Goal: Task Accomplishment & Management: Manage account settings

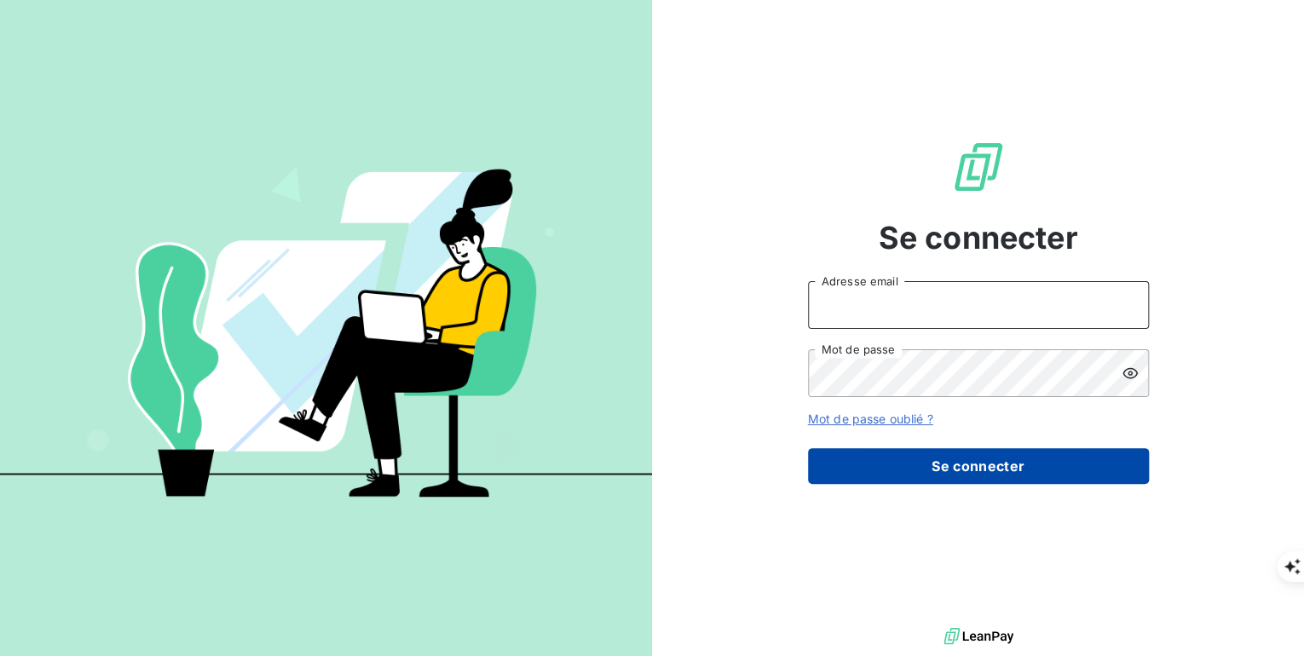
type input "[PERSON_NAME][EMAIL_ADDRESS][PERSON_NAME][DOMAIN_NAME]"
click at [1006, 474] on button "Se connecter" at bounding box center [978, 466] width 341 height 36
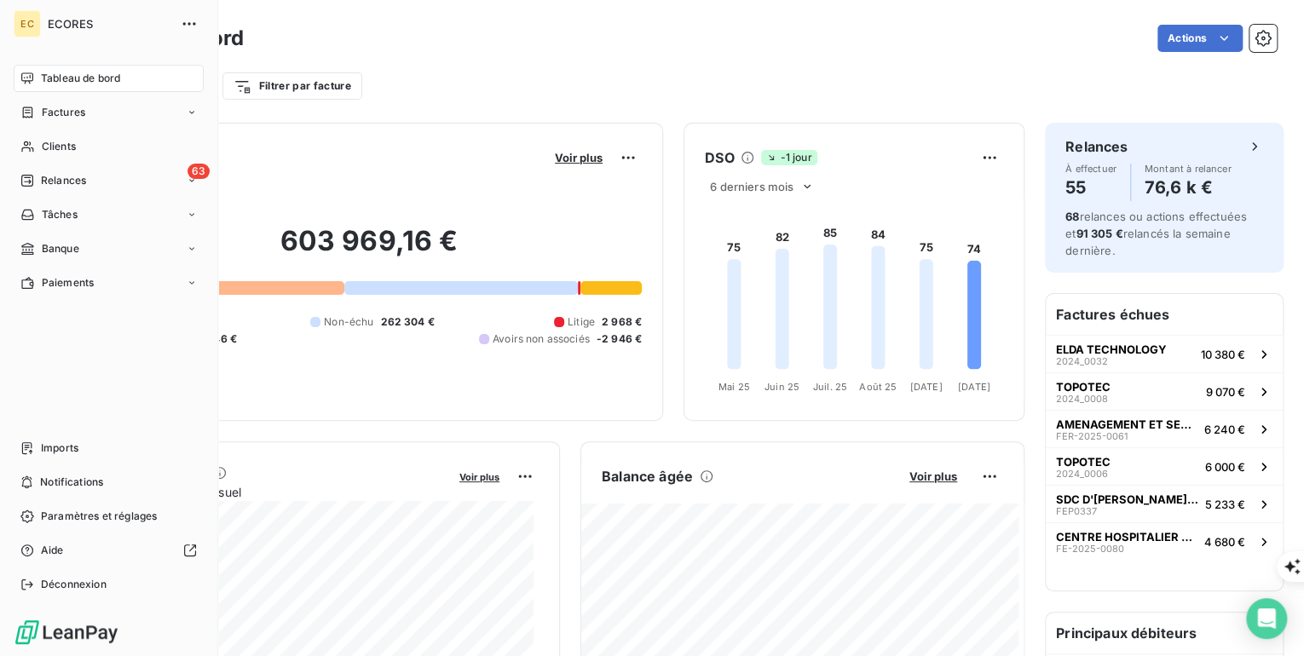
click at [45, 113] on span "Factures" at bounding box center [63, 112] width 43 height 15
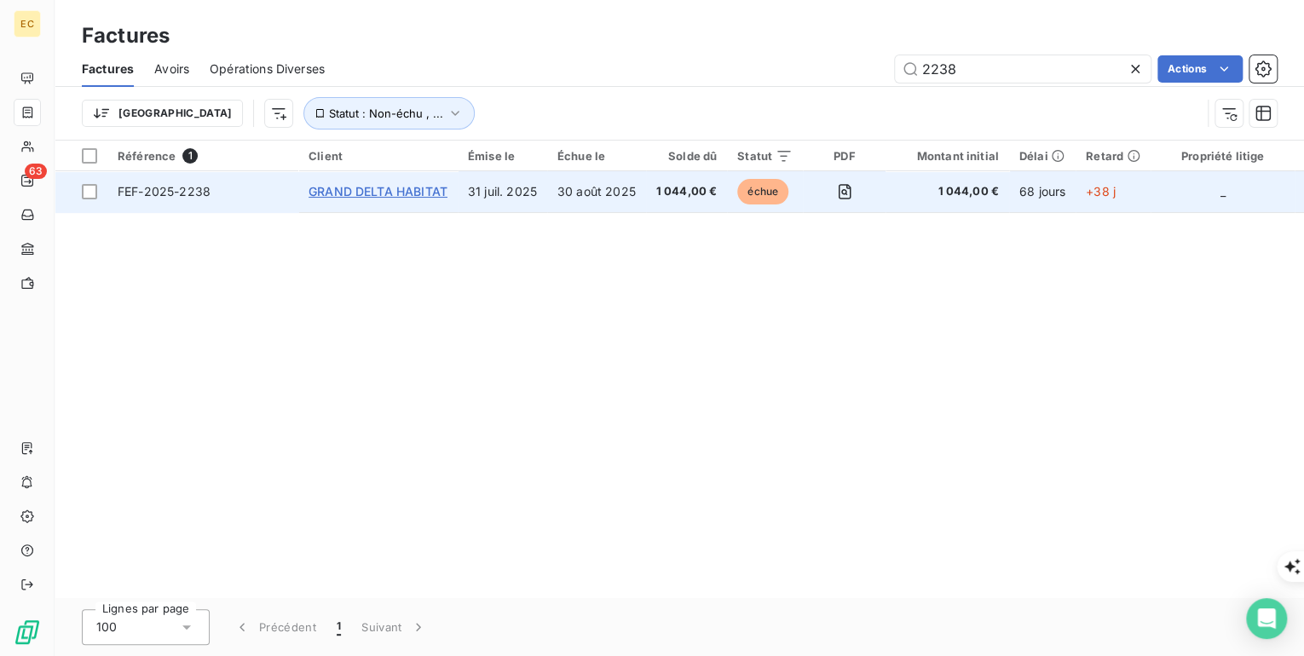
type input "2238"
click at [389, 189] on span "GRAND DELTA HABITAT" at bounding box center [378, 191] width 139 height 14
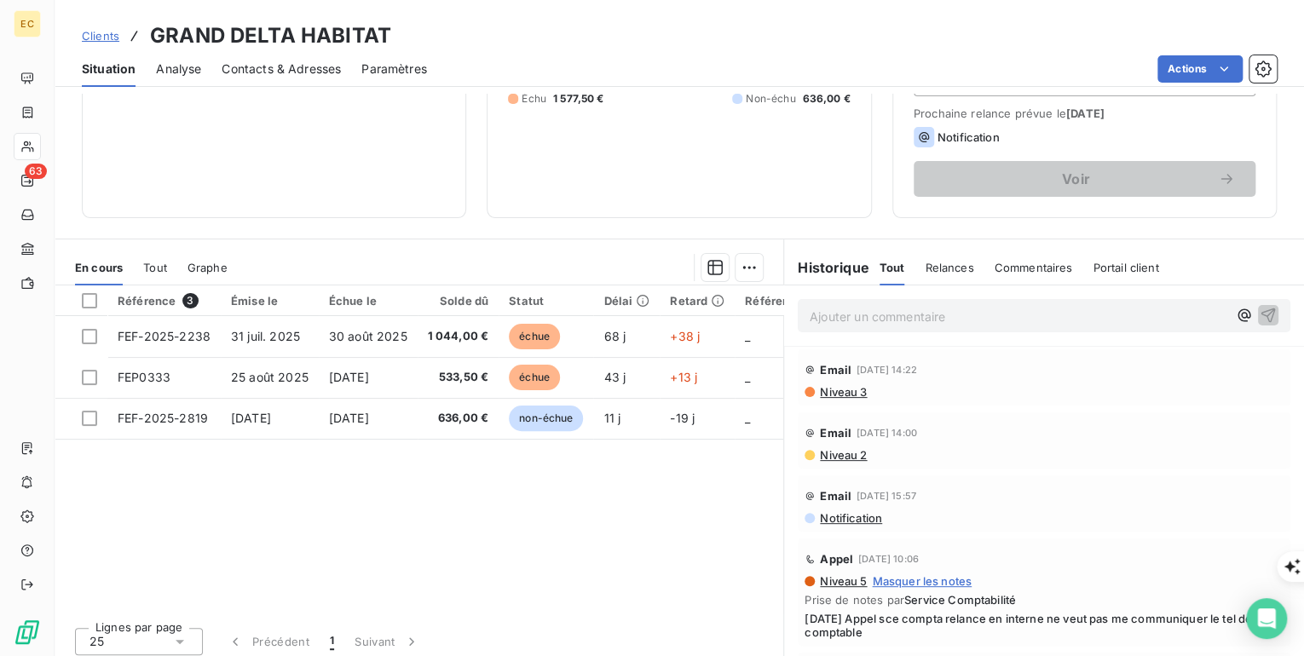
scroll to position [243, 0]
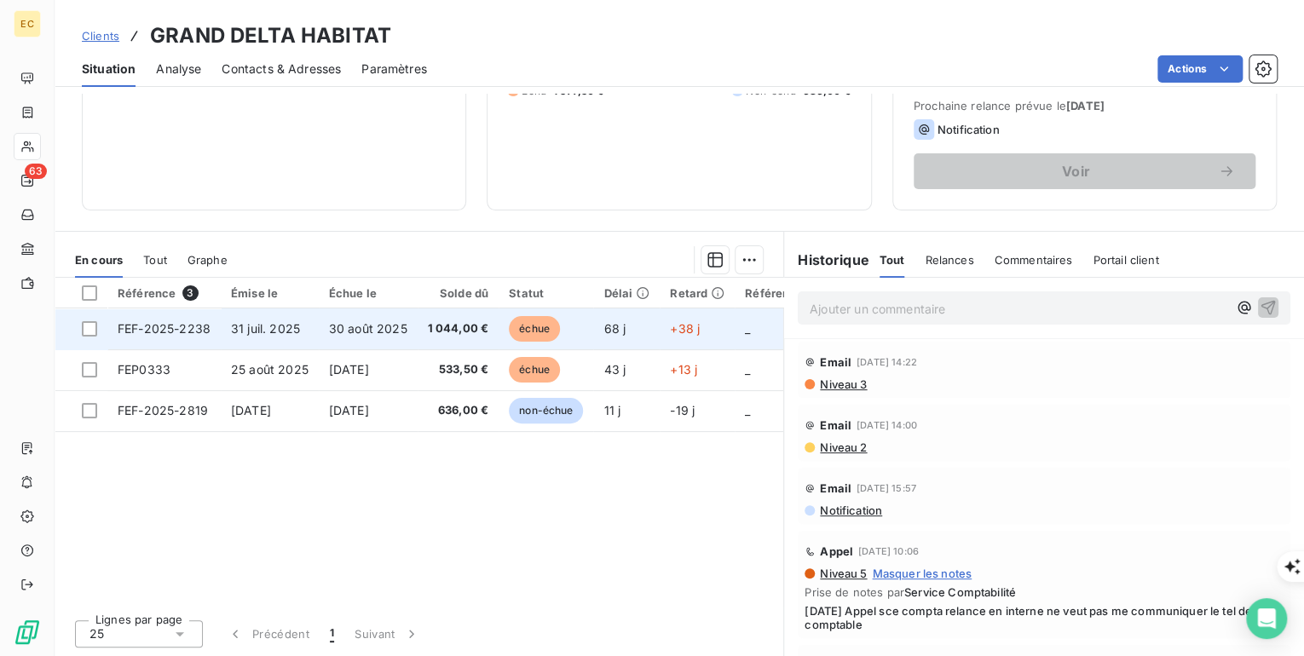
click at [303, 336] on td "31 juil. 2025" at bounding box center [270, 329] width 98 height 41
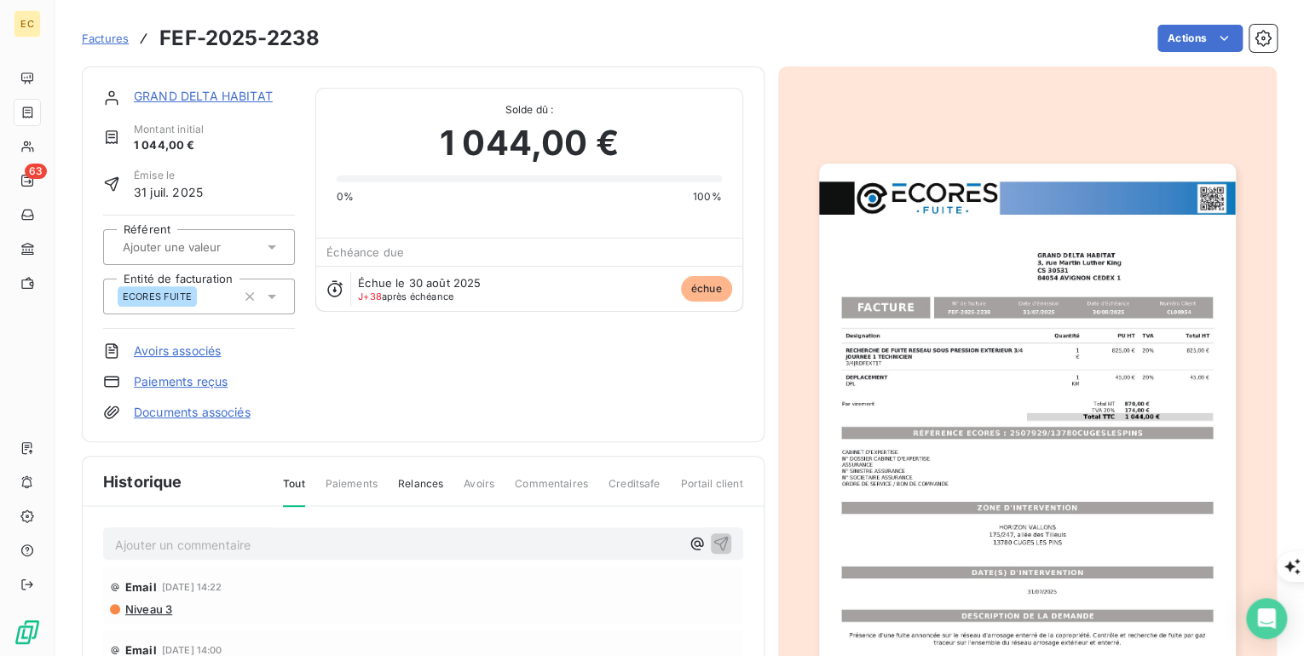
click at [1165, 41] on html "EC 63 Factures FEF-2025-2238 Actions GRAND DELTA HABITAT Montant initial 1 044,…" at bounding box center [652, 656] width 1304 height 1312
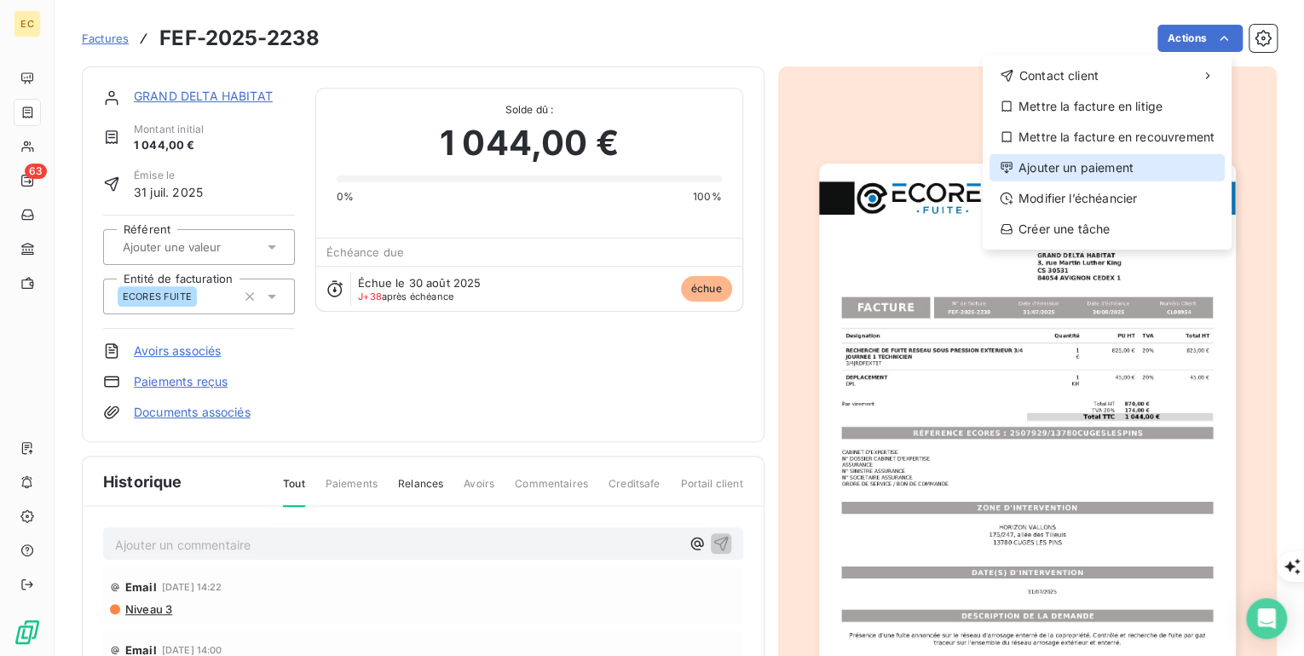
click at [1063, 169] on div "Ajouter un paiement" at bounding box center [1106, 167] width 235 height 27
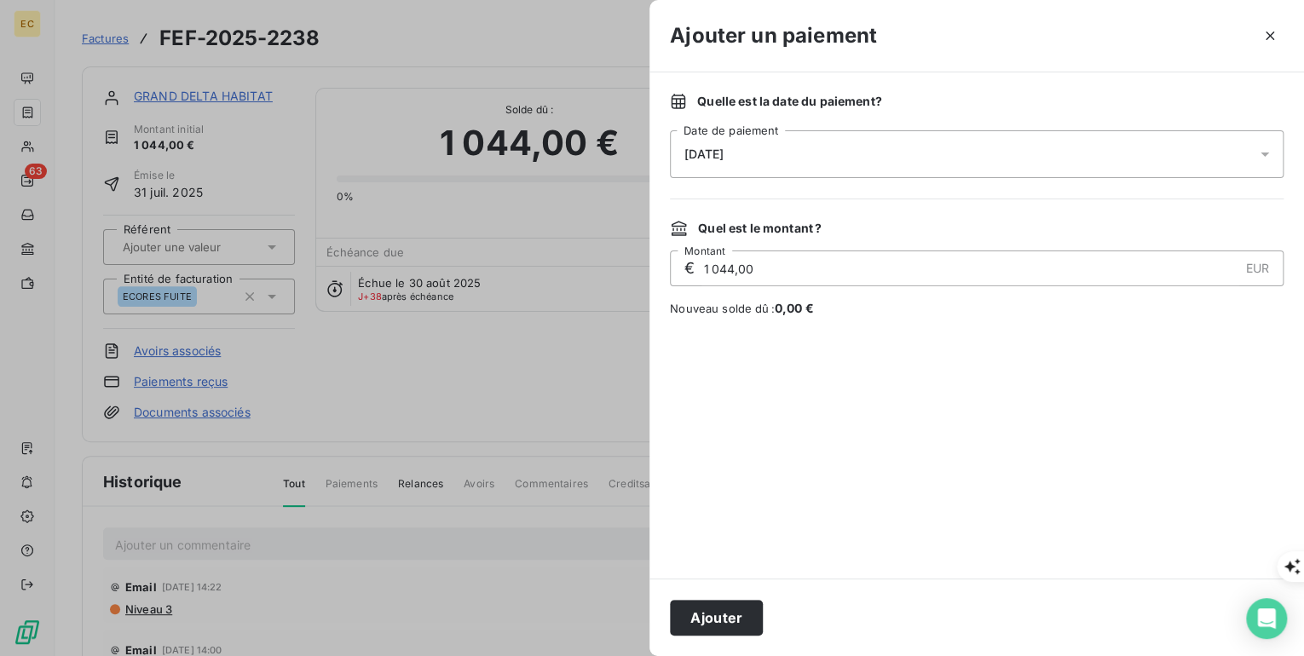
click at [785, 161] on div "[DATE]" at bounding box center [977, 154] width 614 height 48
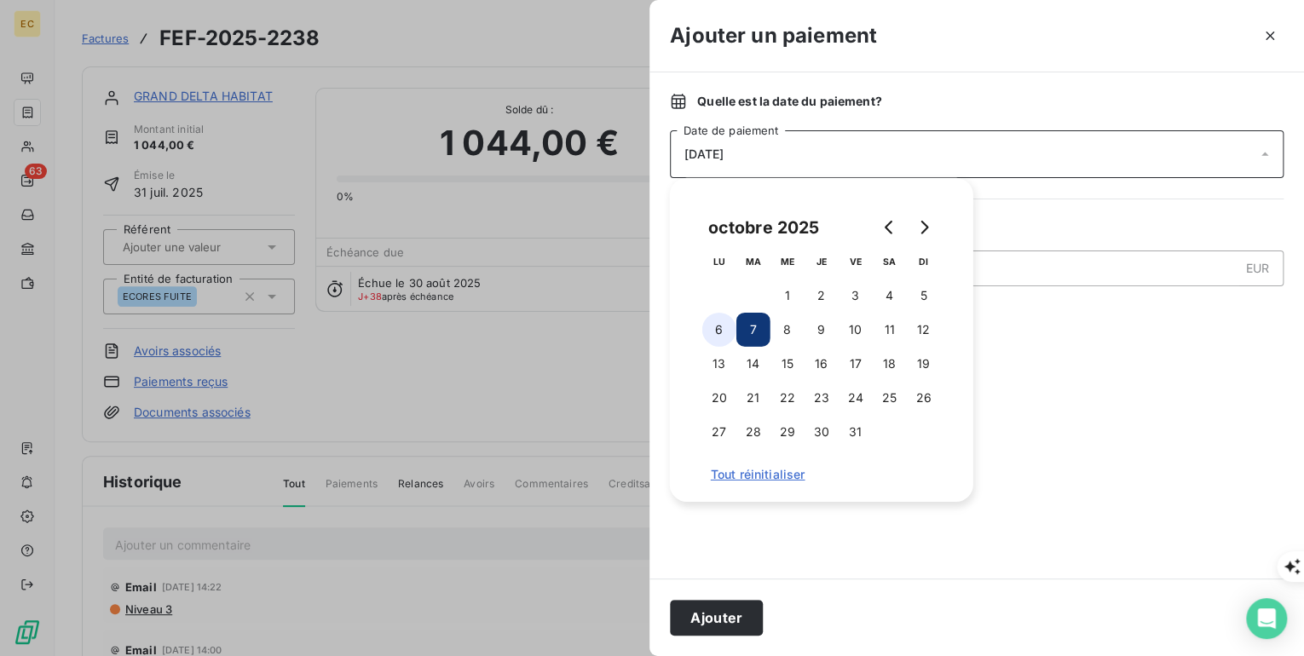
click at [723, 323] on button "6" at bounding box center [719, 330] width 34 height 34
click at [728, 619] on button "Ajouter" at bounding box center [716, 618] width 93 height 36
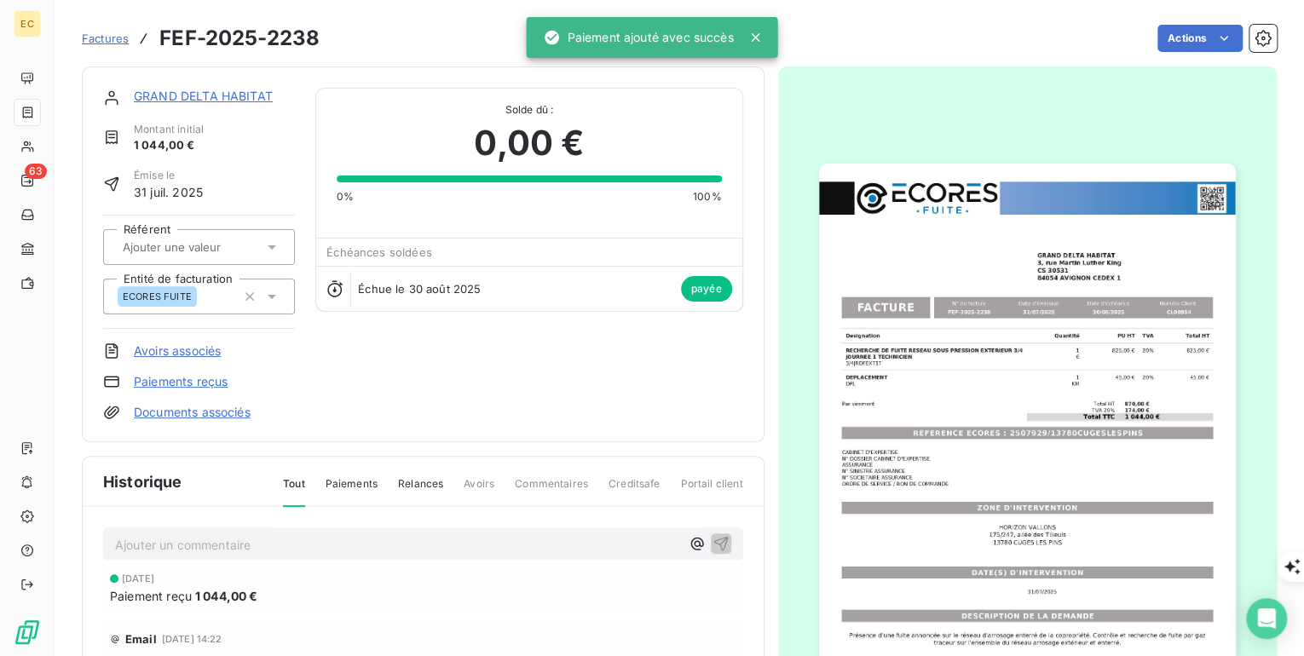
click at [167, 535] on p "Ajouter un commentaire ﻿" at bounding box center [397, 544] width 565 height 21
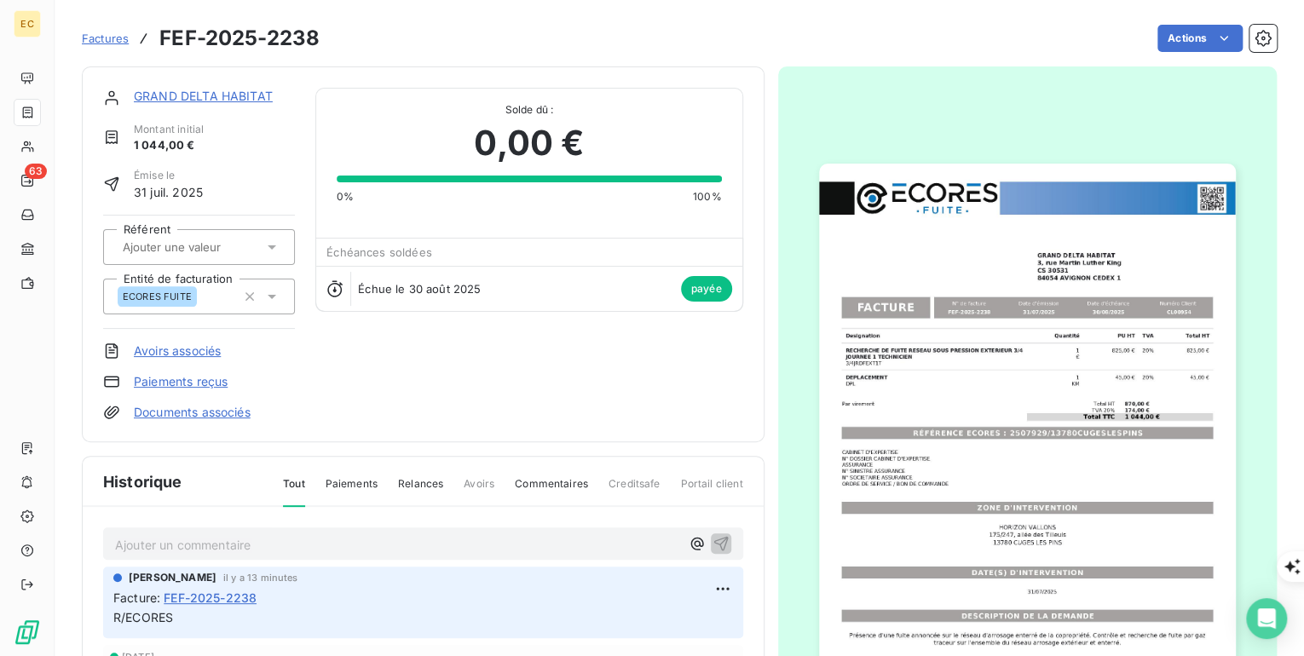
drag, startPoint x: 511, startPoint y: 9, endPoint x: 433, endPoint y: 19, distance: 79.1
click at [511, 9] on div "Factures FEF-2025-2238 Actions" at bounding box center [679, 28] width 1195 height 56
click at [114, 36] on span "Factures" at bounding box center [105, 39] width 47 height 14
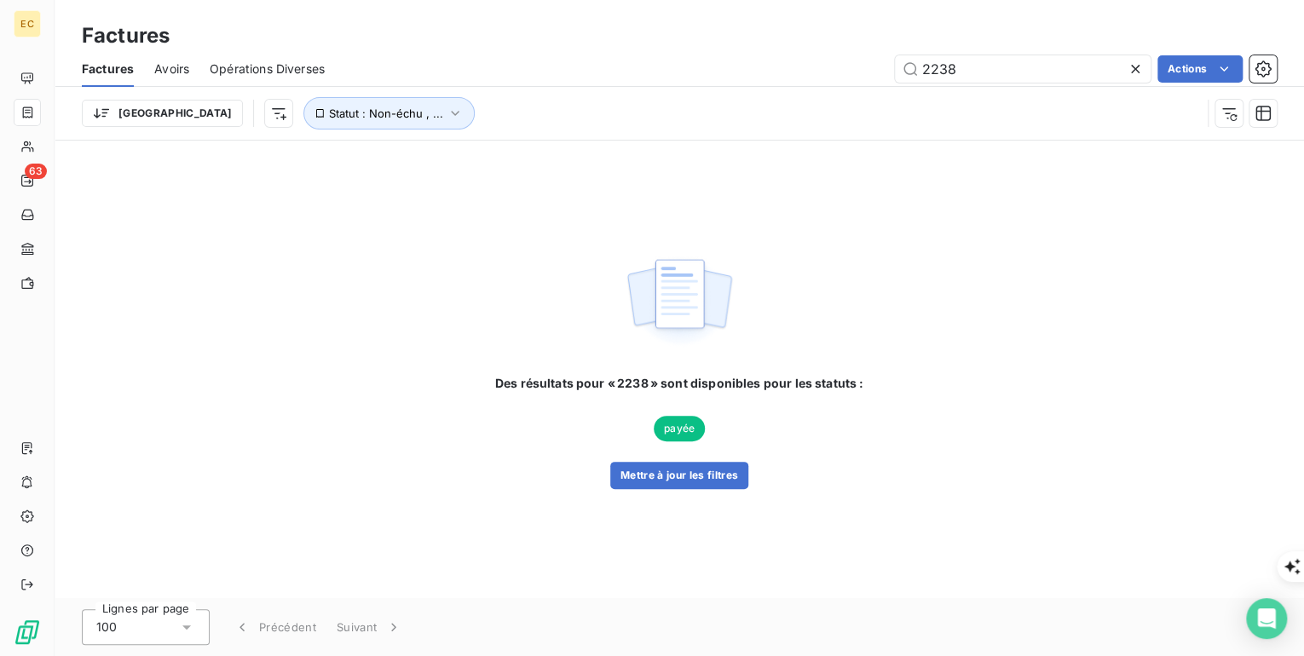
drag, startPoint x: 979, startPoint y: 69, endPoint x: 889, endPoint y: 73, distance: 90.4
click at [889, 73] on div "2238 Actions" at bounding box center [810, 68] width 931 height 27
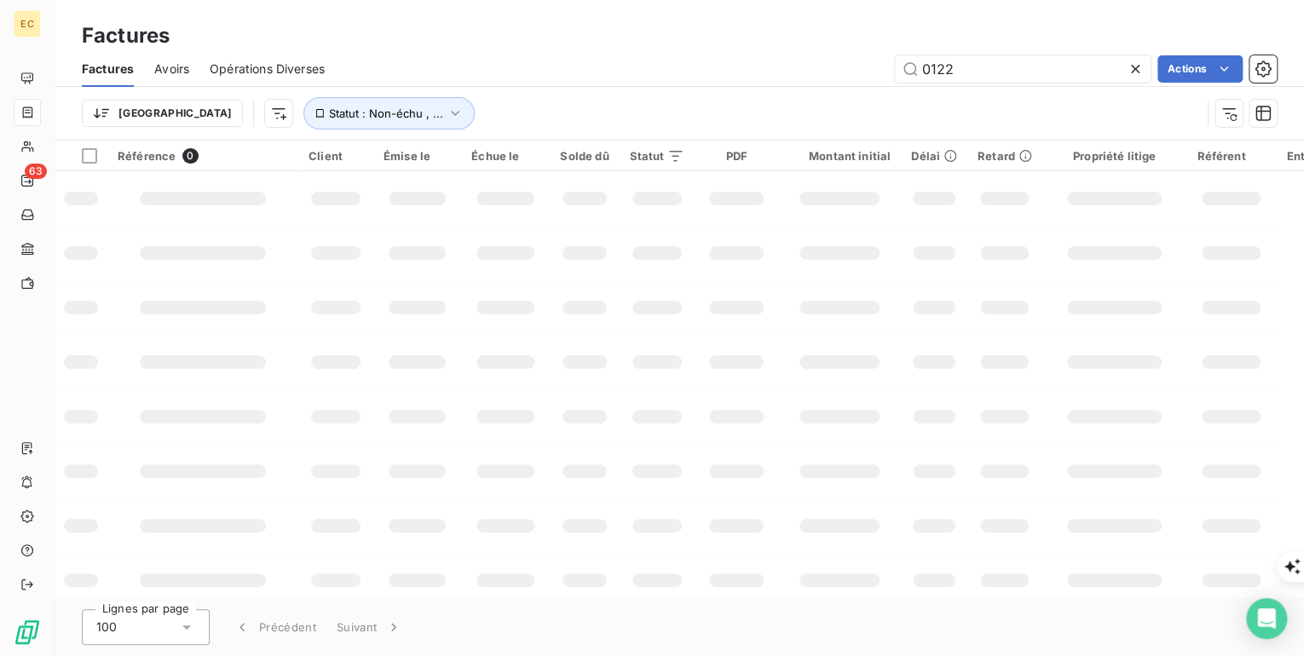
type input "0122"
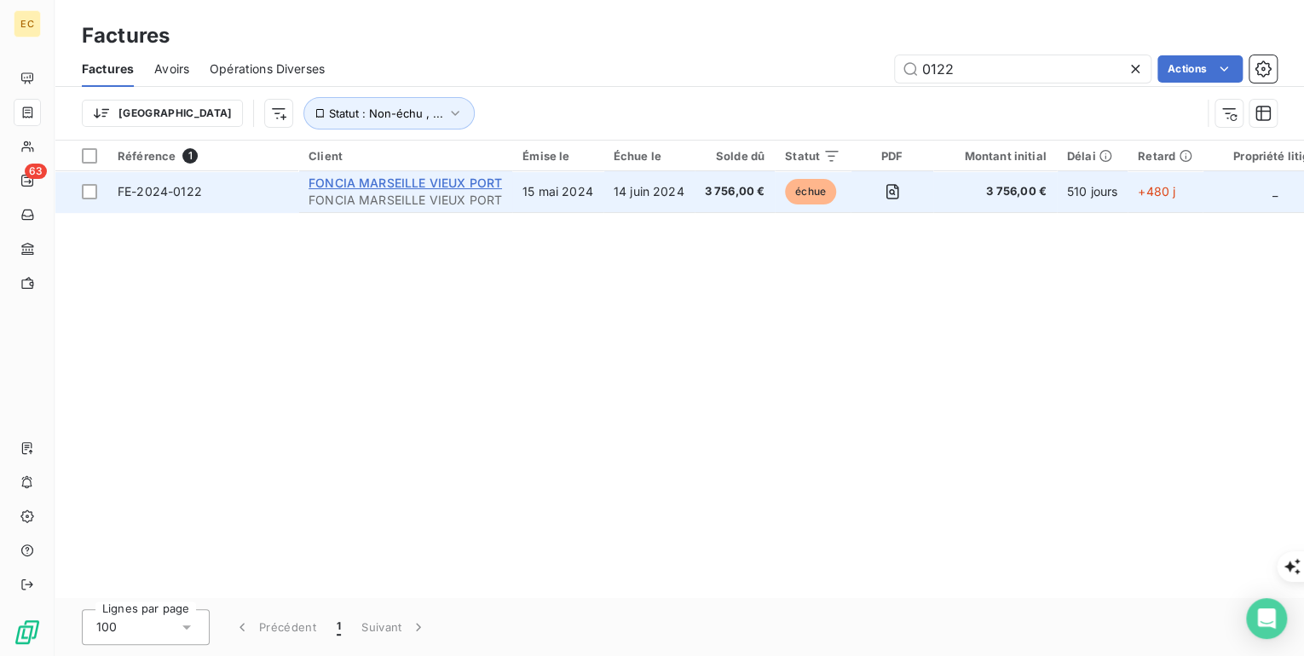
click at [433, 181] on span "FONCIA MARSEILLE VIEUX PORT" at bounding box center [405, 183] width 193 height 14
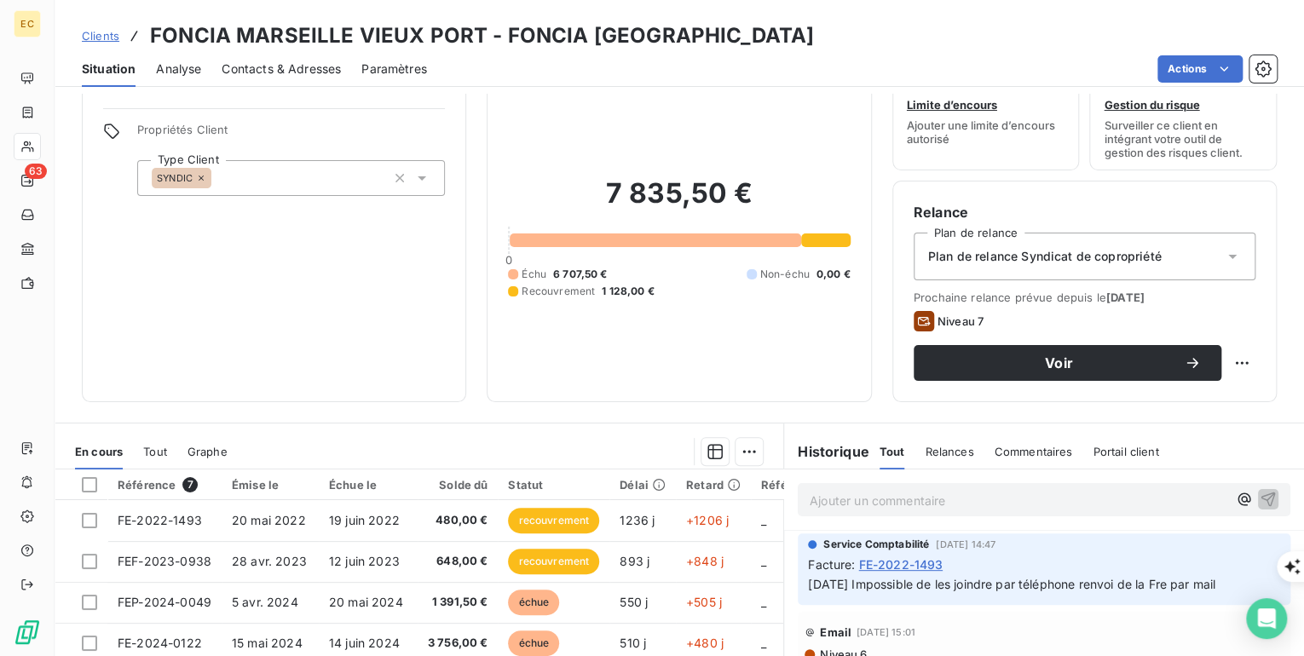
scroll to position [205, 0]
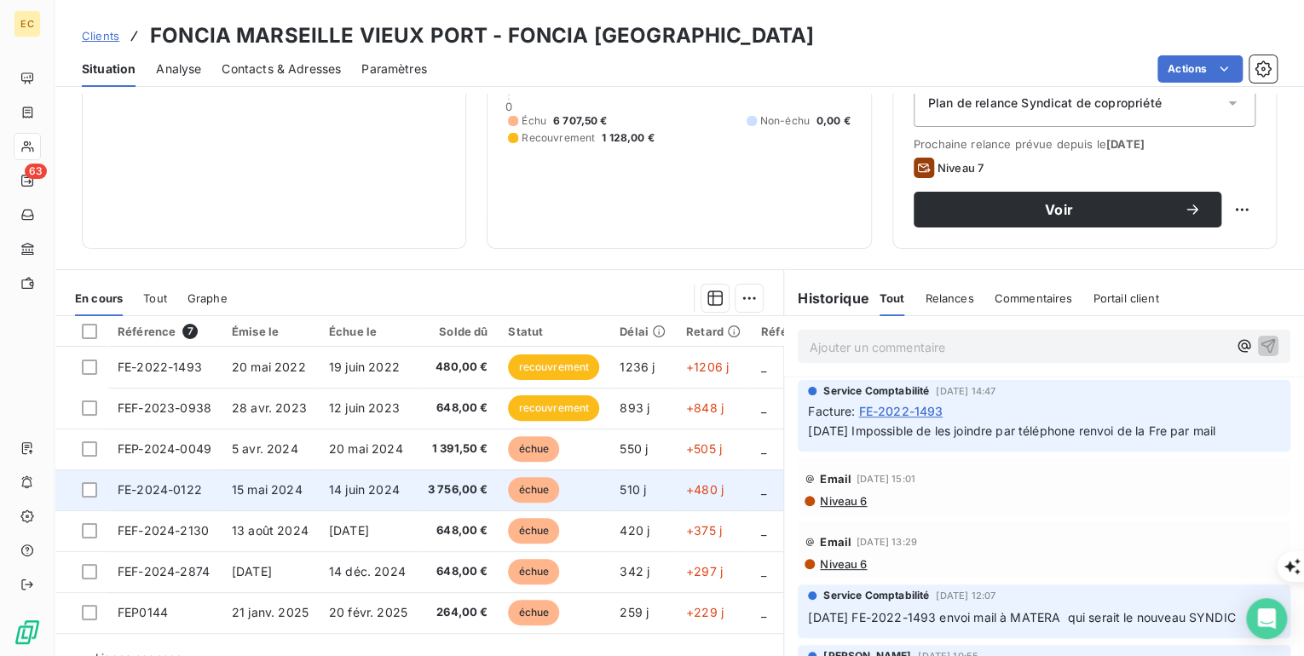
click at [256, 494] on span "15 mai 2024" at bounding box center [267, 489] width 71 height 14
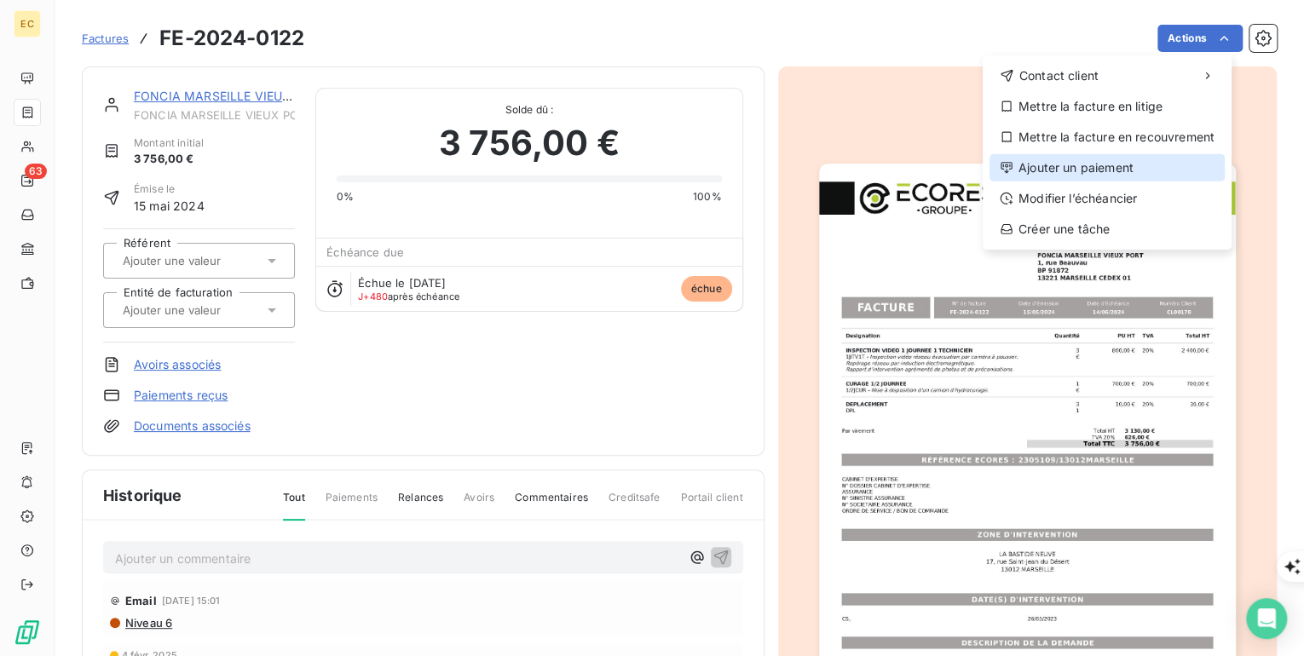
click at [1112, 170] on div "Ajouter un paiement" at bounding box center [1106, 167] width 235 height 27
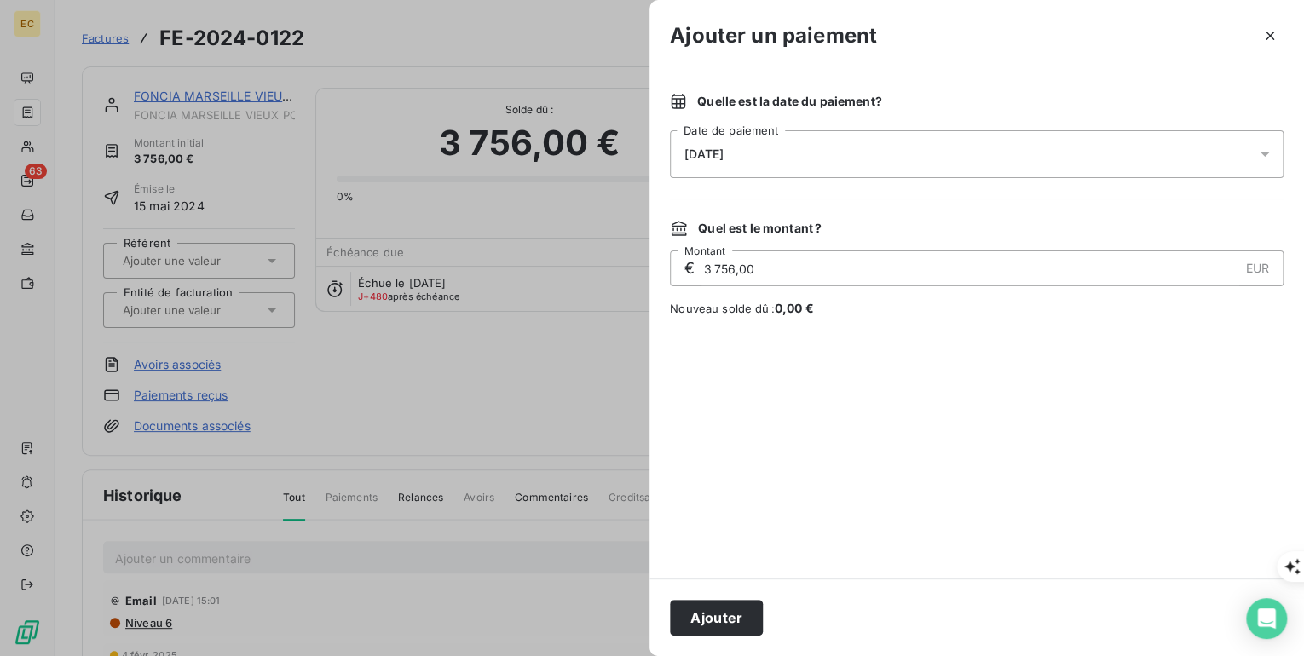
click at [764, 135] on div "[DATE]" at bounding box center [977, 154] width 614 height 48
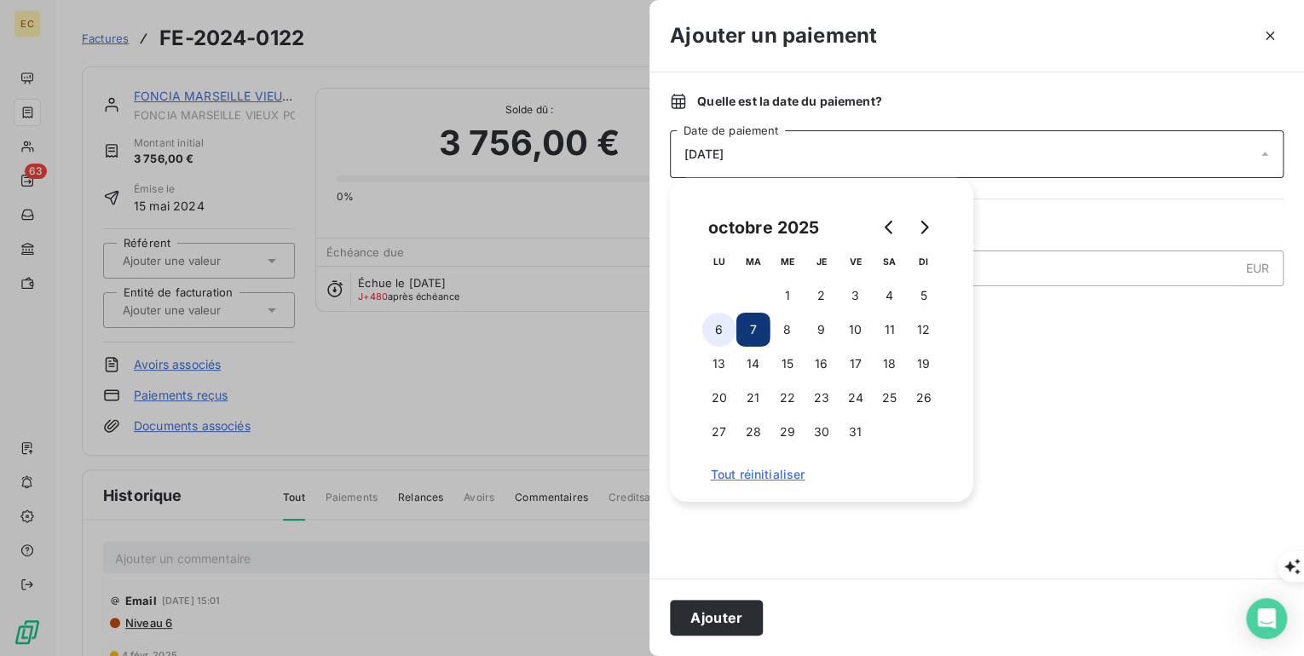
click at [721, 327] on button "6" at bounding box center [719, 330] width 34 height 34
click at [721, 620] on button "Ajouter" at bounding box center [716, 618] width 93 height 36
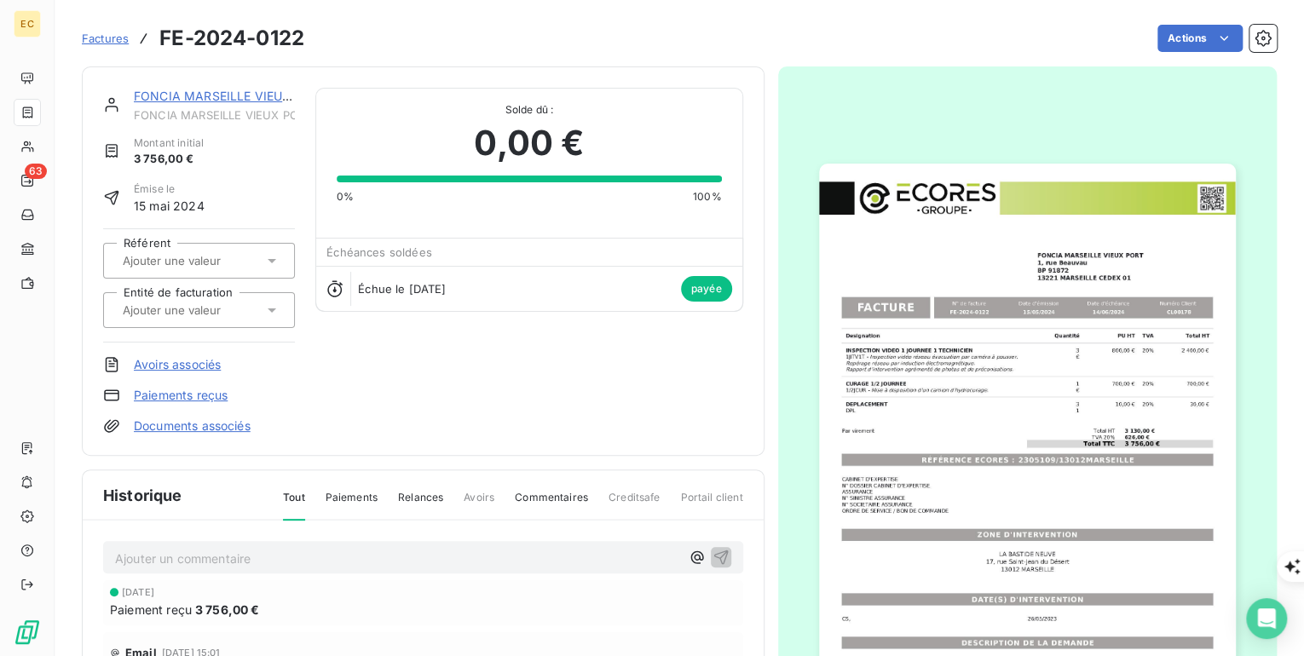
click at [170, 101] on link "FONCIA MARSEILLE VIEUX PORT" at bounding box center [230, 96] width 193 height 14
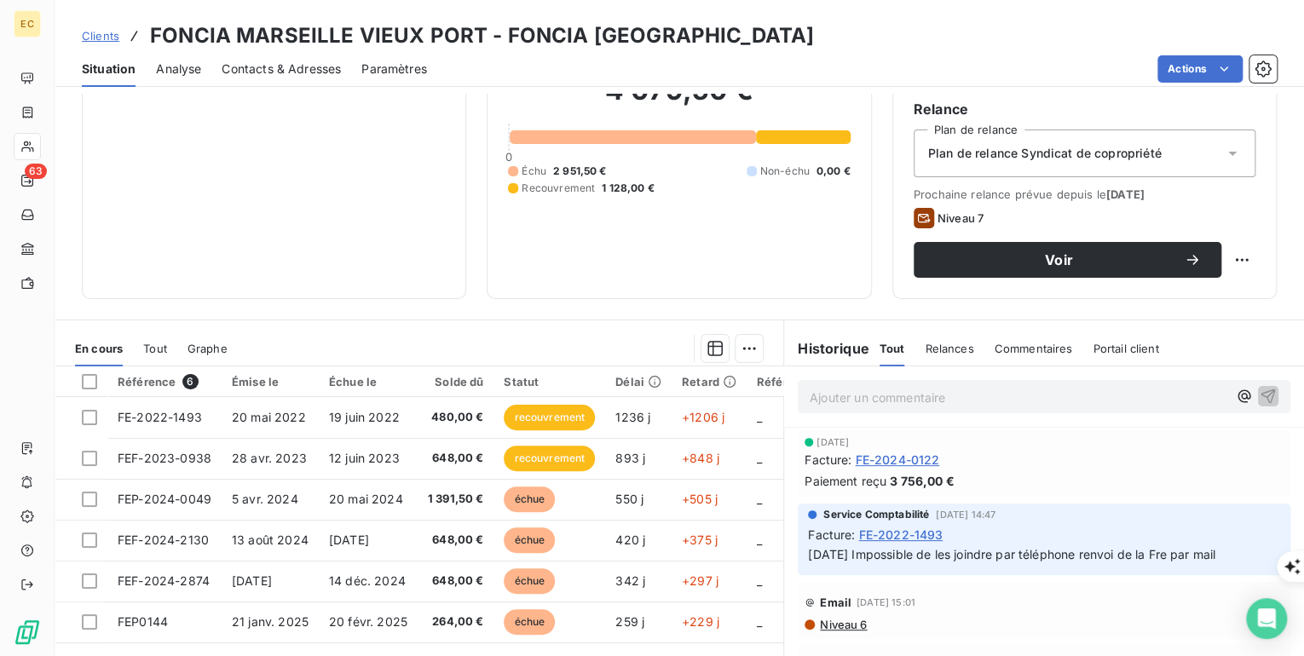
scroll to position [205, 0]
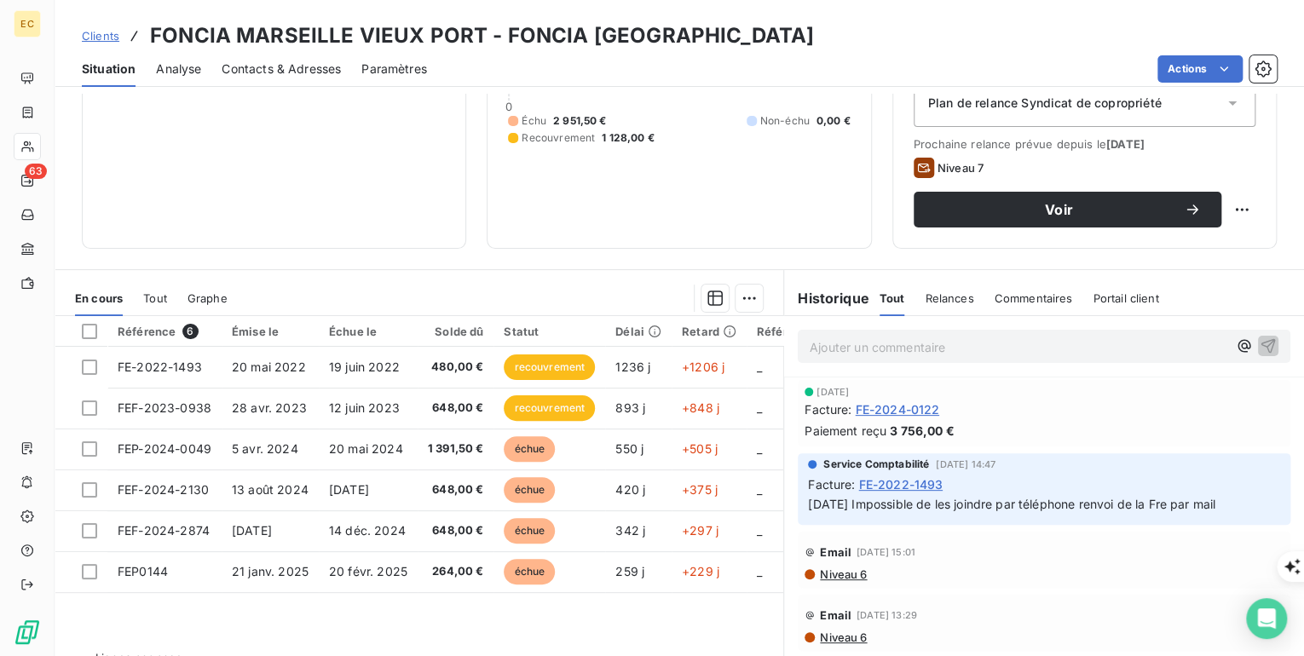
click at [897, 409] on span "FE-2024-0122" at bounding box center [897, 410] width 84 height 18
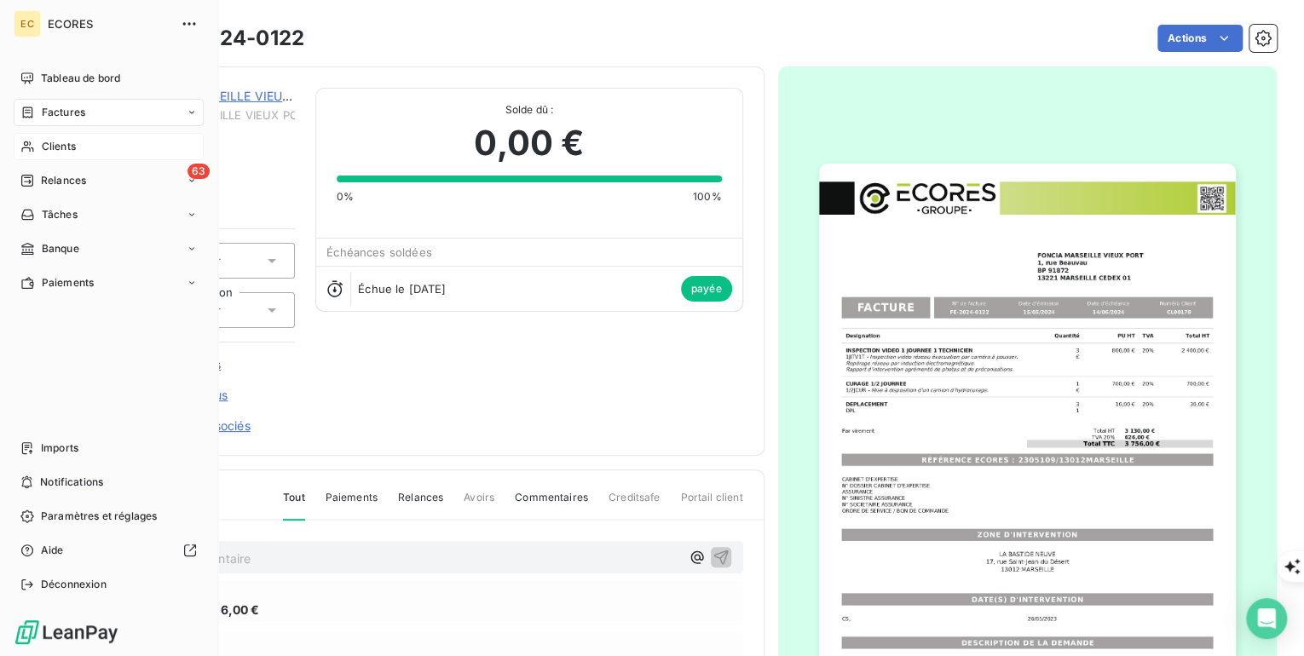
click at [51, 149] on span "Clients" at bounding box center [59, 146] width 34 height 15
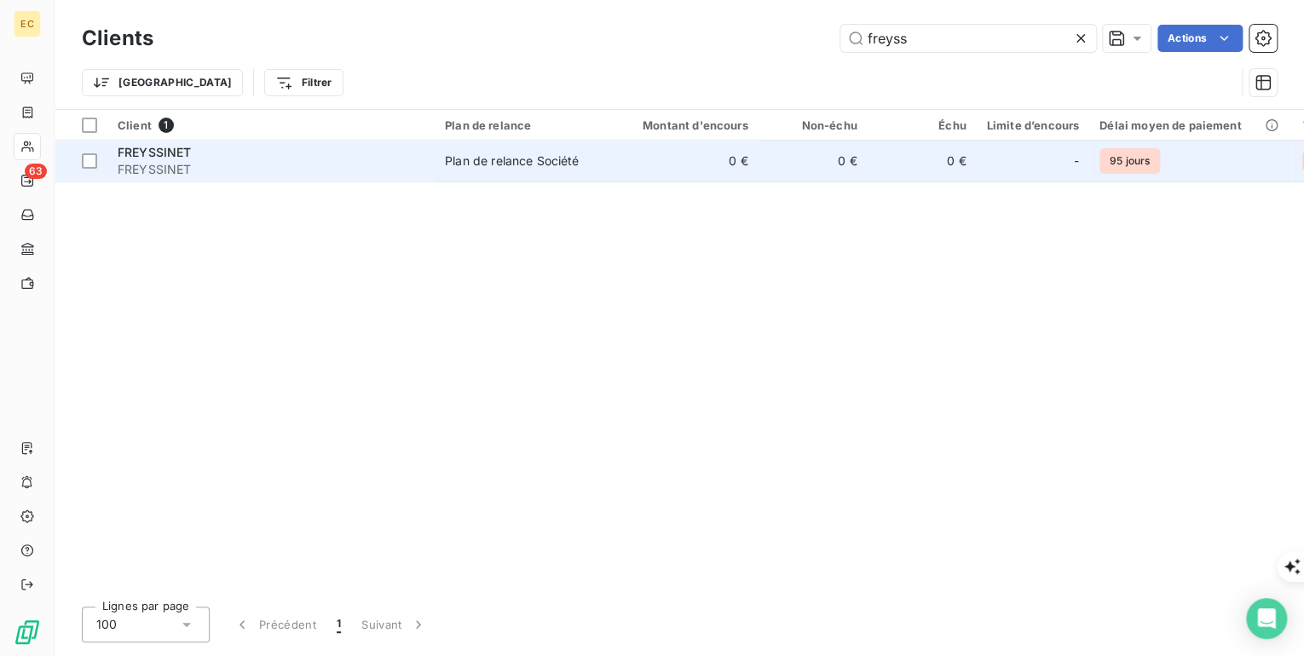
type input "freyss"
click at [369, 157] on div "FREYSSINET" at bounding box center [271, 152] width 307 height 17
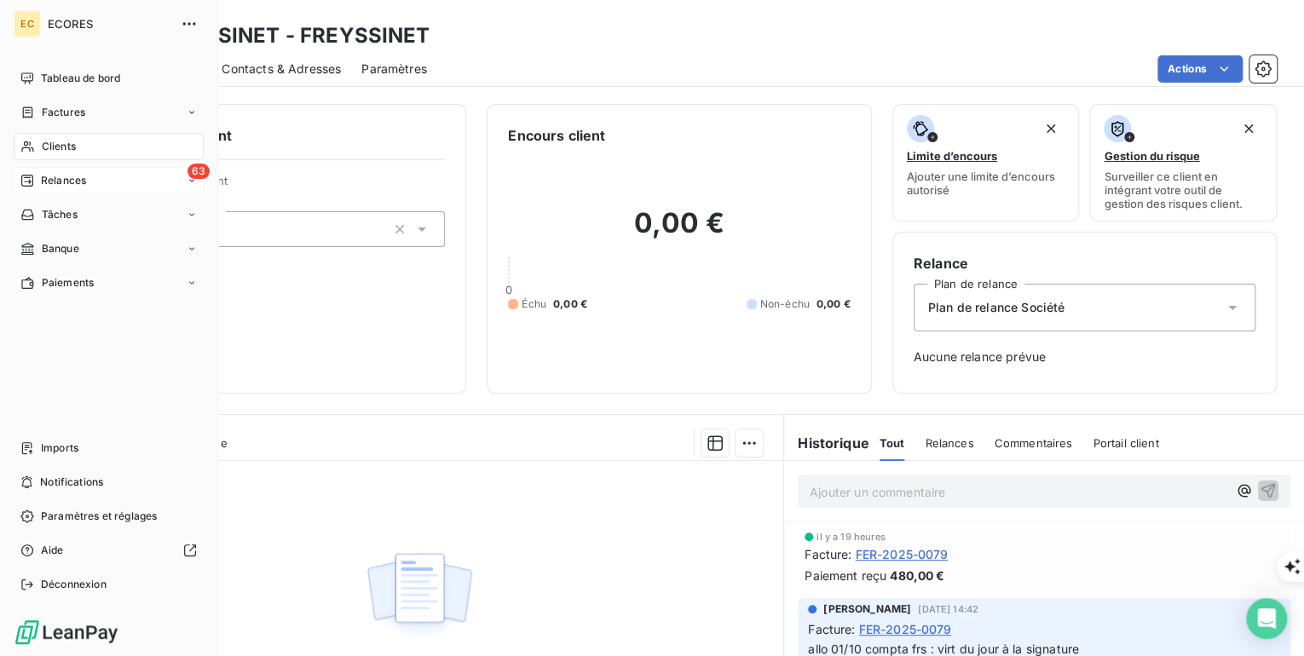
click at [68, 184] on span "Relances" at bounding box center [63, 180] width 45 height 15
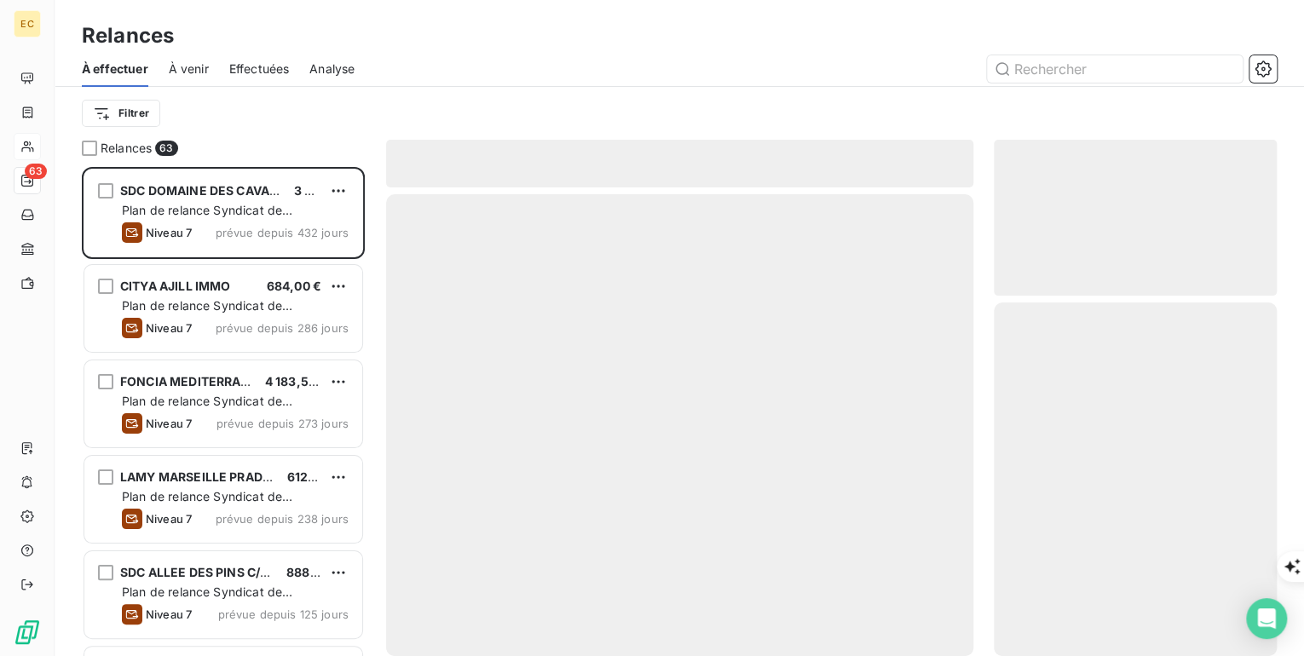
scroll to position [478, 273]
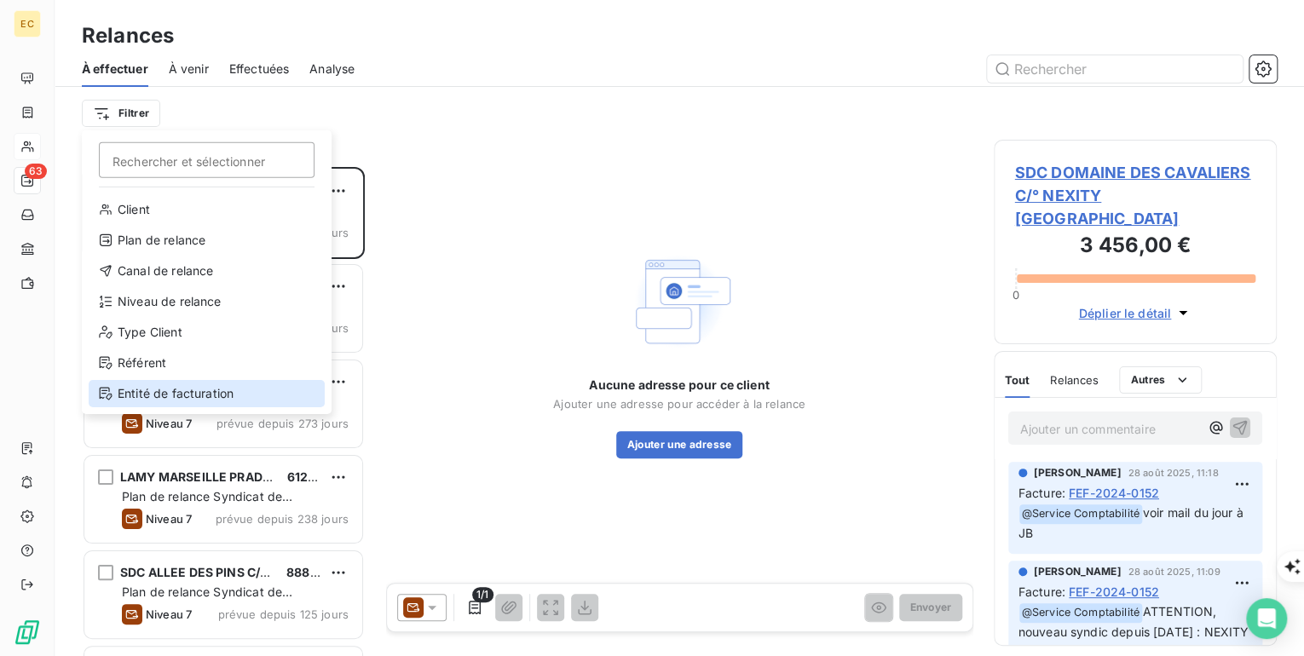
click at [160, 389] on div "Entité de facturation" at bounding box center [207, 393] width 236 height 27
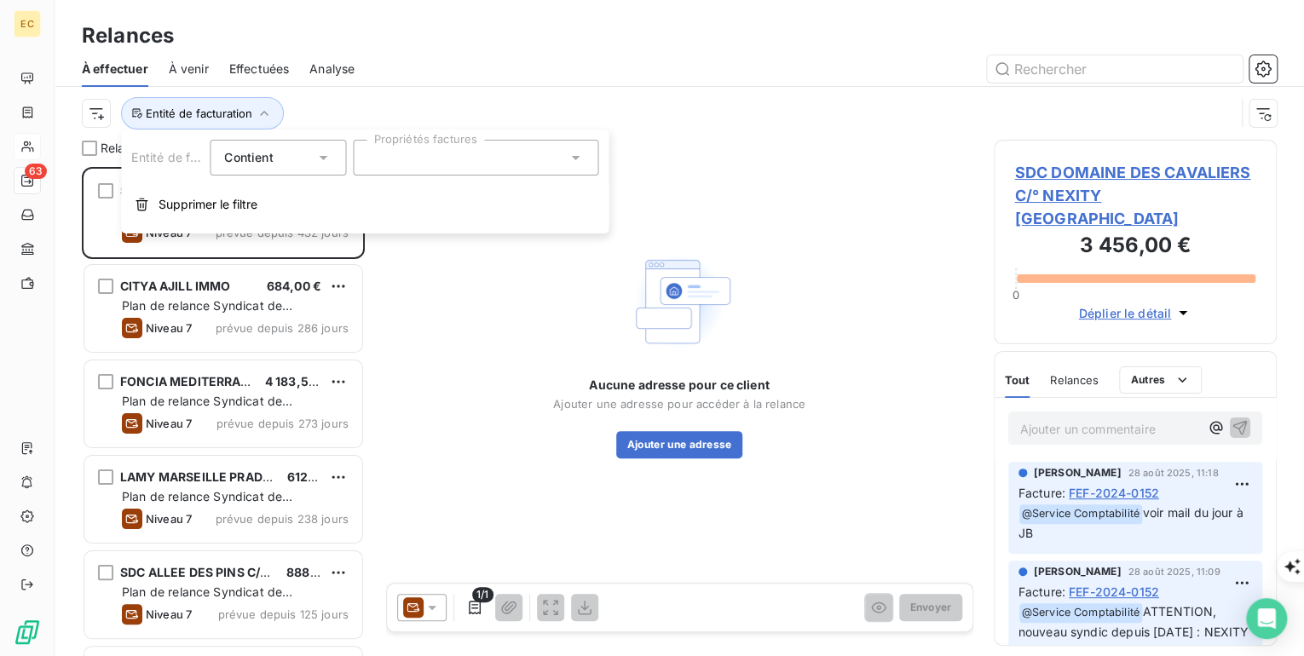
click at [427, 164] on div at bounding box center [475, 158] width 245 height 36
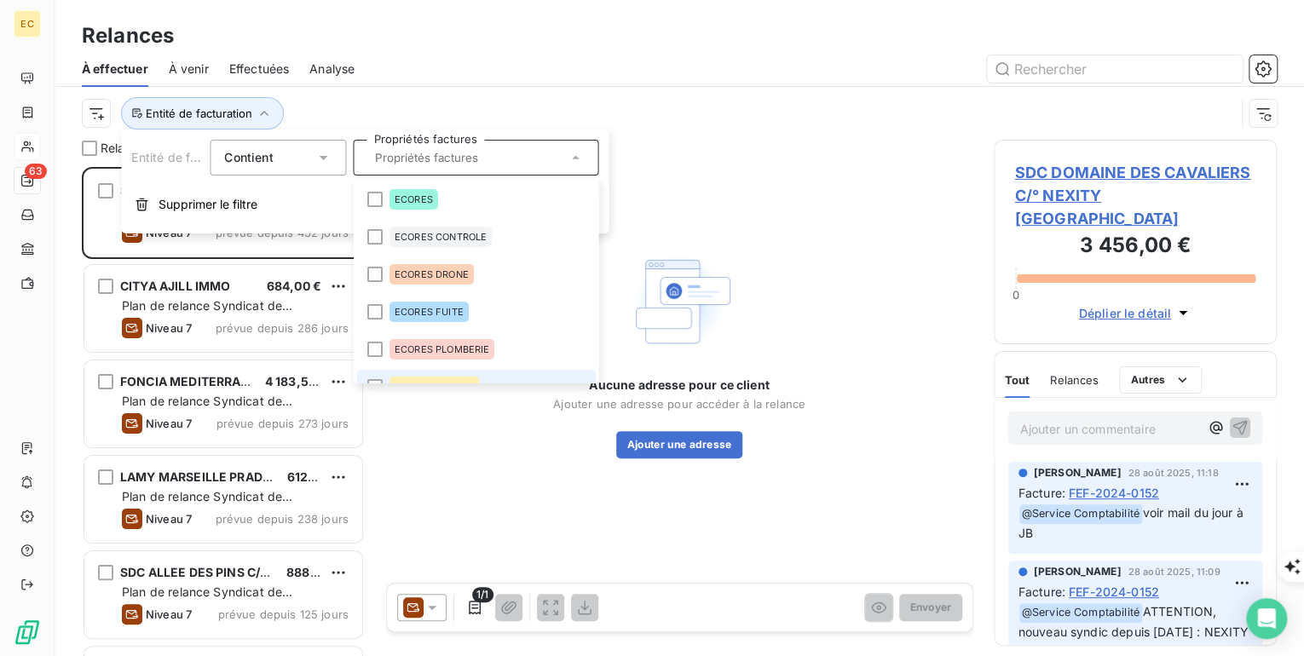
scroll to position [20, 0]
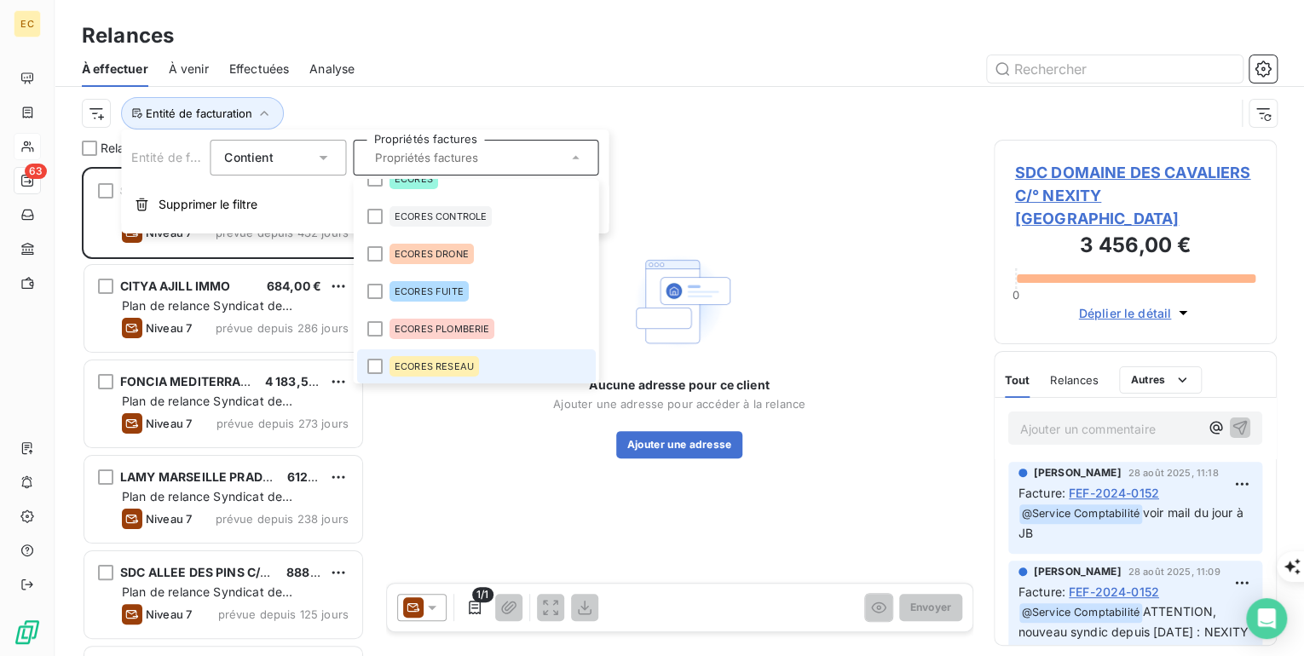
click at [453, 381] on li "ECORES RESEAU" at bounding box center [475, 366] width 239 height 34
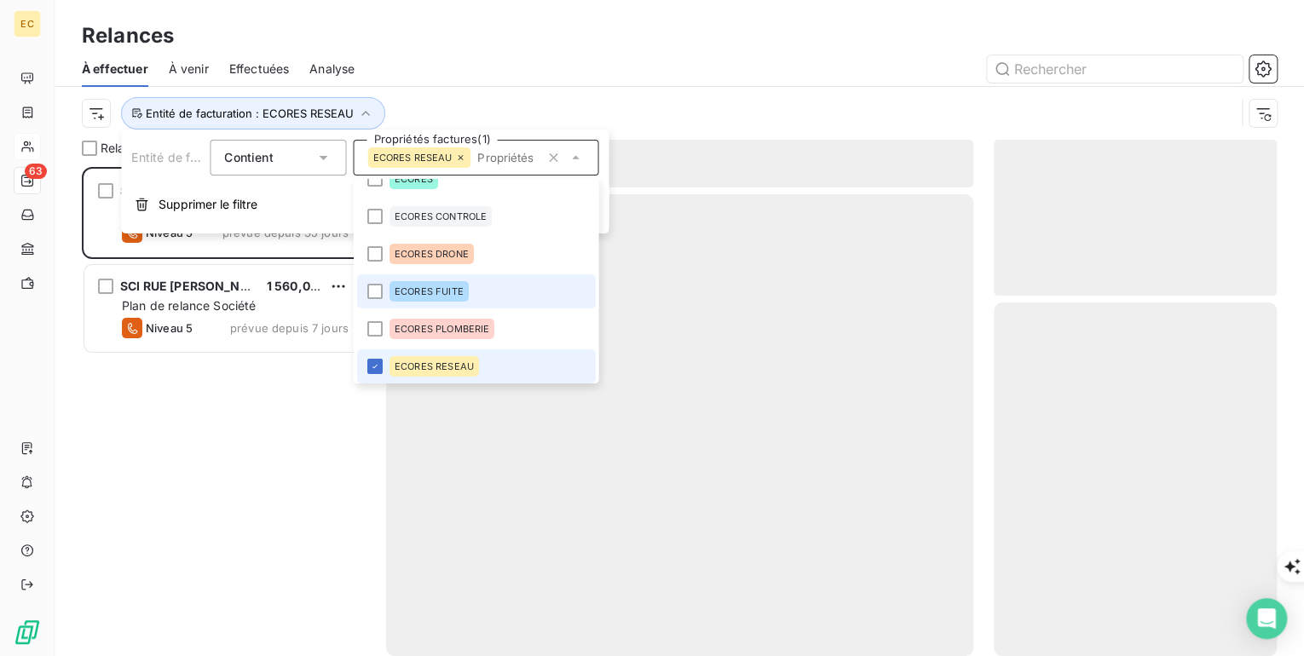
scroll to position [478, 273]
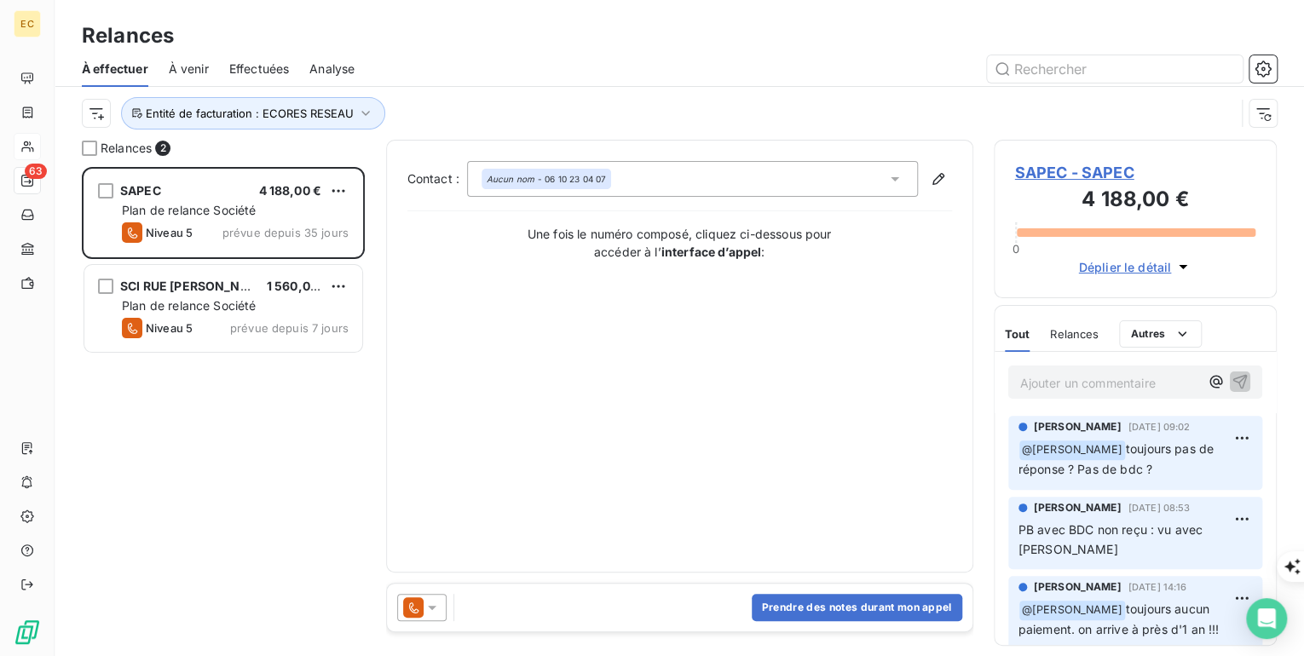
drag, startPoint x: 215, startPoint y: 445, endPoint x: 217, endPoint y: 414, distance: 30.8
click at [215, 444] on div "SAPEC 4 188,00 € Plan de relance Société Niveau 5 prévue depuis 35 jours SCI RU…" at bounding box center [223, 411] width 283 height 489
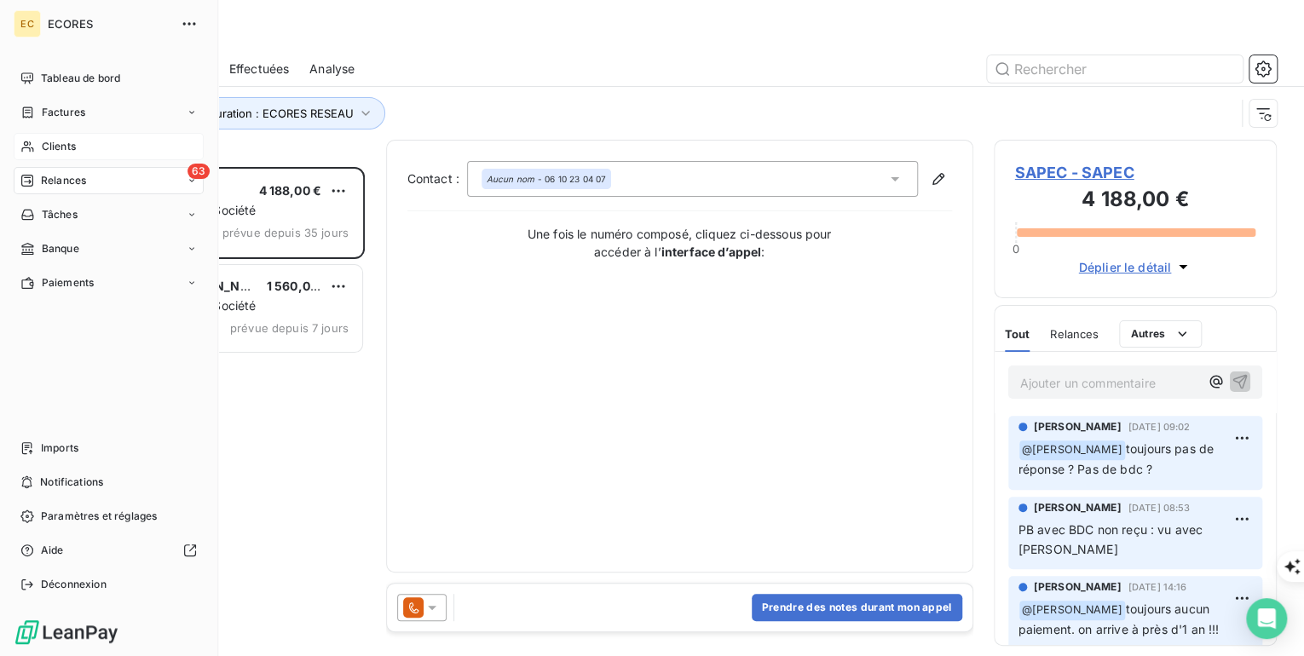
click at [68, 144] on span "Clients" at bounding box center [59, 146] width 34 height 15
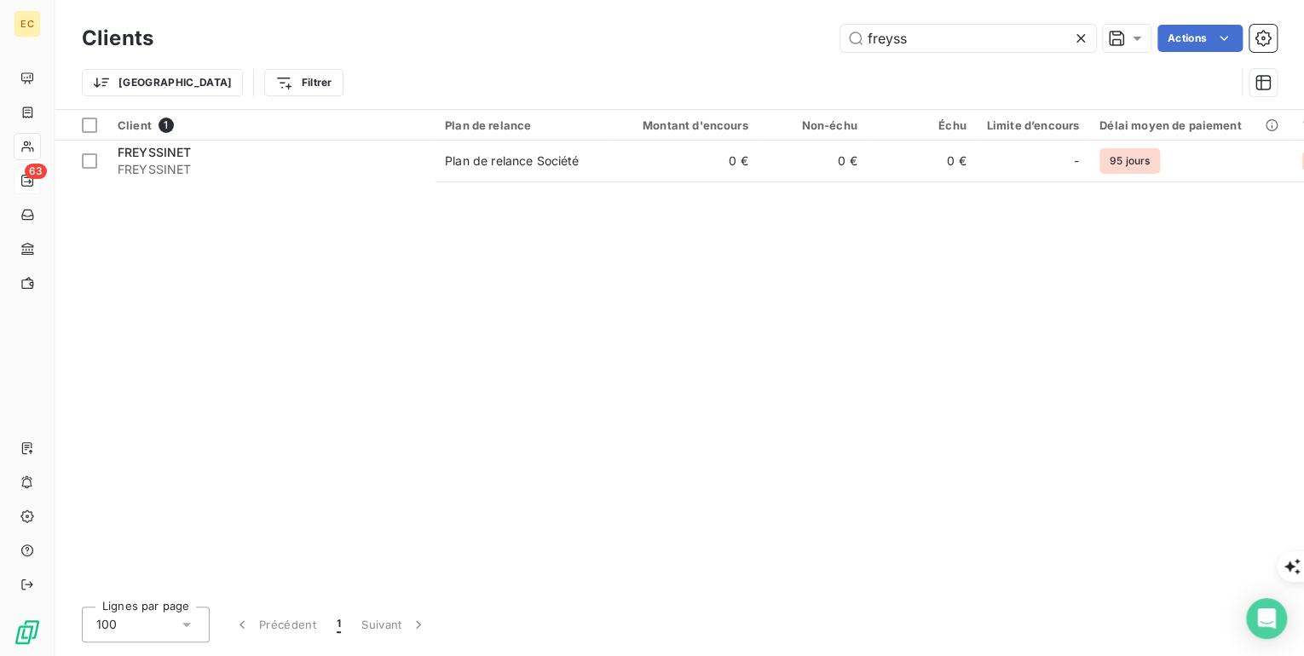
drag, startPoint x: 976, startPoint y: 36, endPoint x: 818, endPoint y: 24, distance: 158.1
click at [818, 24] on div "Clients freyss Actions" at bounding box center [679, 38] width 1195 height 36
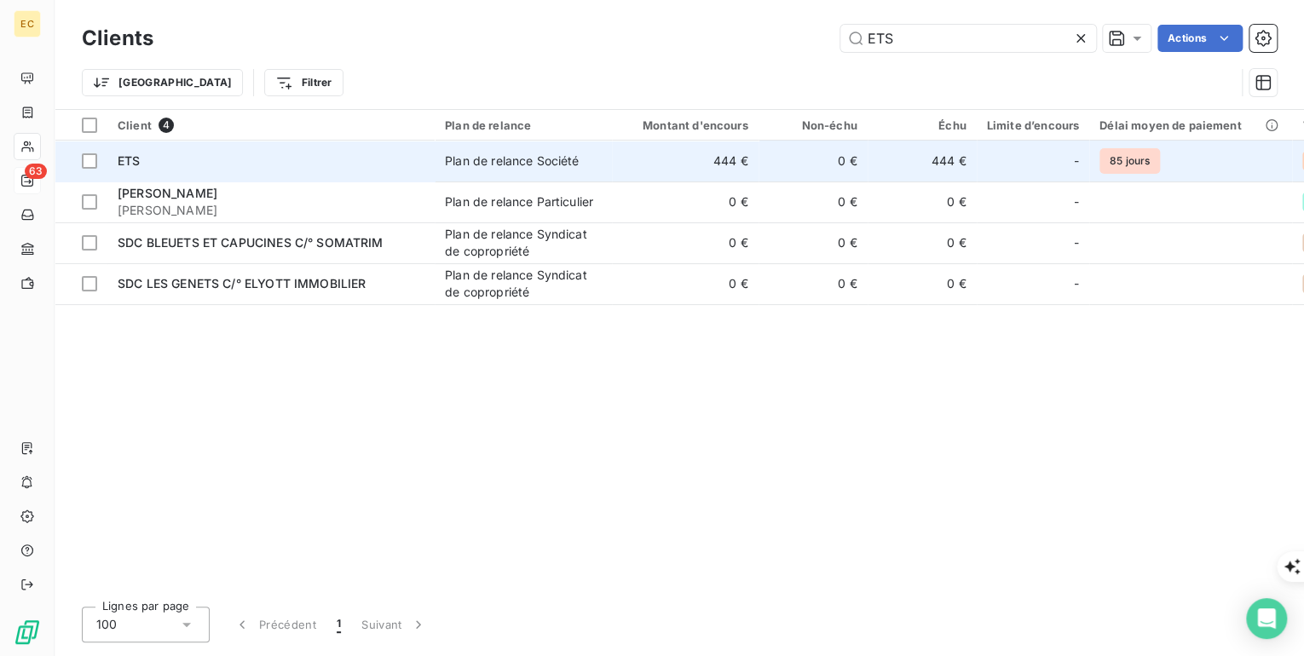
type input "ETS"
click at [514, 162] on div "Plan de relance Société" at bounding box center [512, 161] width 134 height 17
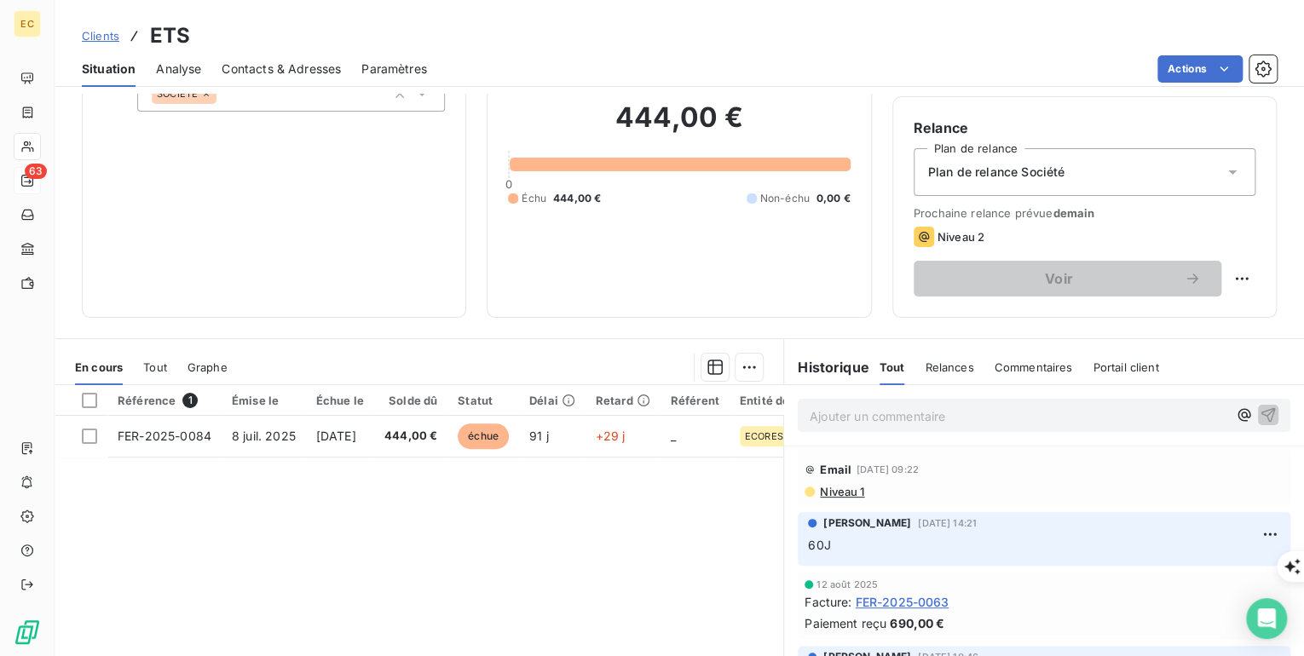
scroll to position [136, 0]
click at [1209, 314] on div "Replanifier cette action" at bounding box center [1161, 315] width 153 height 27
select select "9"
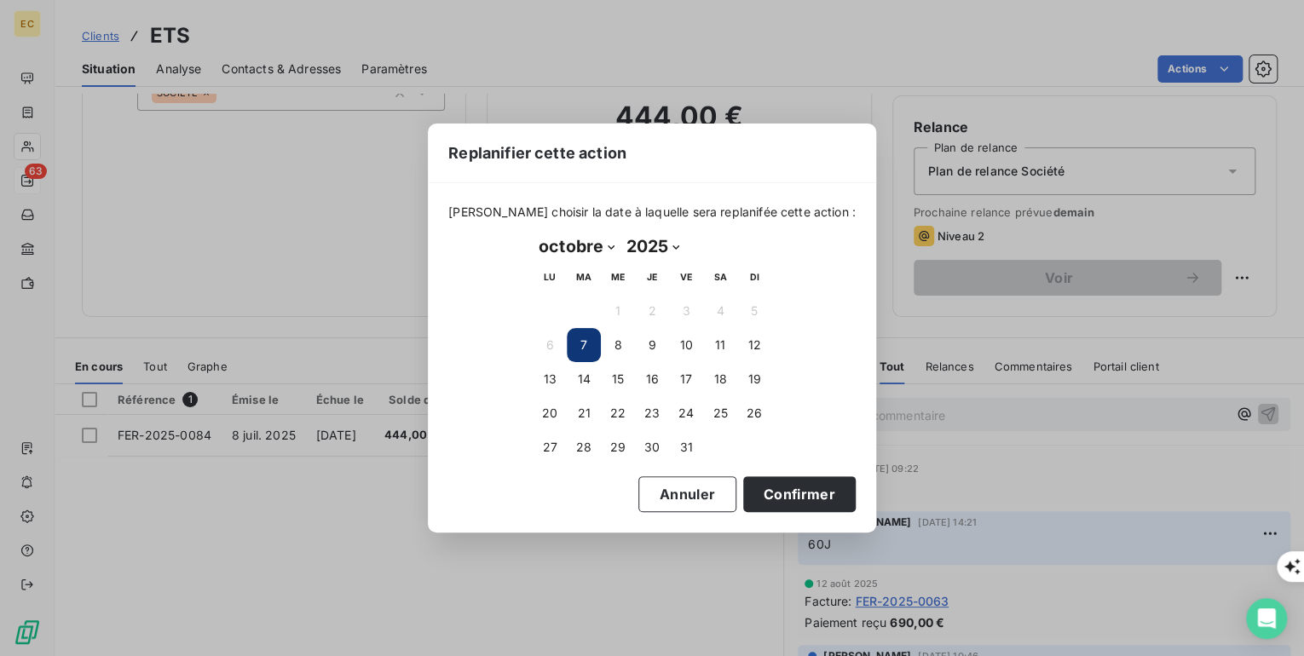
click at [585, 343] on button "7" at bounding box center [584, 345] width 34 height 34
click at [586, 348] on button "7" at bounding box center [584, 345] width 34 height 34
click at [743, 496] on button "Confirmer" at bounding box center [799, 494] width 112 height 36
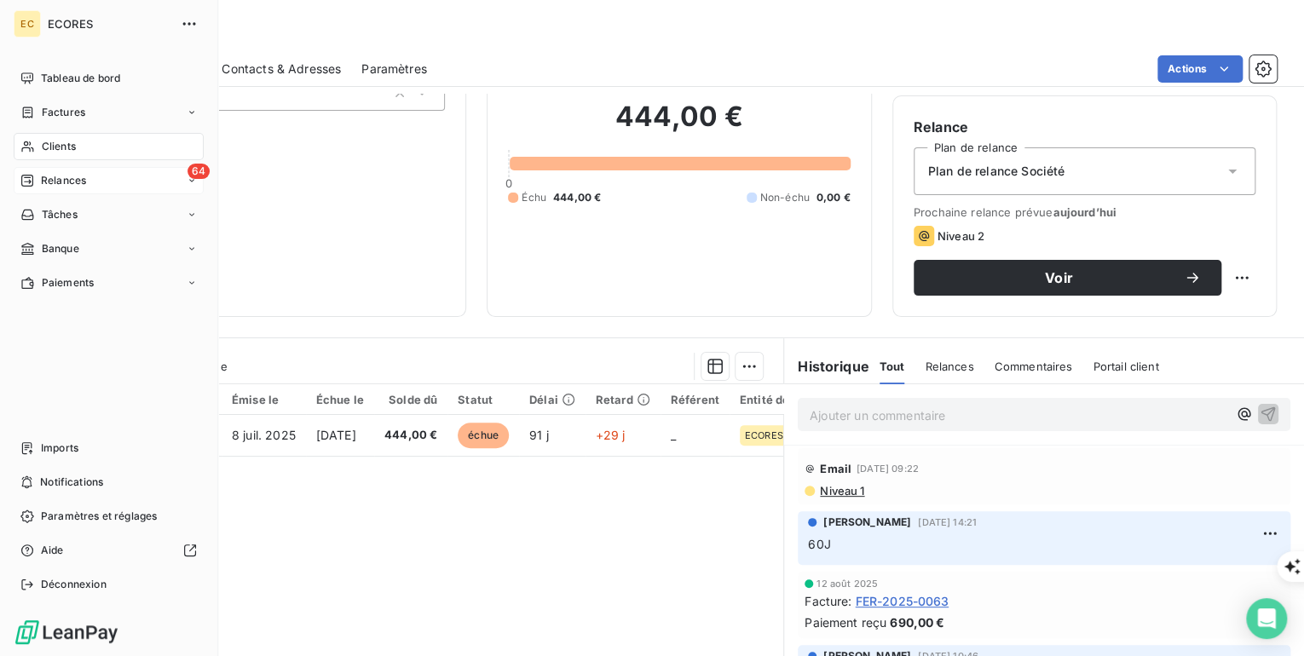
click at [84, 183] on span "Relances" at bounding box center [63, 180] width 45 height 15
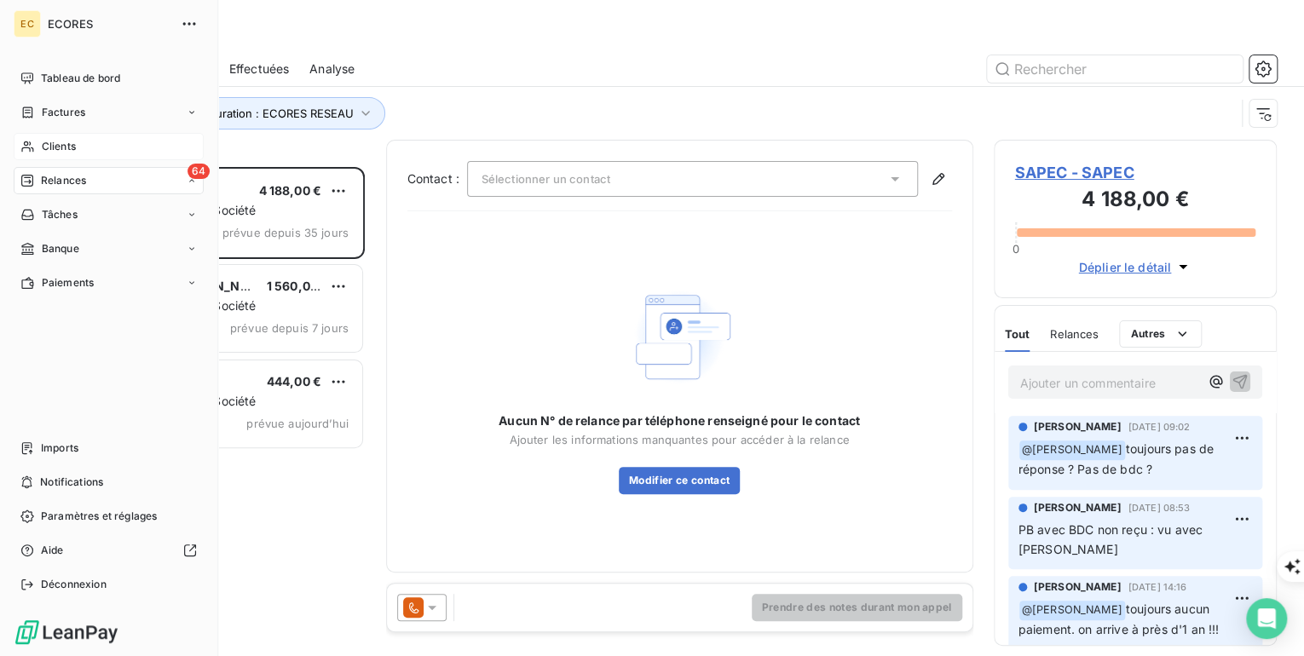
scroll to position [478, 273]
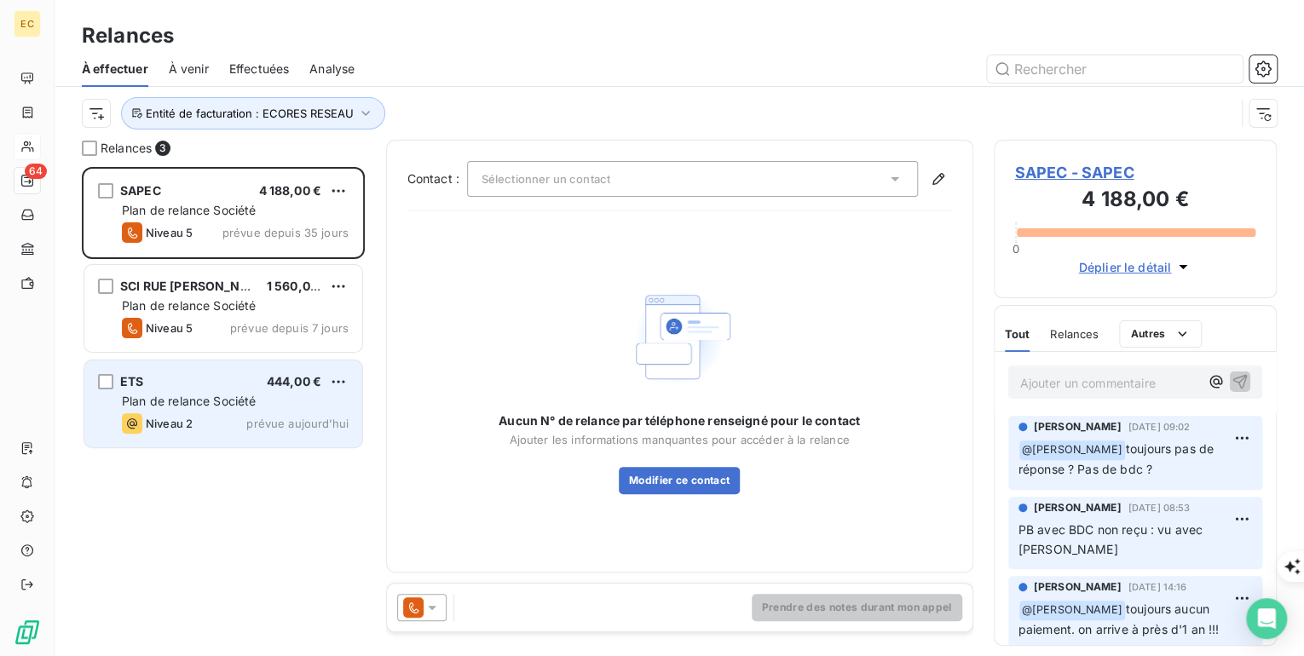
click at [216, 404] on span "Plan de relance Société" at bounding box center [189, 401] width 134 height 14
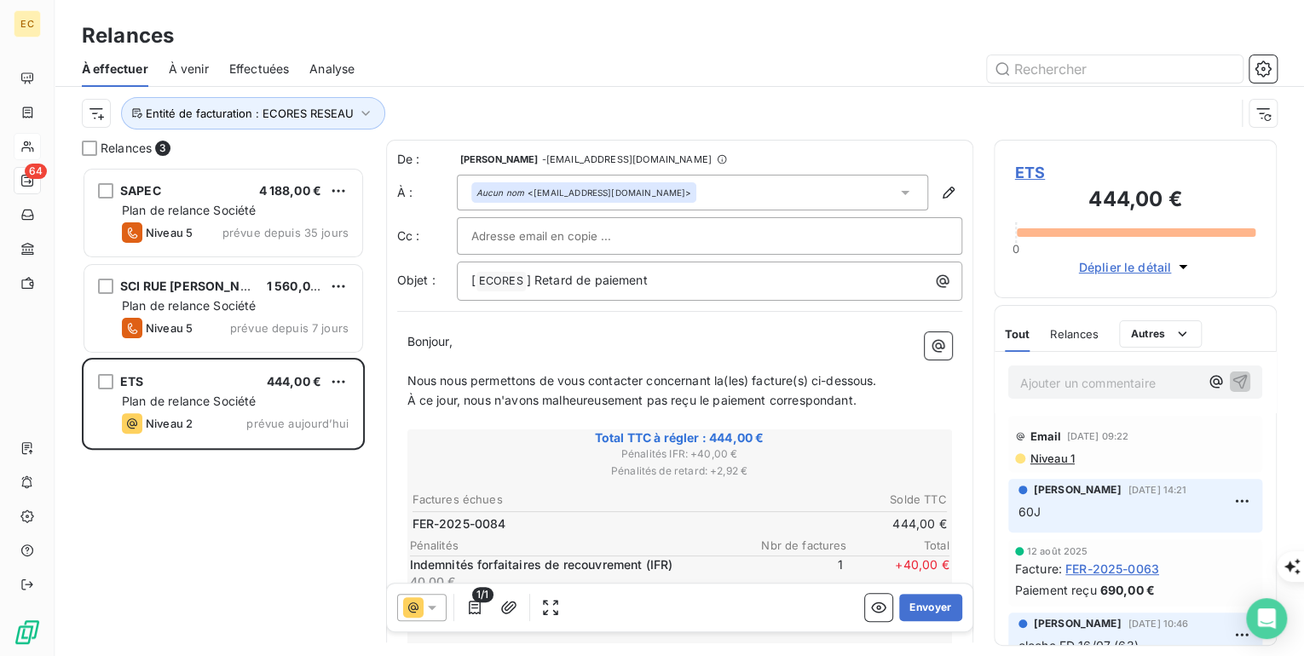
click at [1026, 165] on span "ETS" at bounding box center [1135, 172] width 241 height 23
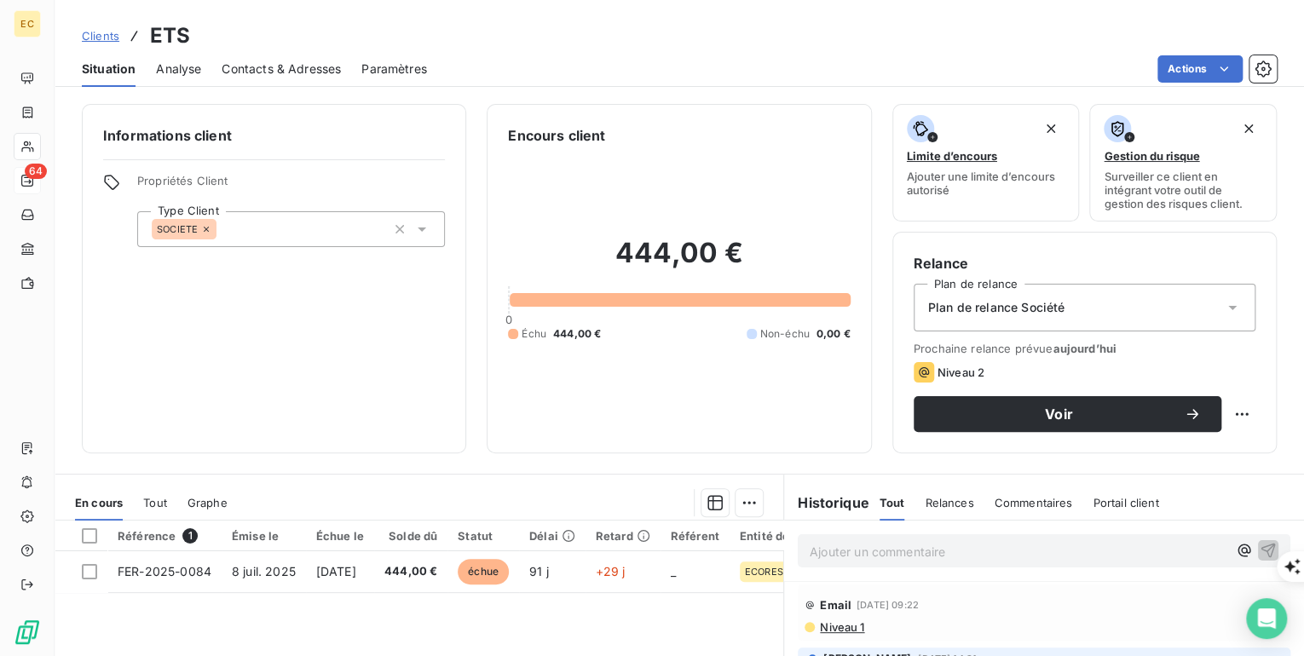
click at [309, 71] on span "Contacts & Adresses" at bounding box center [281, 69] width 119 height 17
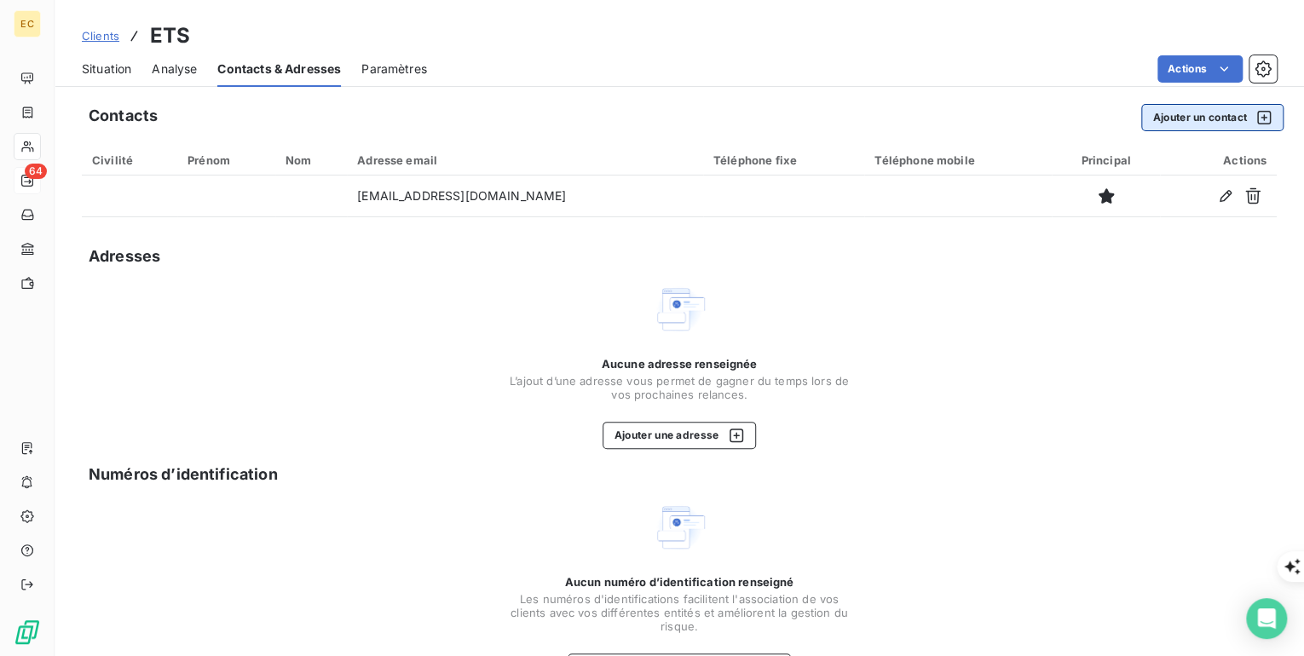
click at [1153, 124] on button "Ajouter un contact" at bounding box center [1212, 117] width 142 height 27
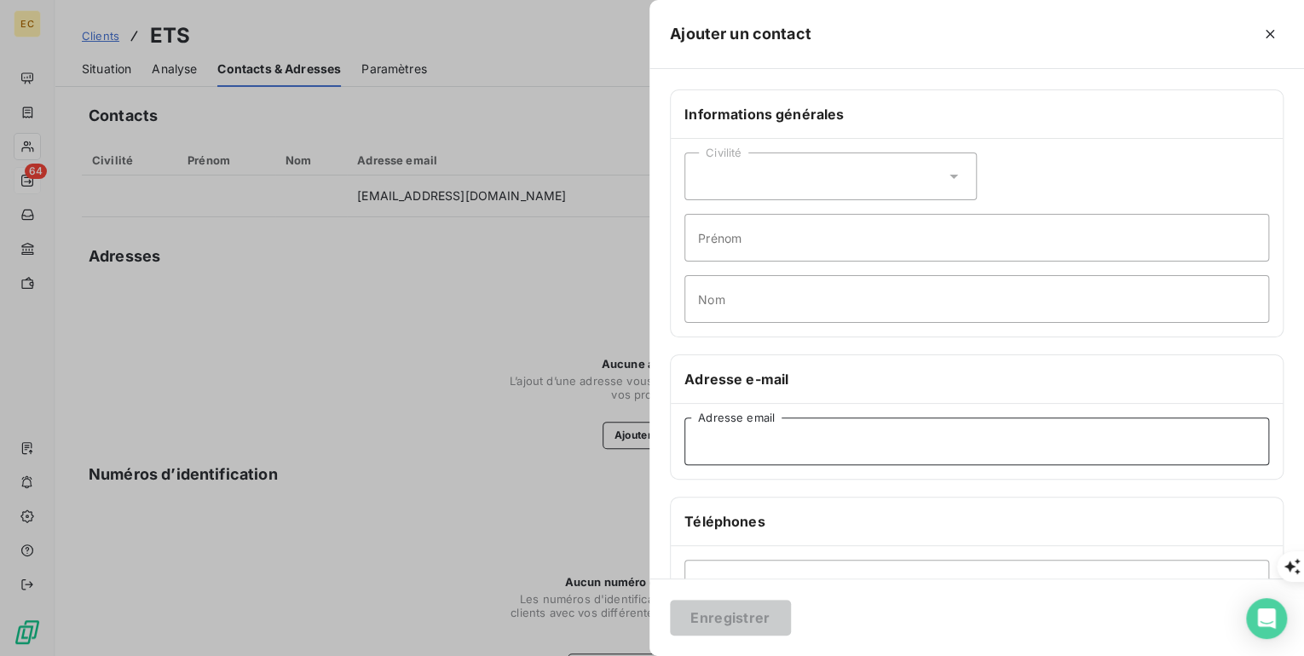
click at [720, 440] on input "Adresse email" at bounding box center [976, 442] width 585 height 48
drag, startPoint x: 897, startPoint y: 447, endPoint x: 695, endPoint y: 448, distance: 201.1
click at [695, 448] on input "[EMAIL_ADDRESS][DOMAIN_NAME]" at bounding box center [976, 442] width 585 height 48
type input "[EMAIL_ADDRESS][DOMAIN_NAME]"
click at [738, 617] on button "Enregistrer" at bounding box center [730, 618] width 121 height 36
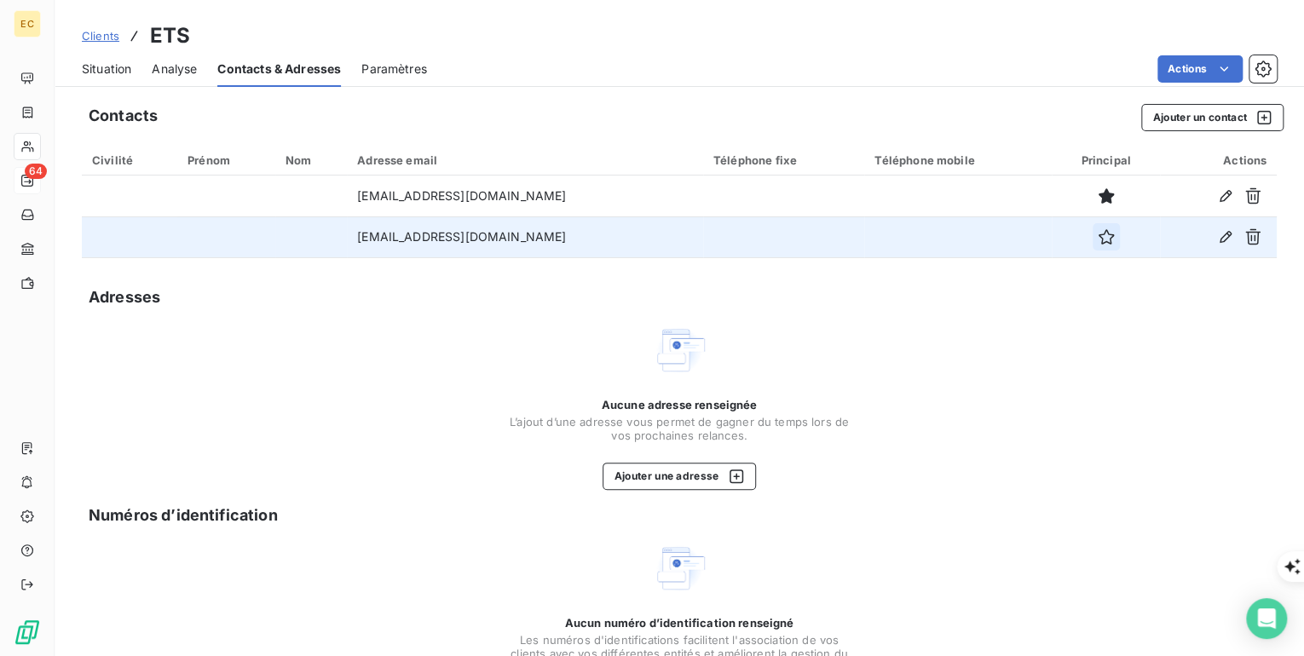
click at [1098, 239] on icon "button" at bounding box center [1105, 236] width 15 height 15
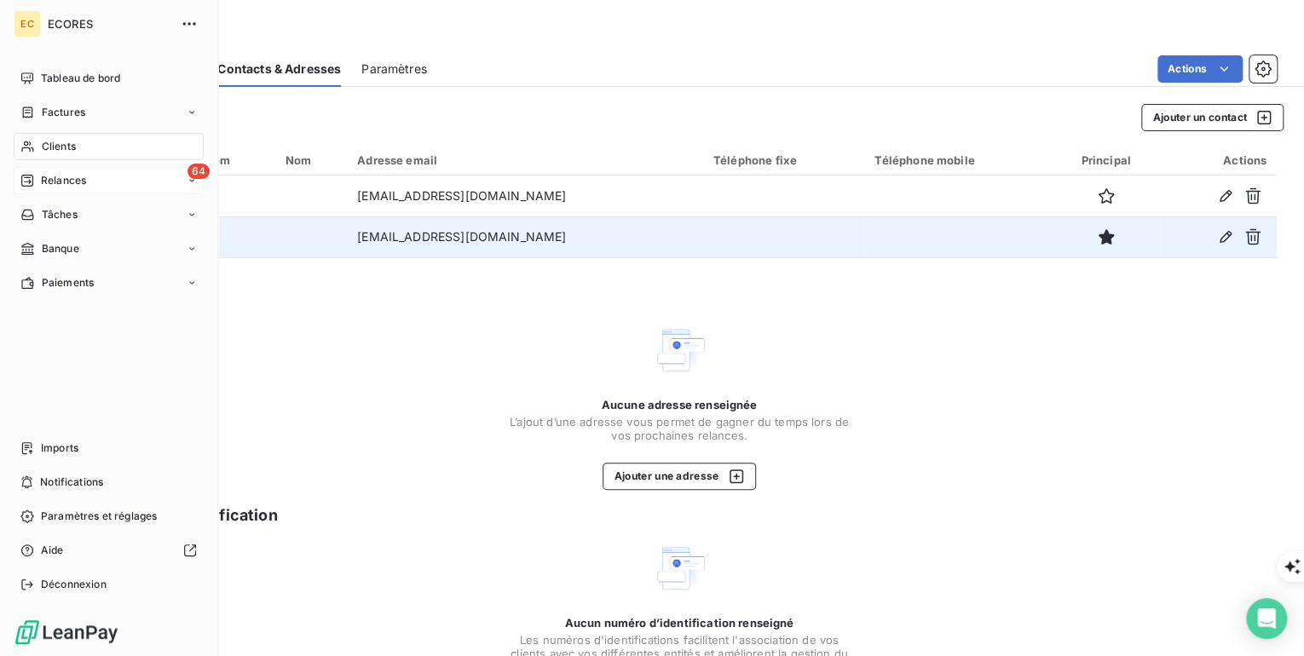
click at [68, 181] on span "Relances" at bounding box center [63, 180] width 45 height 15
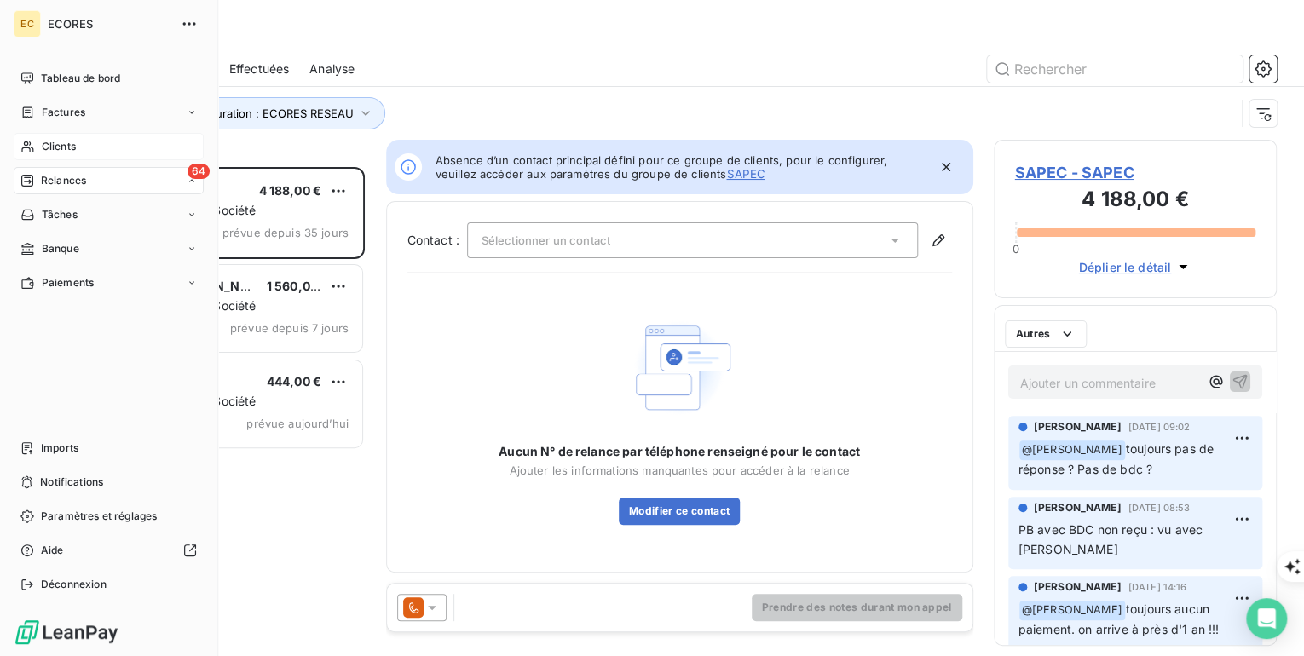
scroll to position [478, 273]
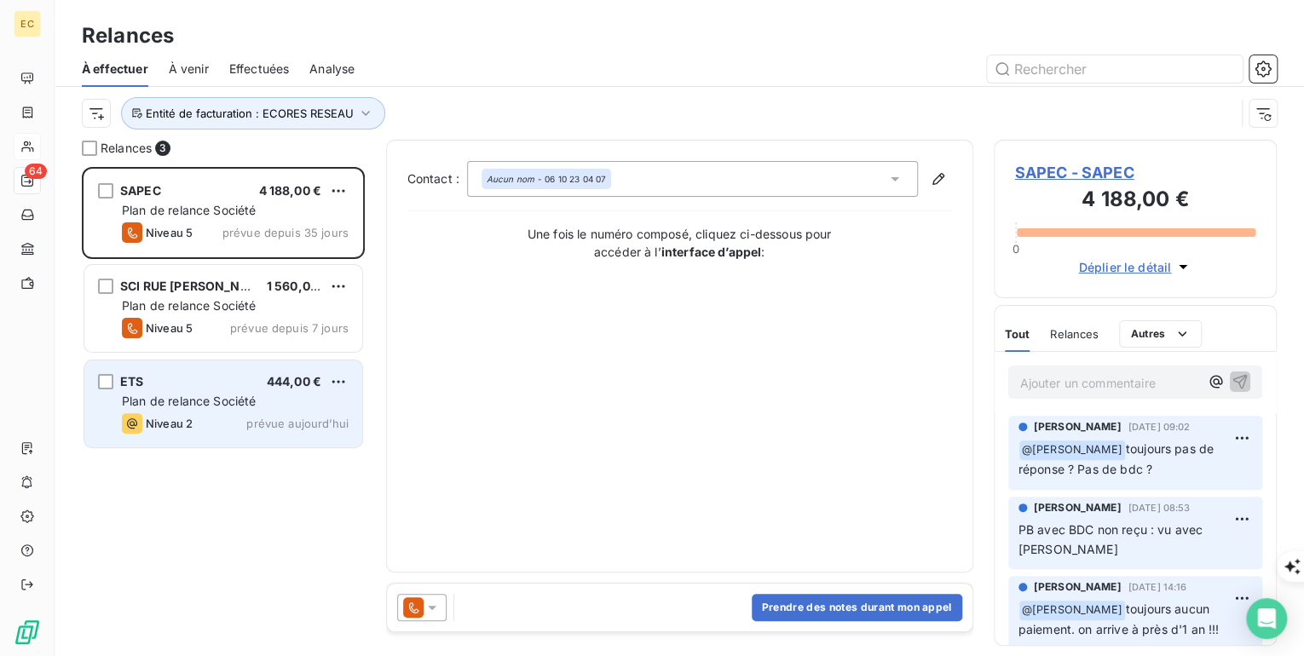
click at [137, 402] on span "Plan de relance Société" at bounding box center [189, 401] width 134 height 14
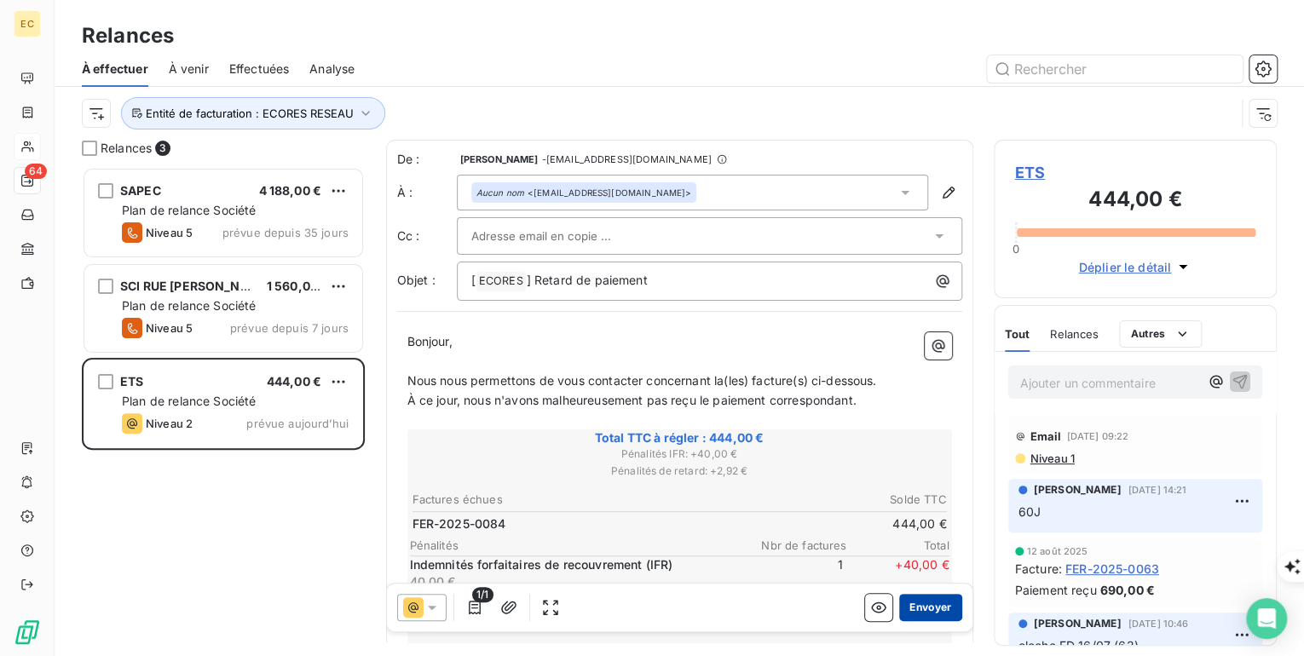
click at [922, 606] on button "Envoyer" at bounding box center [930, 607] width 62 height 27
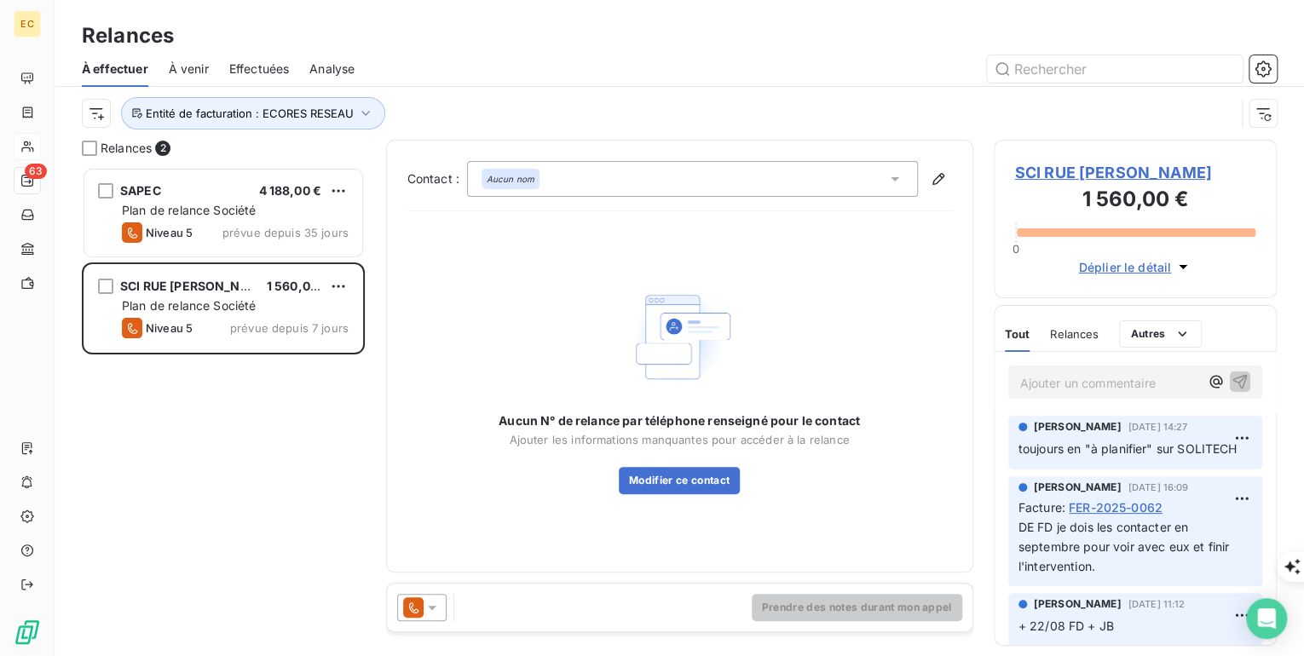
click at [1050, 387] on p "Ajouter un commentaire ﻿" at bounding box center [1110, 382] width 180 height 21
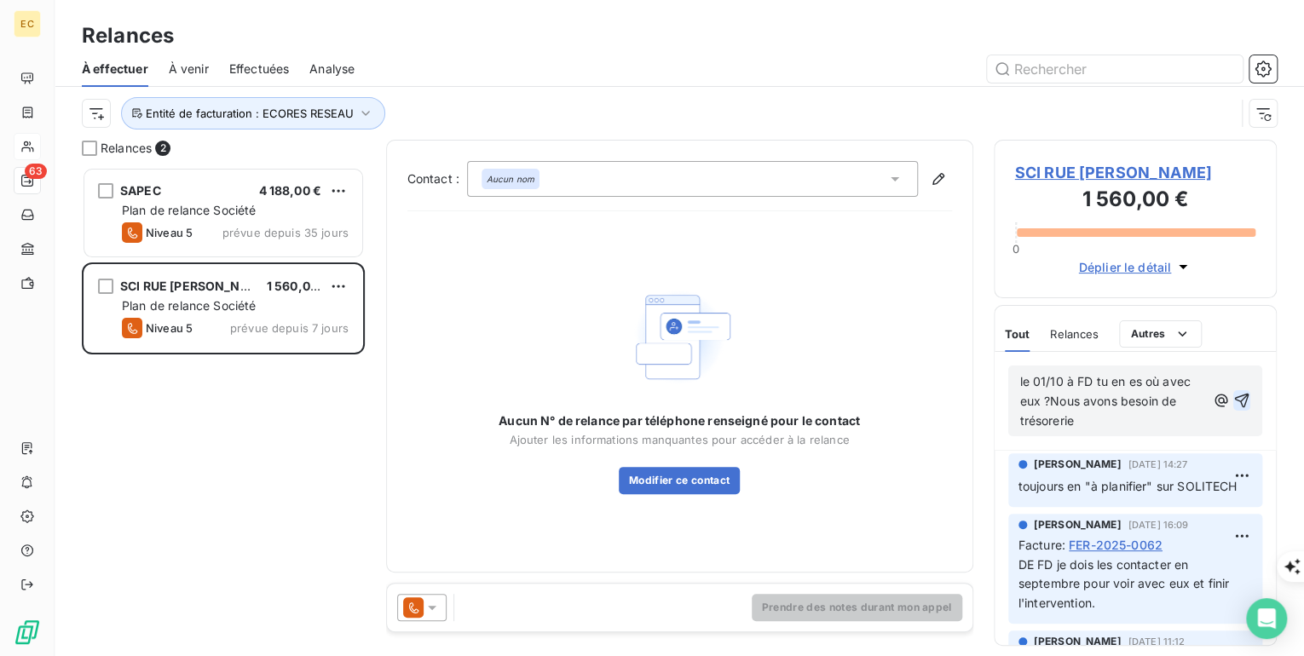
click at [1233, 404] on icon "button" at bounding box center [1241, 400] width 17 height 17
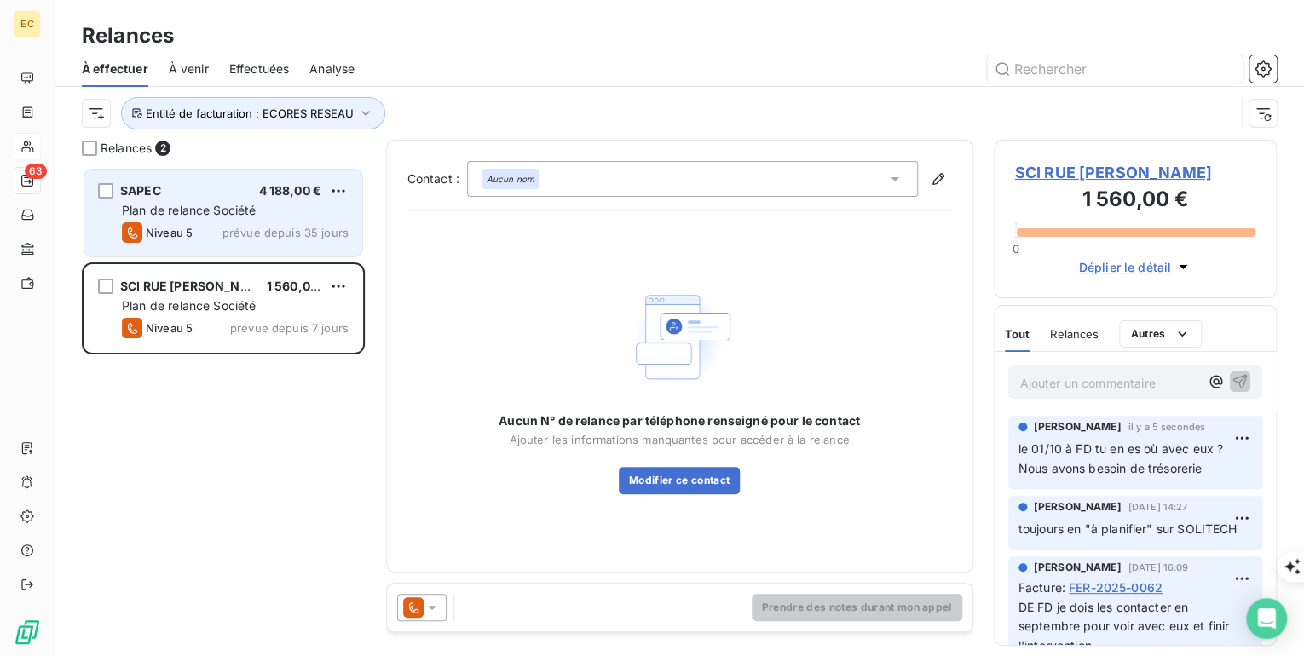
click at [185, 222] on div "Niveau 5" at bounding box center [157, 232] width 71 height 20
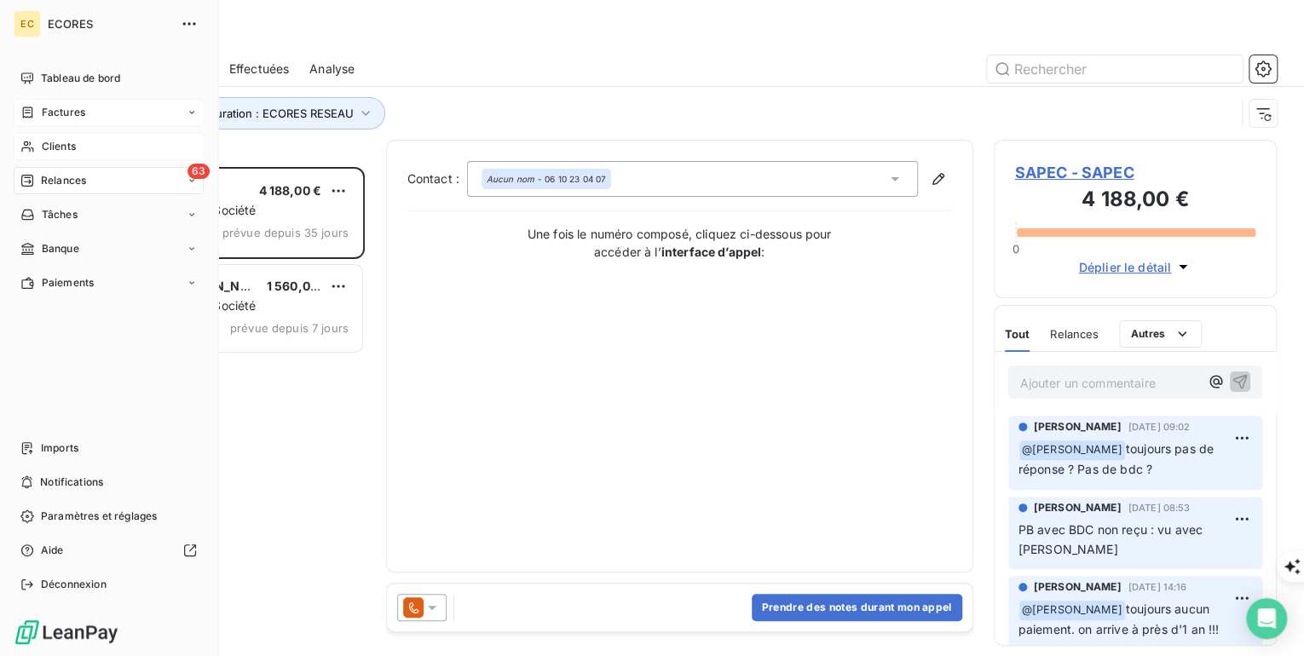
drag, startPoint x: 55, startPoint y: 115, endPoint x: 156, endPoint y: 123, distance: 101.7
click at [57, 115] on span "Factures" at bounding box center [63, 112] width 43 height 15
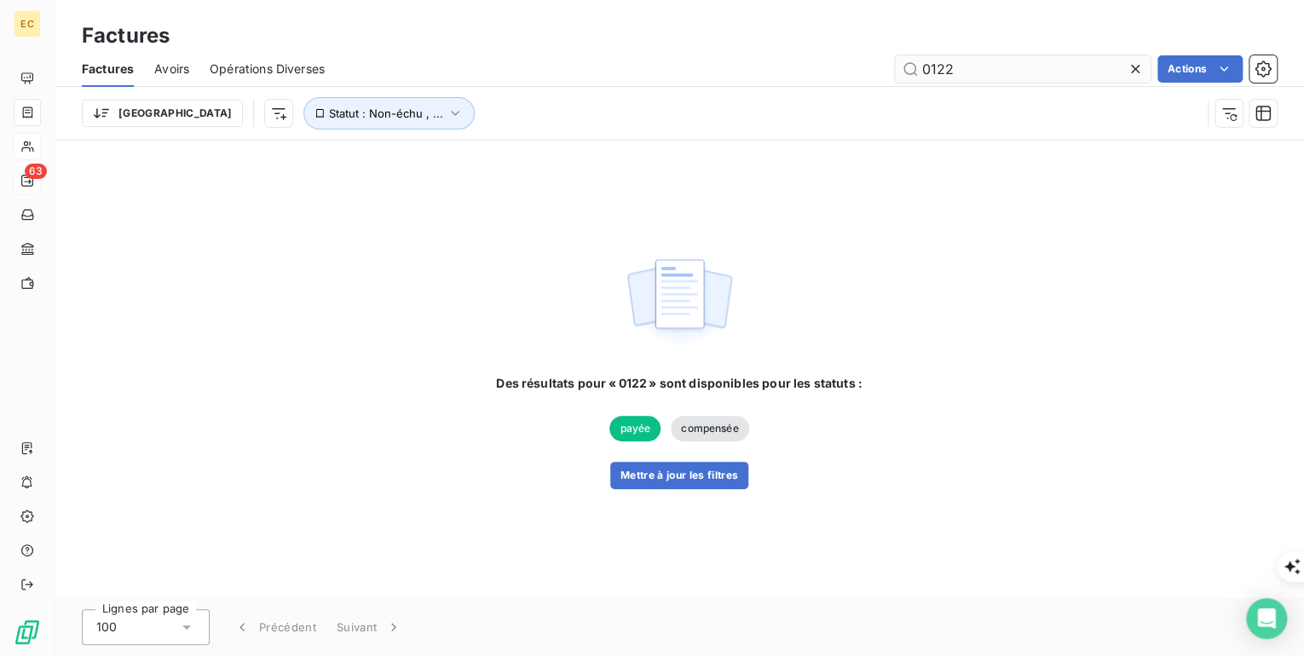
click at [963, 75] on input "0122" at bounding box center [1023, 68] width 256 height 27
drag, startPoint x: 964, startPoint y: 72, endPoint x: 907, endPoint y: 73, distance: 57.1
click at [907, 73] on input "0122" at bounding box center [1023, 68] width 256 height 27
type input "2238"
click at [351, 113] on button "Statut : Non-échu , ..." at bounding box center [388, 113] width 171 height 32
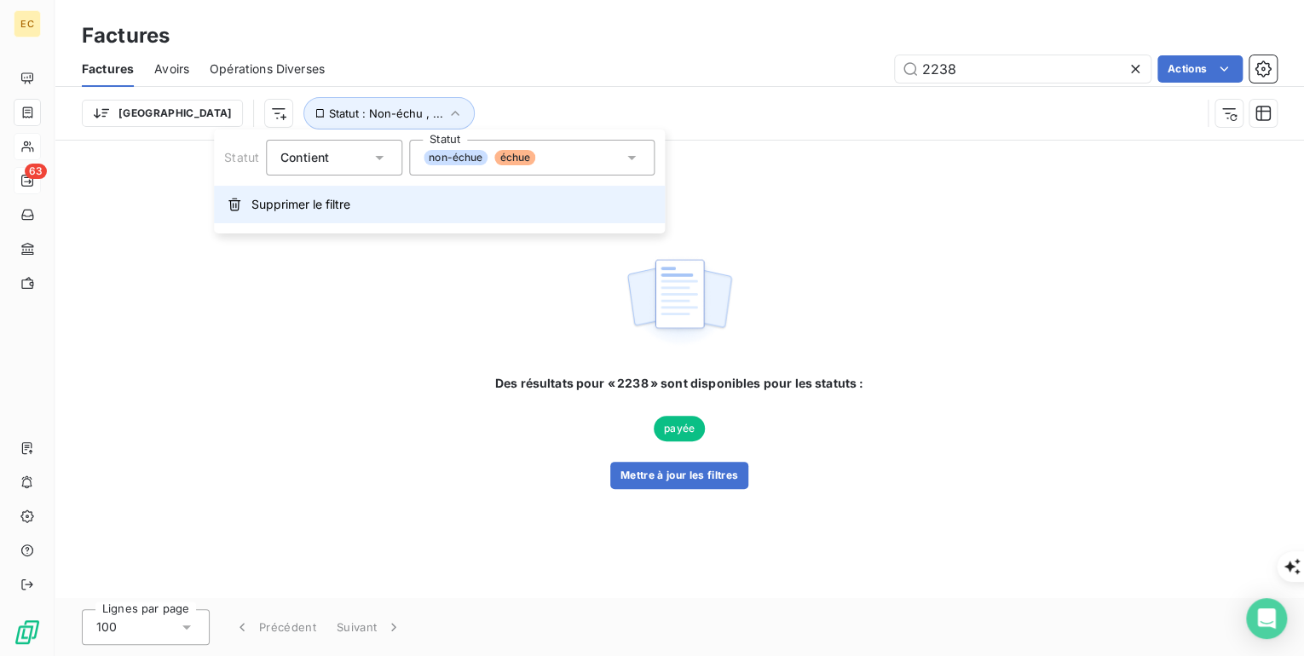
click at [327, 203] on span "Supprimer le filtre" at bounding box center [300, 204] width 99 height 17
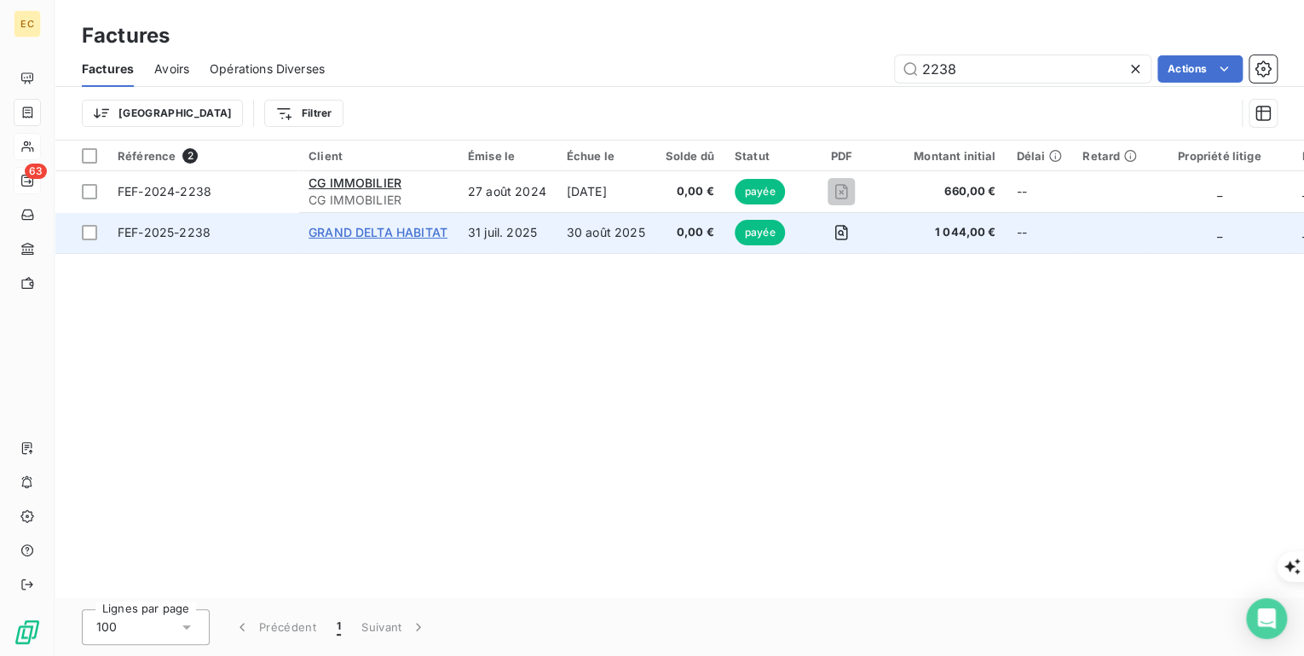
click at [349, 230] on span "GRAND DELTA HABITAT" at bounding box center [378, 232] width 139 height 14
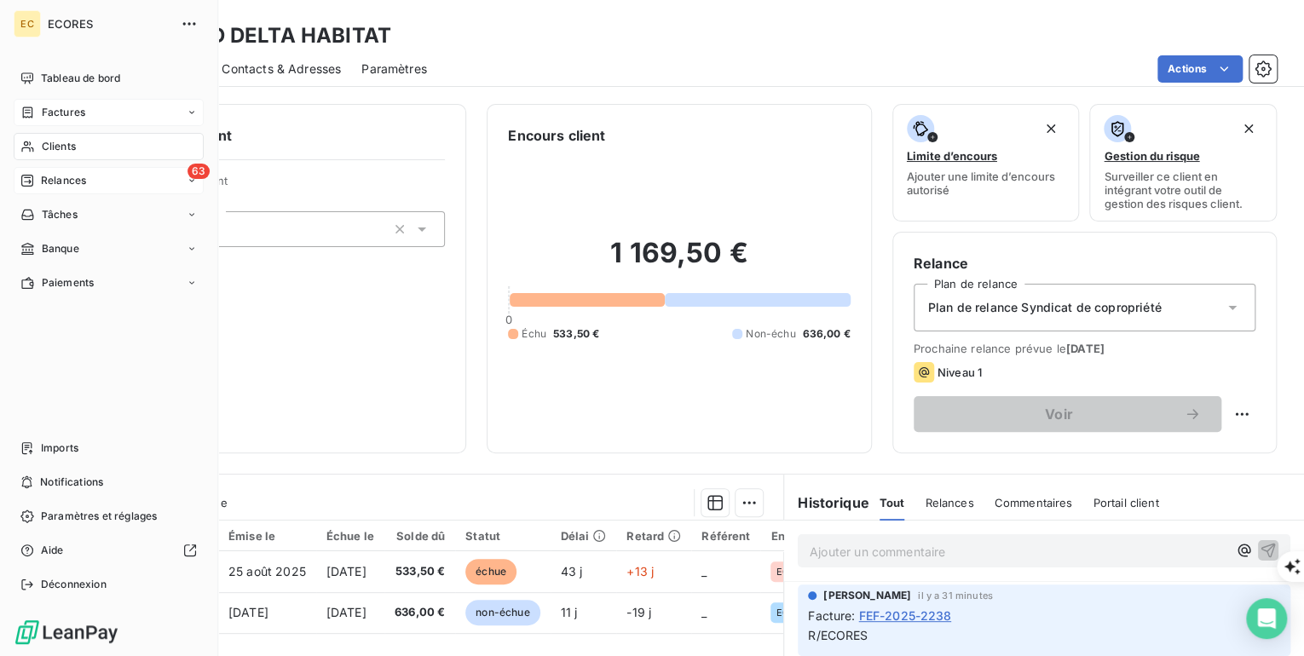
click at [65, 112] on span "Factures" at bounding box center [63, 112] width 43 height 15
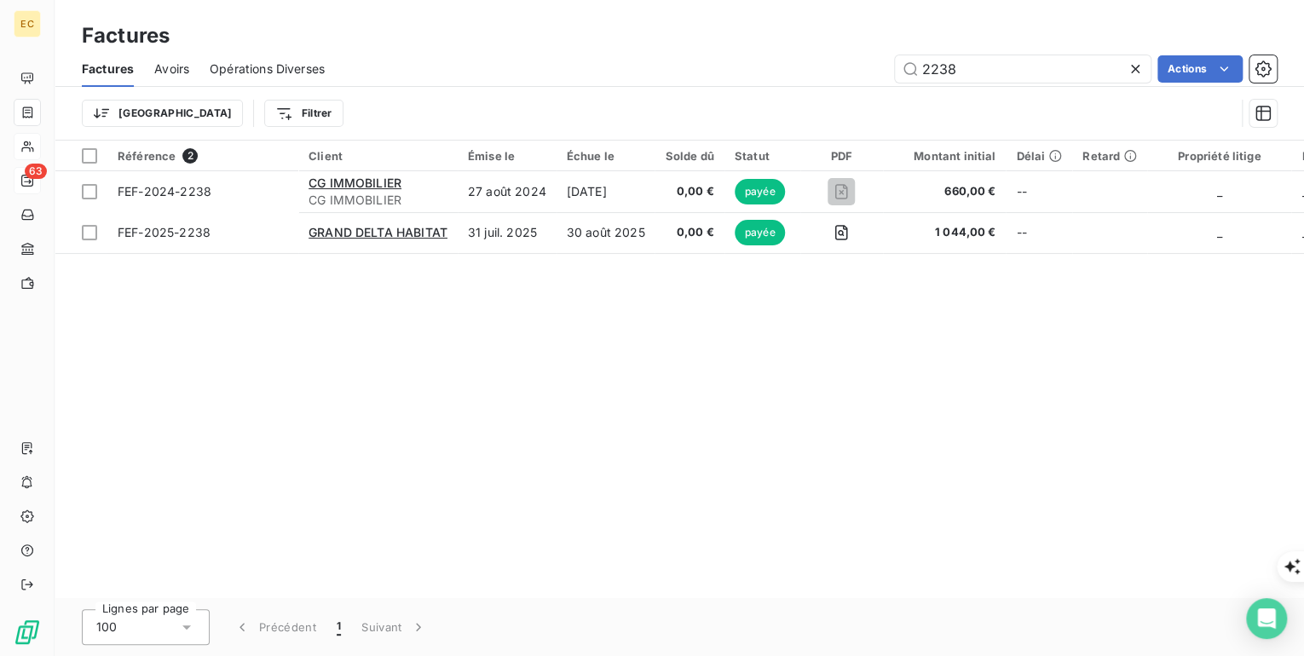
drag, startPoint x: 972, startPoint y: 57, endPoint x: 883, endPoint y: 65, distance: 89.8
click at [883, 65] on div "2238 Actions" at bounding box center [810, 68] width 931 height 27
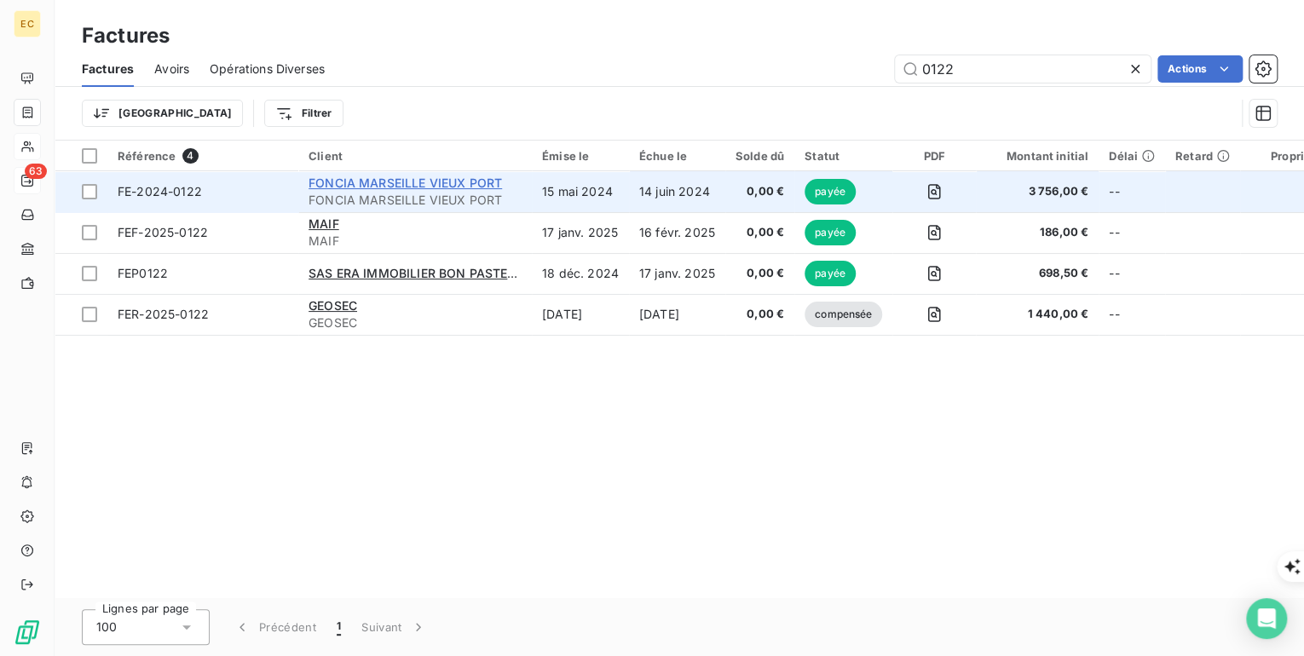
type input "0122"
click at [366, 186] on span "FONCIA MARSEILLE VIEUX PORT" at bounding box center [405, 183] width 193 height 14
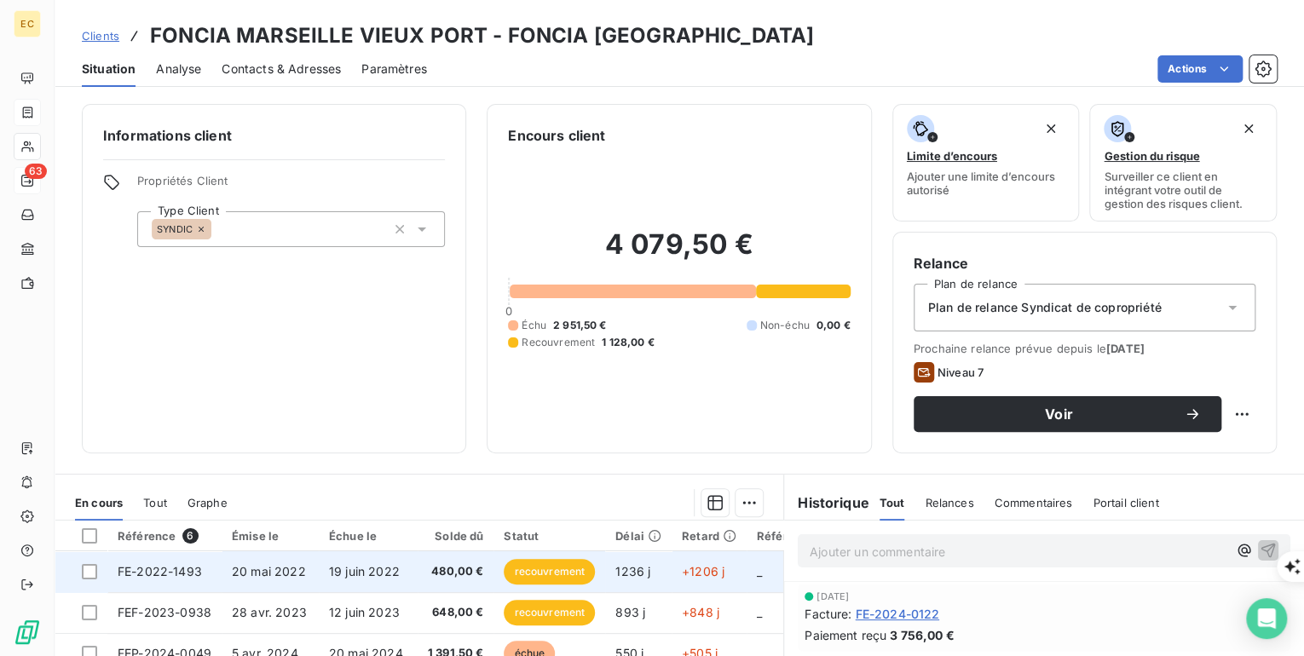
click at [280, 578] on td "20 mai 2022" at bounding box center [270, 571] width 97 height 41
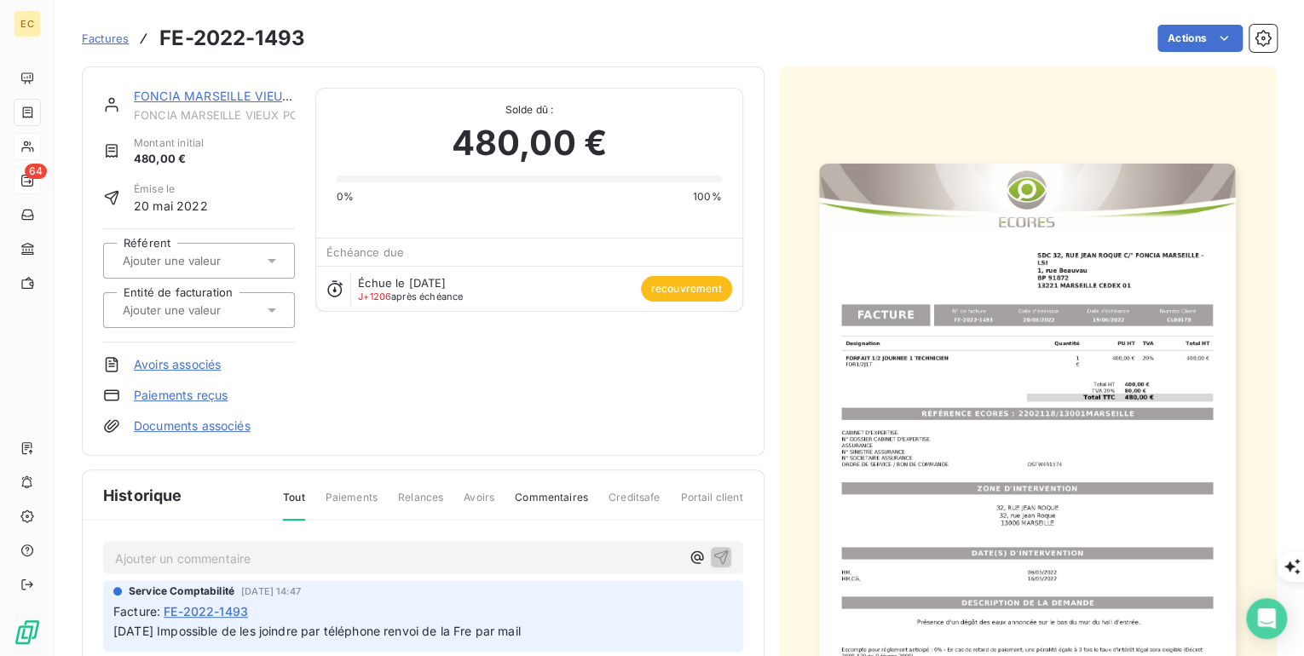
click at [116, 42] on span "Factures" at bounding box center [105, 39] width 47 height 14
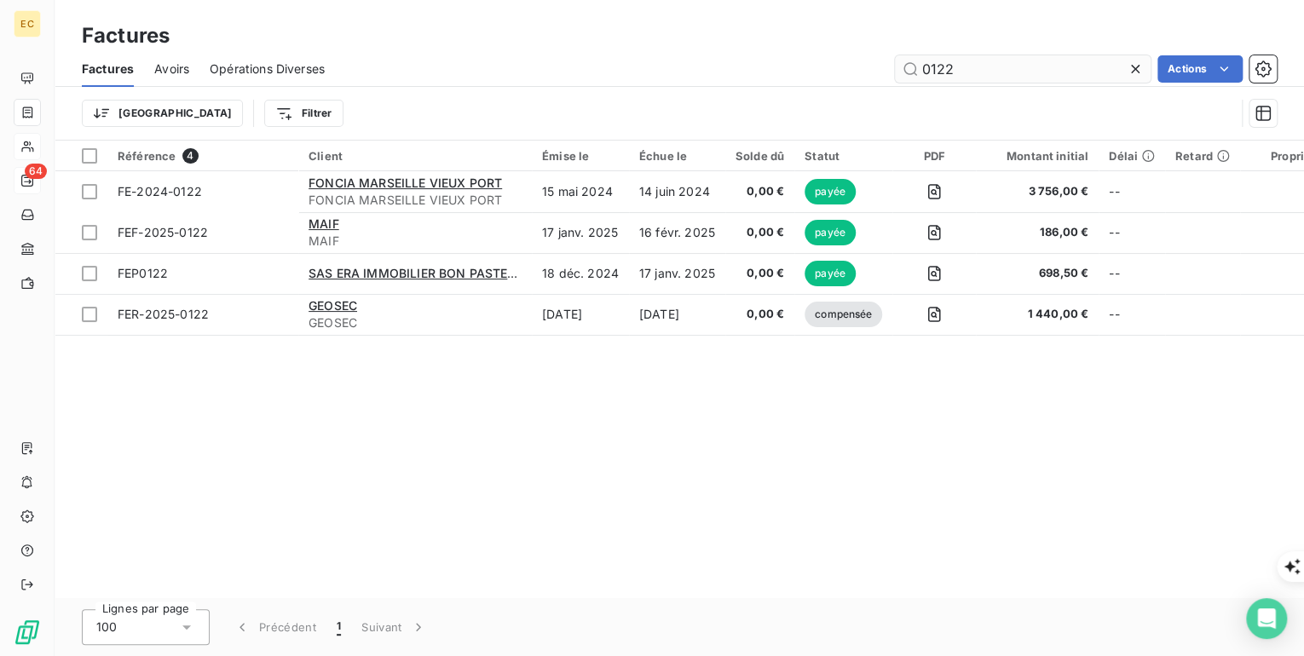
click at [897, 65] on input "0122" at bounding box center [1023, 68] width 256 height 27
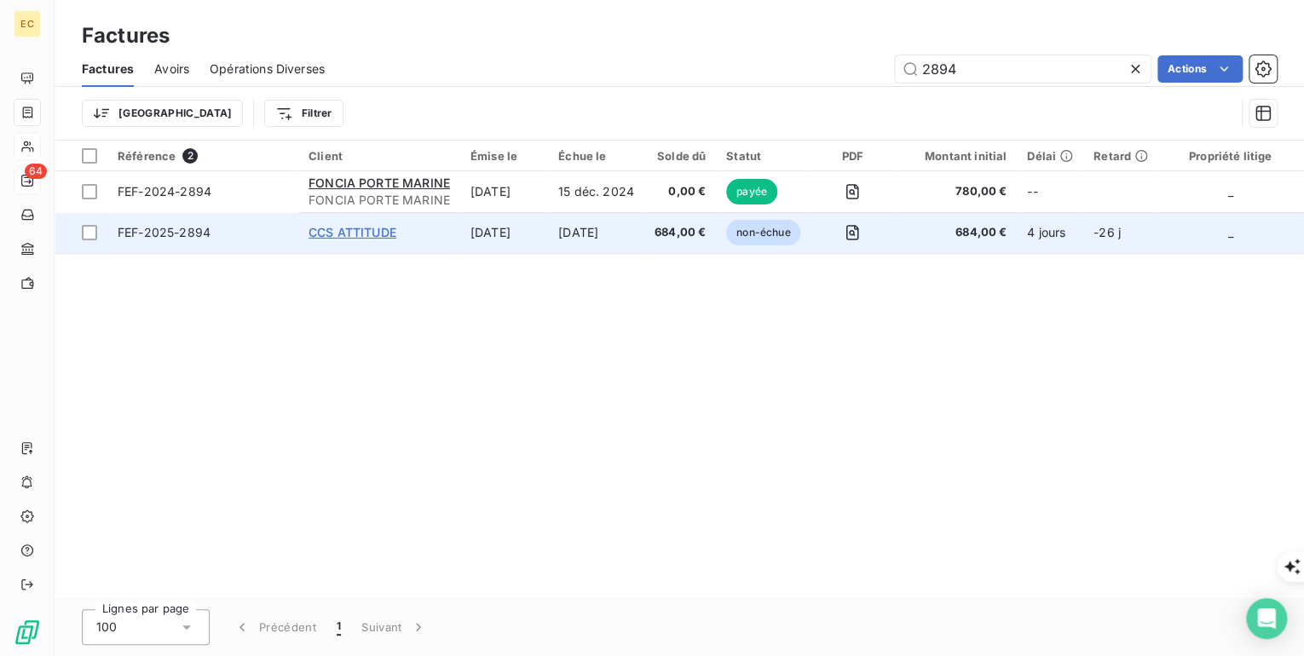
type input "2894"
click at [374, 237] on span "CCS ATTITUDE" at bounding box center [353, 232] width 88 height 14
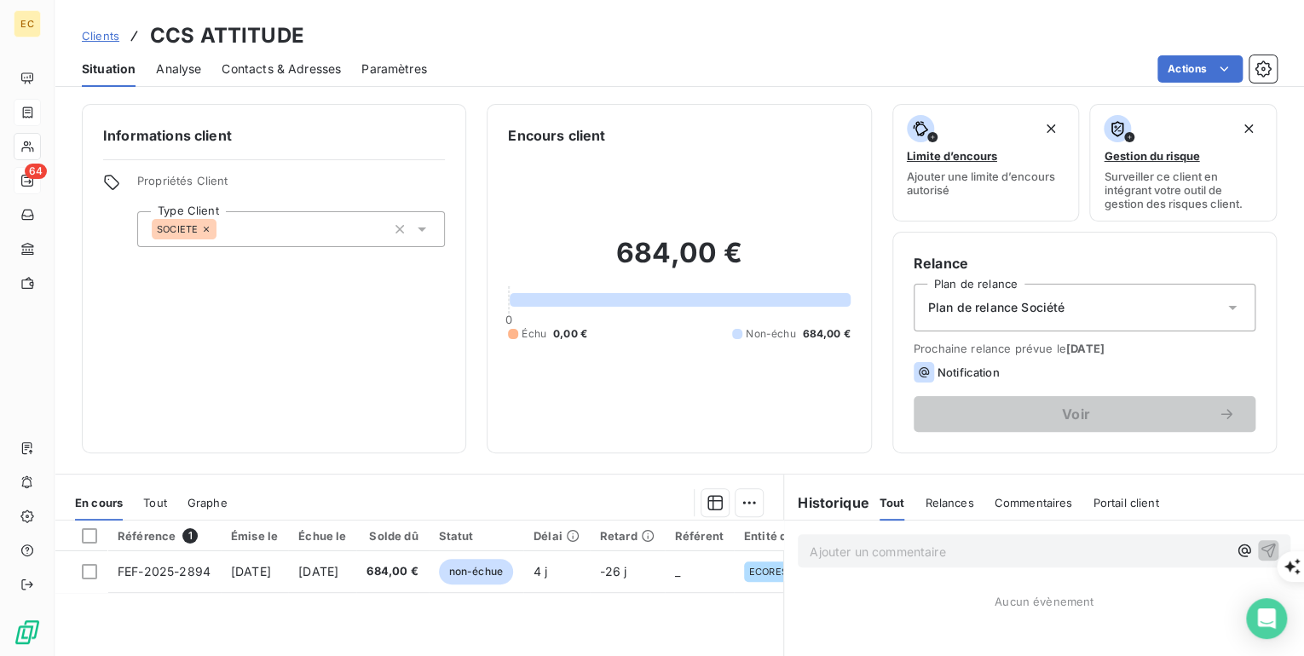
click at [827, 541] on p "Ajouter un commentaire ﻿" at bounding box center [1019, 551] width 418 height 21
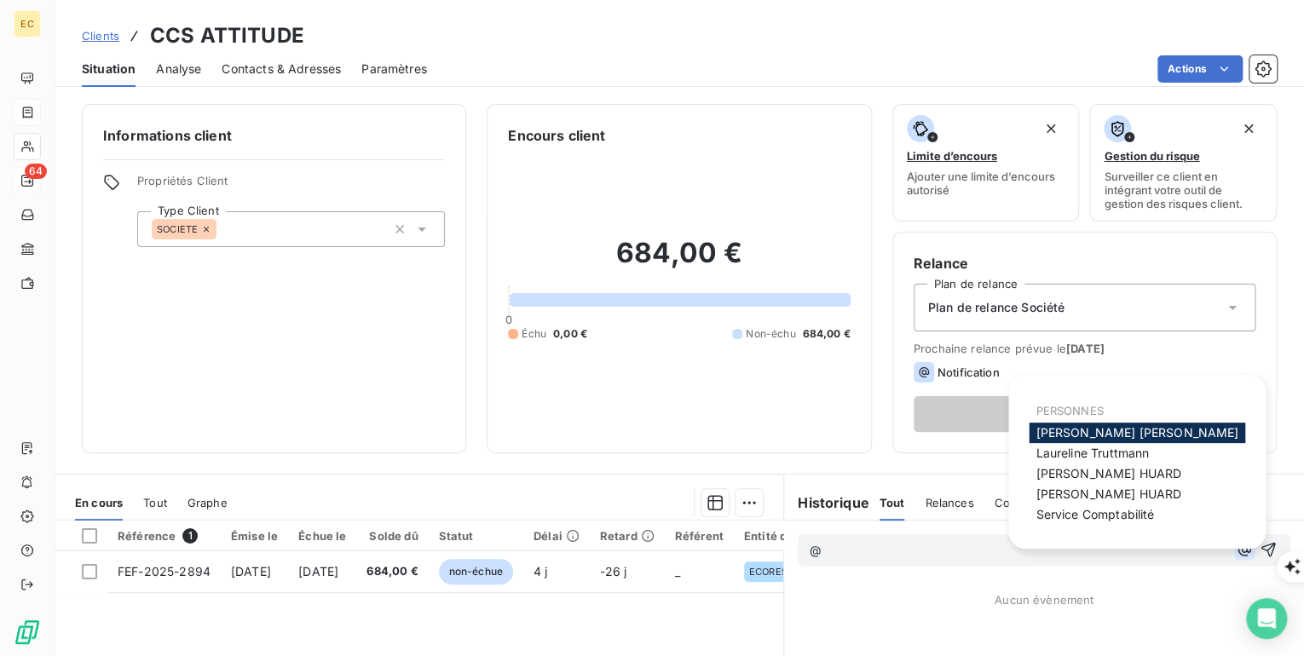
click at [1236, 542] on icon "button" at bounding box center [1244, 549] width 17 height 17
click at [1083, 515] on span "Service Comptabilité" at bounding box center [1094, 514] width 118 height 14
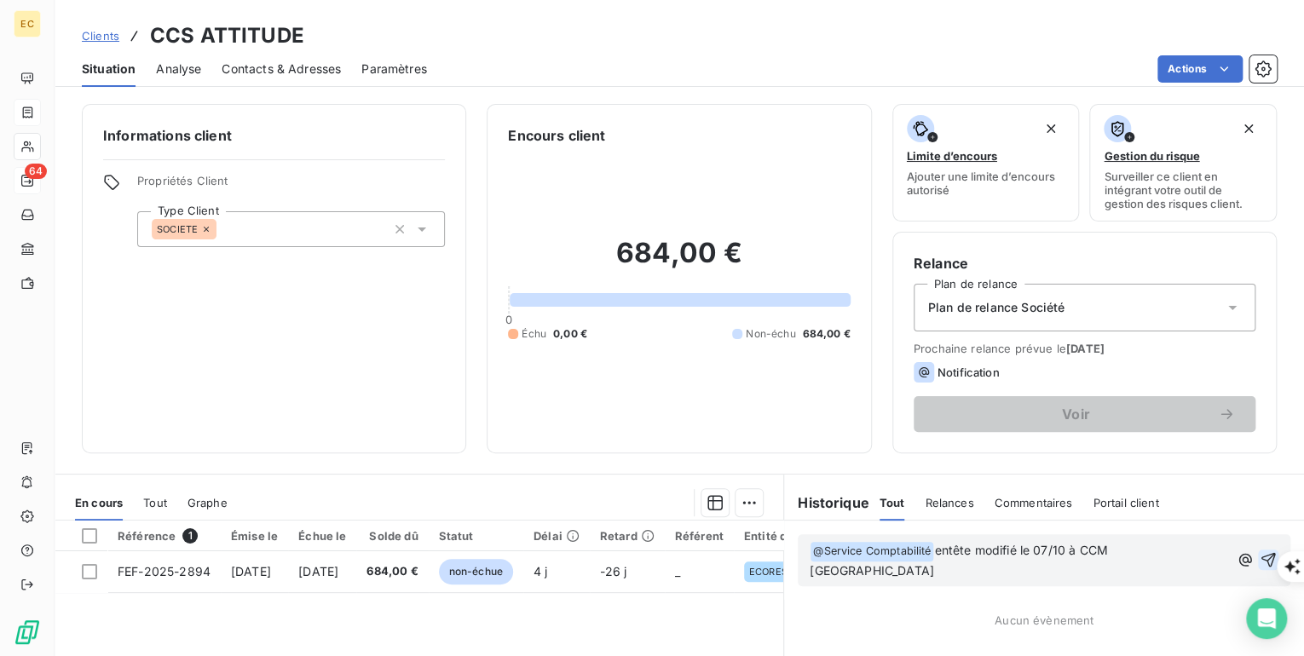
click at [1261, 553] on icon "button" at bounding box center [1268, 560] width 14 height 14
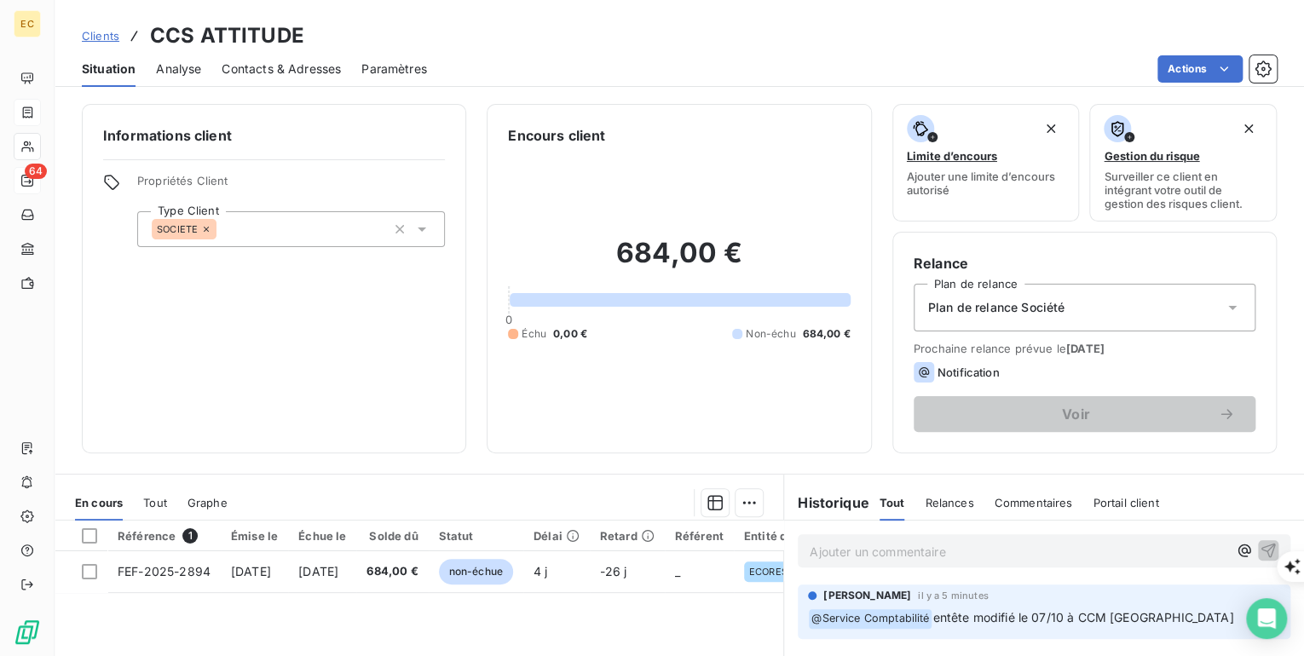
click at [100, 37] on span "Clients" at bounding box center [100, 36] width 37 height 14
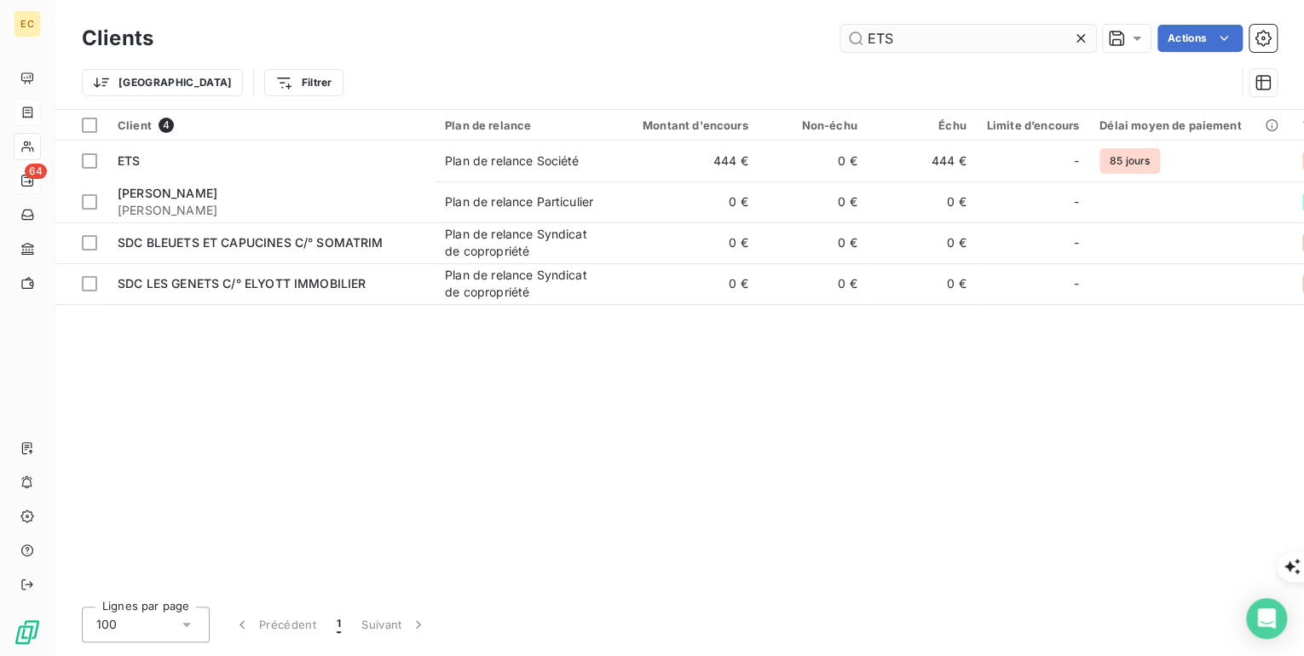
drag, startPoint x: 897, startPoint y: 36, endPoint x: 841, endPoint y: 32, distance: 56.4
click at [841, 32] on input "ETS" at bounding box center [968, 38] width 256 height 27
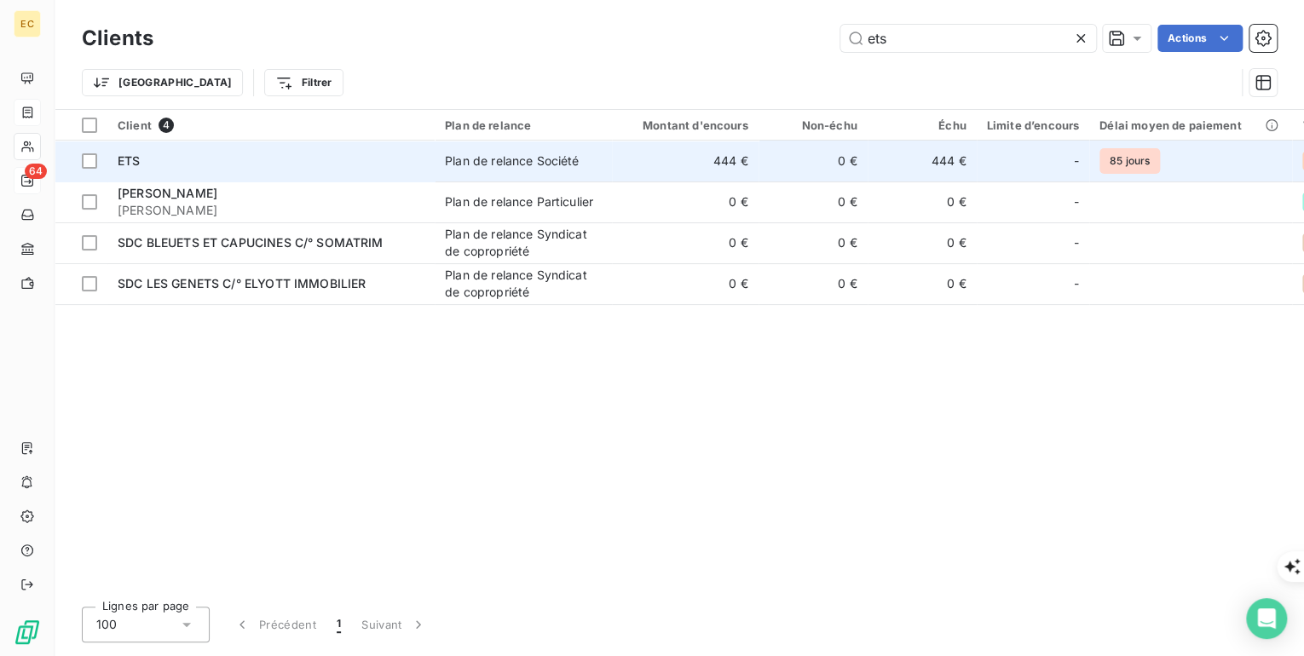
type input "ets"
click at [246, 164] on div "ETS" at bounding box center [271, 161] width 307 height 17
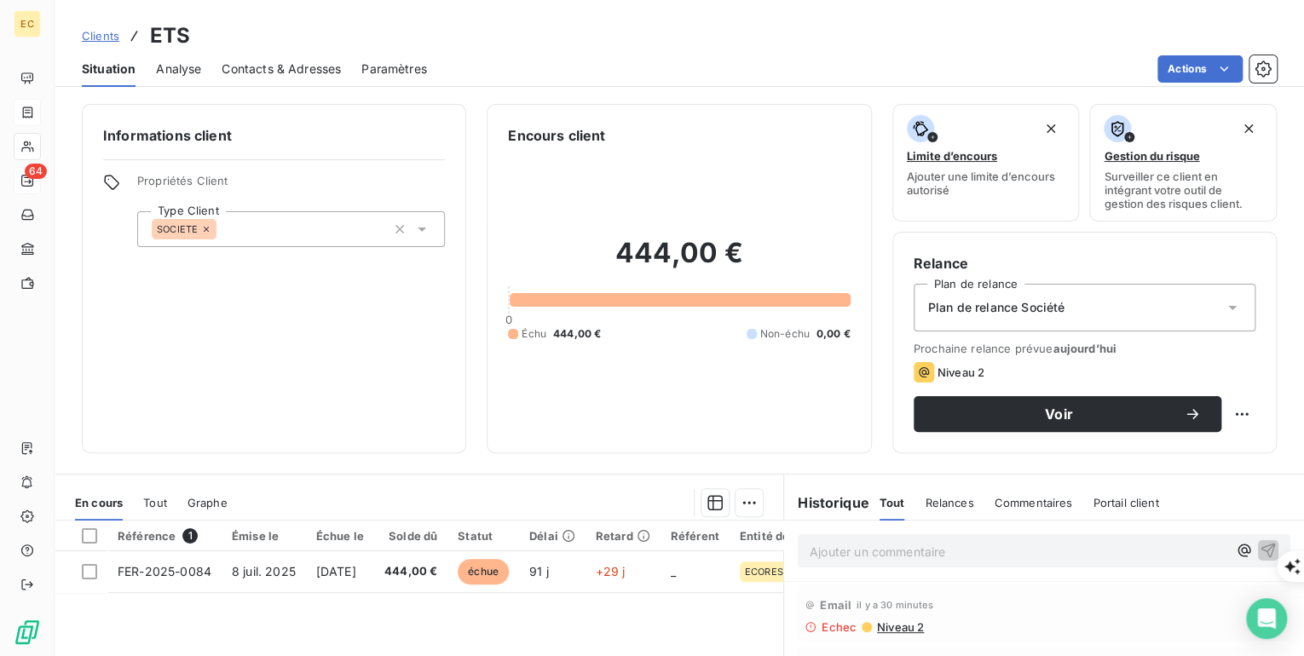
click at [252, 72] on span "Contacts & Adresses" at bounding box center [281, 69] width 119 height 17
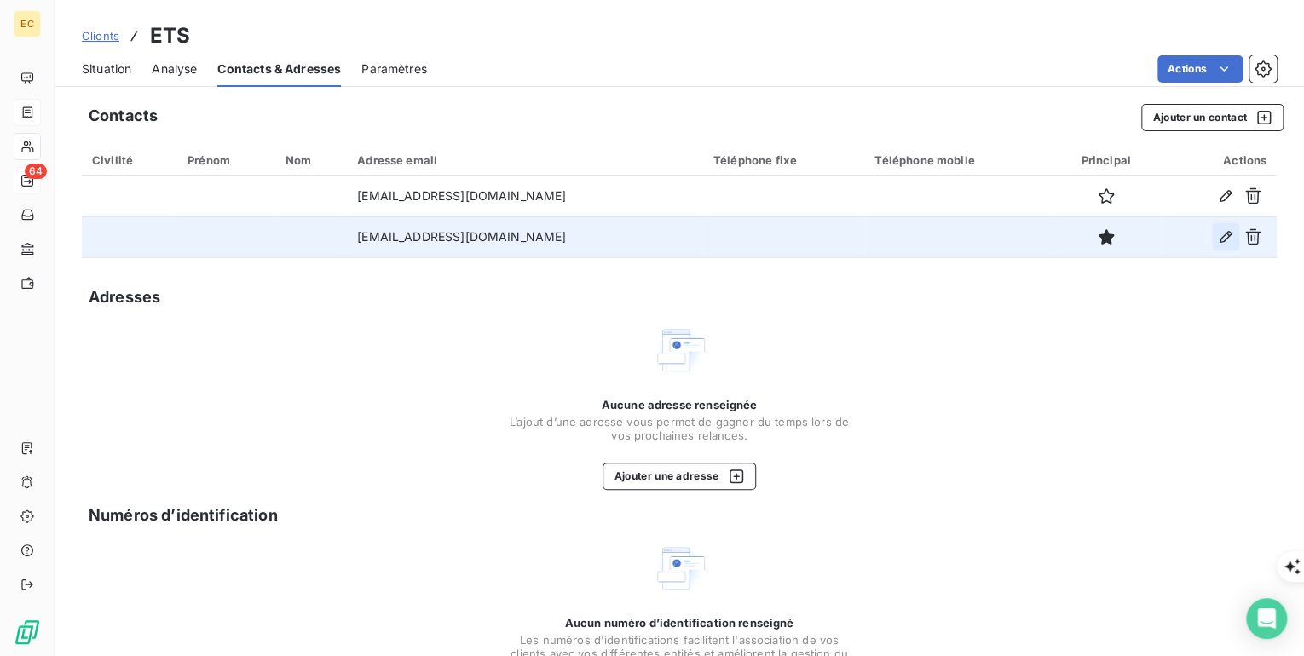
click at [1217, 239] on icon "button" at bounding box center [1225, 236] width 17 height 17
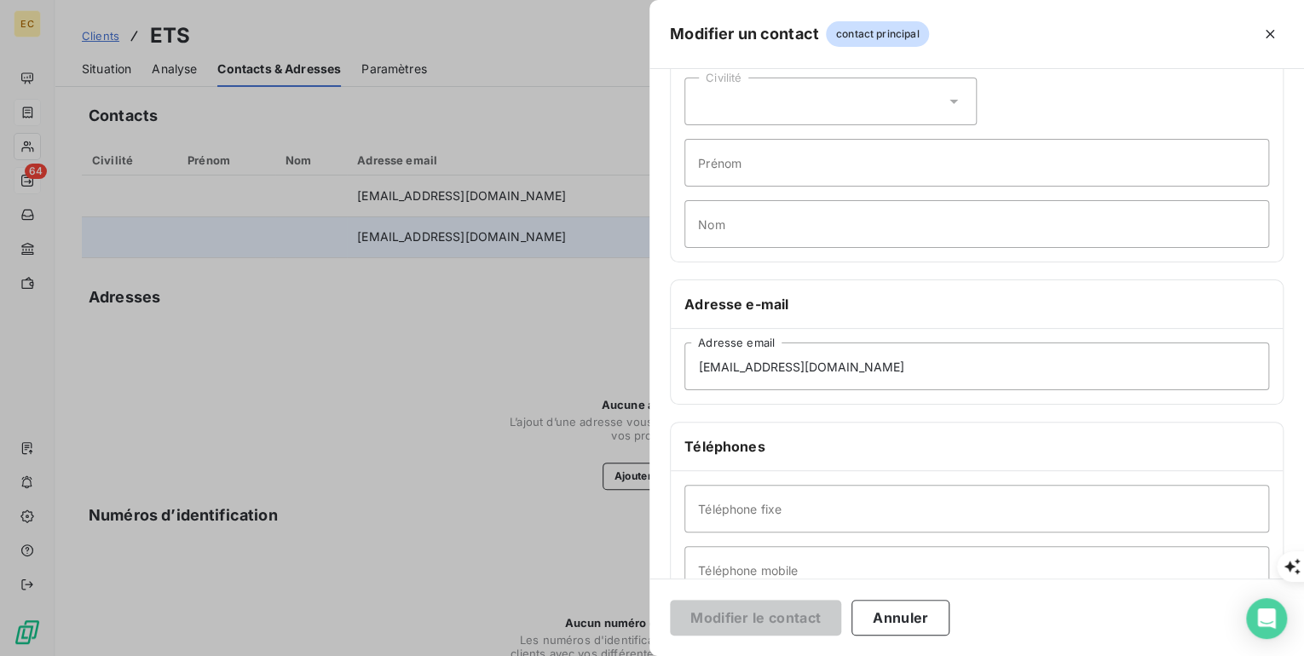
scroll to position [205, 0]
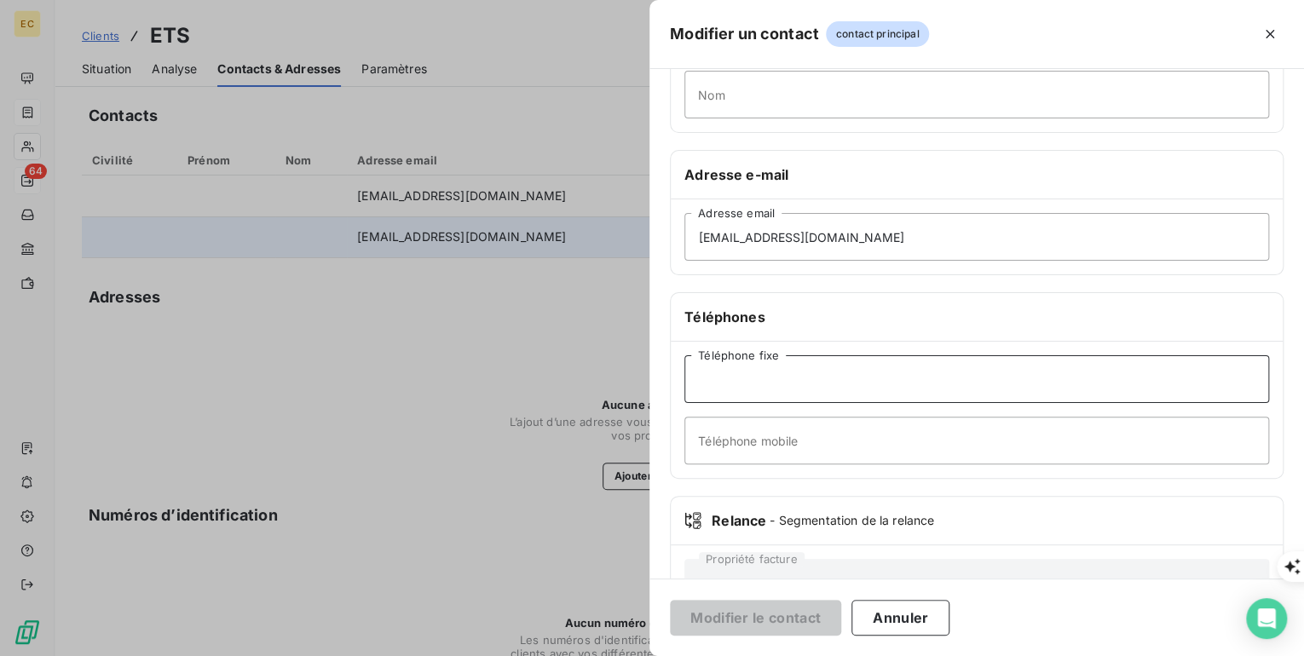
click at [716, 377] on input "Téléphone fixe" at bounding box center [976, 379] width 585 height 48
type input "0442776262"
click at [813, 610] on button "Modifier le contact" at bounding box center [755, 618] width 171 height 36
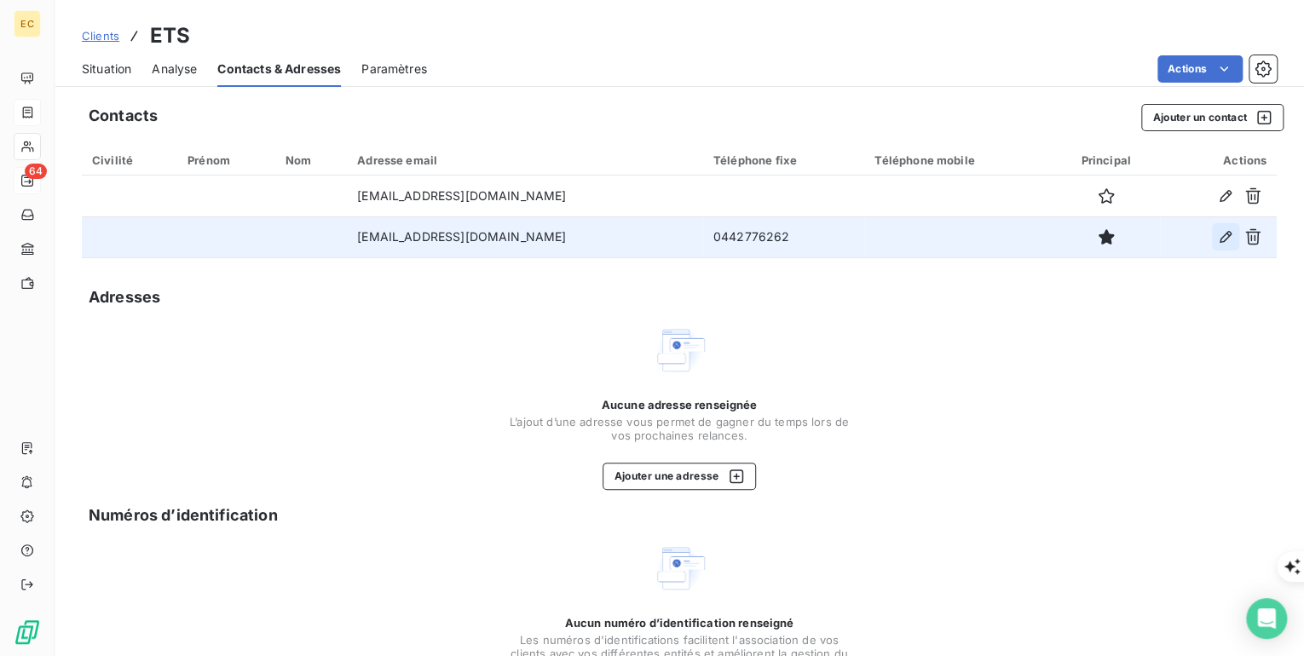
click at [1217, 239] on icon "button" at bounding box center [1225, 236] width 17 height 17
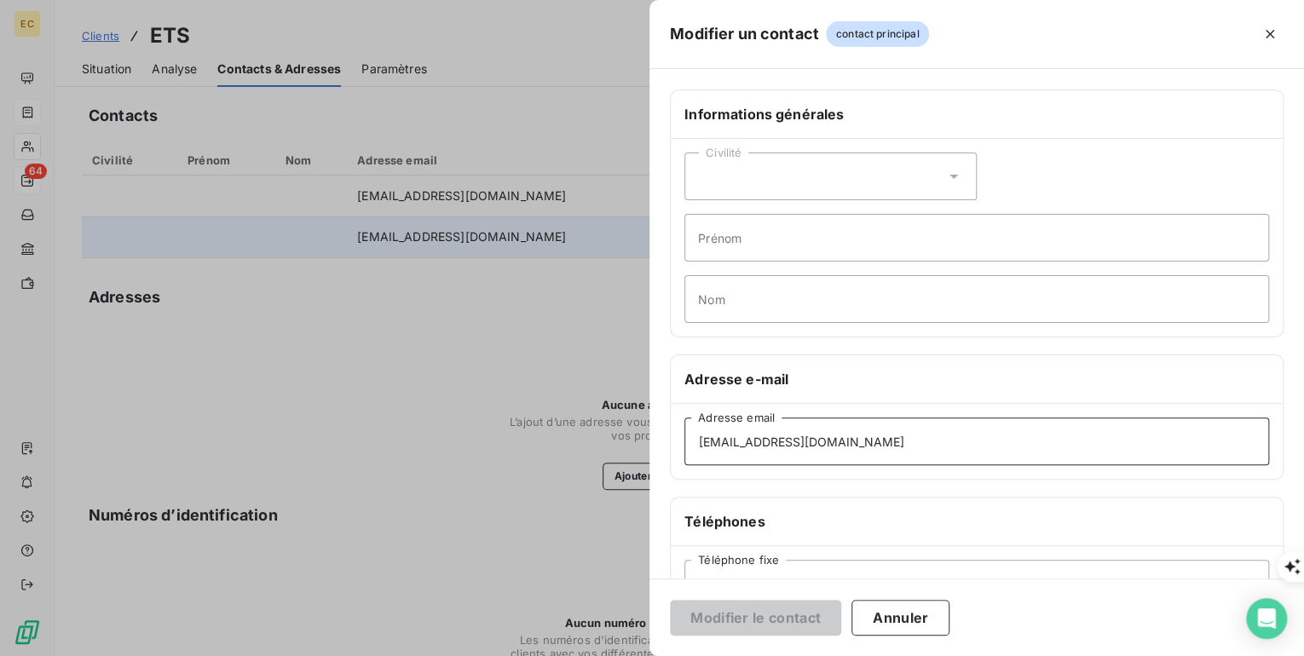
click at [900, 448] on input "[EMAIL_ADDRESS][DOMAIN_NAME]" at bounding box center [976, 442] width 585 height 48
click at [789, 292] on input "Nom" at bounding box center [976, 299] width 585 height 48
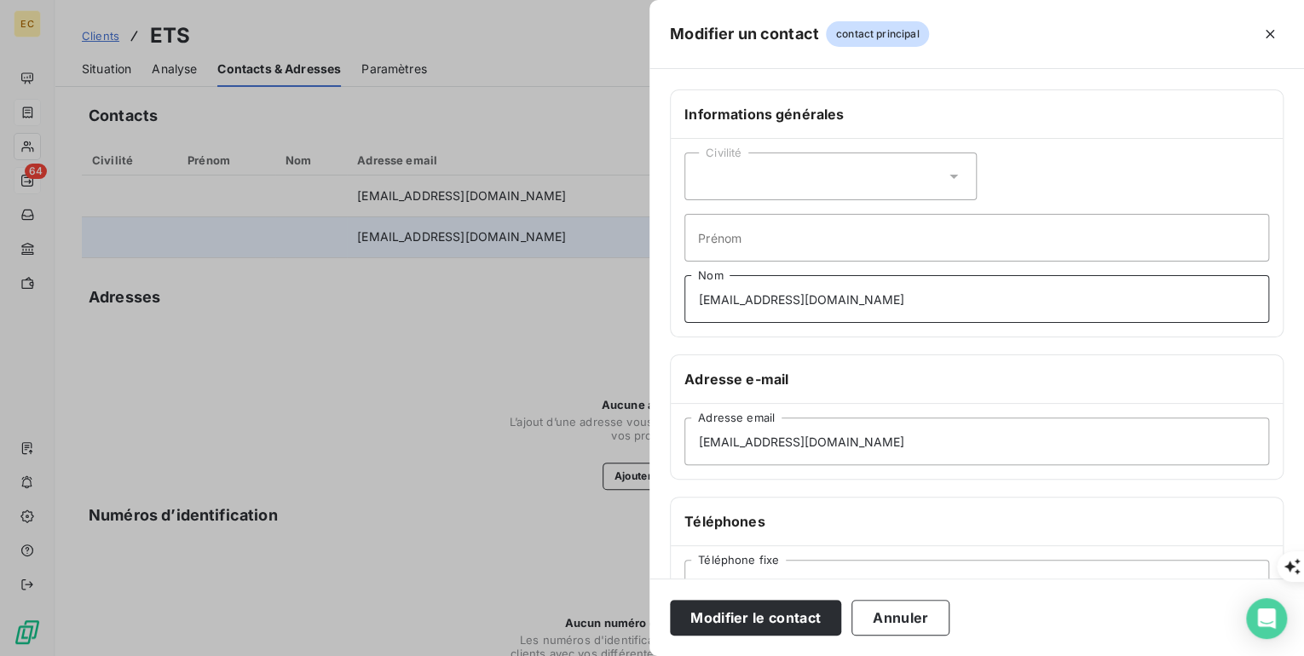
drag, startPoint x: 892, startPoint y: 300, endPoint x: 685, endPoint y: 298, distance: 207.1
click at [685, 298] on input "[EMAIL_ADDRESS][DOMAIN_NAME]" at bounding box center [976, 299] width 585 height 48
type input "[EMAIL_ADDRESS][DOMAIN_NAME]"
drag, startPoint x: 878, startPoint y: 441, endPoint x: 695, endPoint y: 443, distance: 183.2
click at [695, 443] on input "[EMAIL_ADDRESS][DOMAIN_NAME]" at bounding box center [976, 442] width 585 height 48
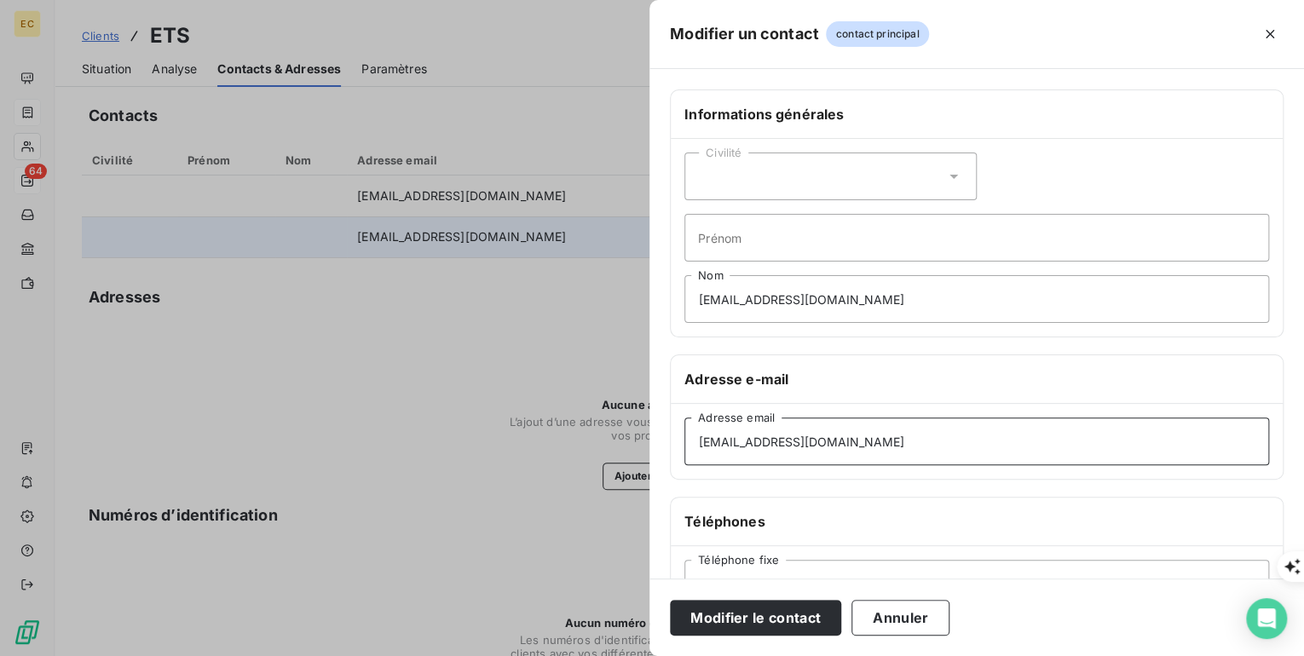
paste input "accueil.dr."
type input "[EMAIL_ADDRESS][DOMAIN_NAME]"
click at [750, 616] on button "Modifier le contact" at bounding box center [755, 618] width 171 height 36
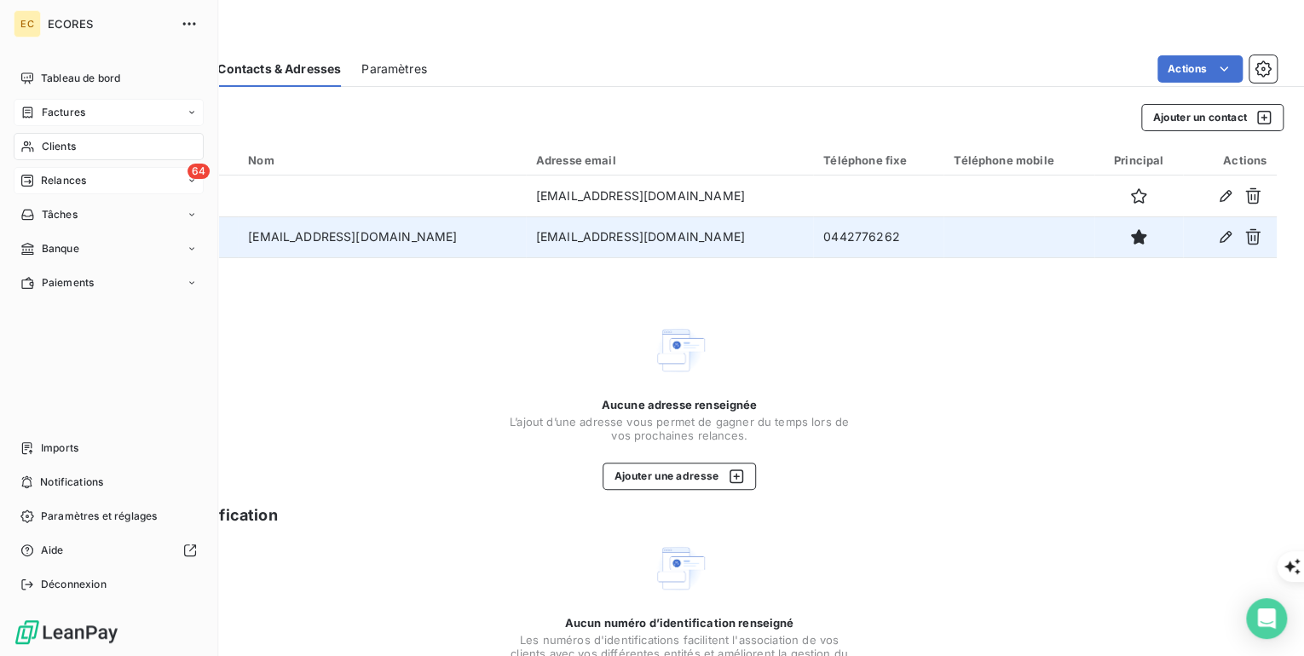
click at [57, 184] on span "Relances" at bounding box center [63, 180] width 45 height 15
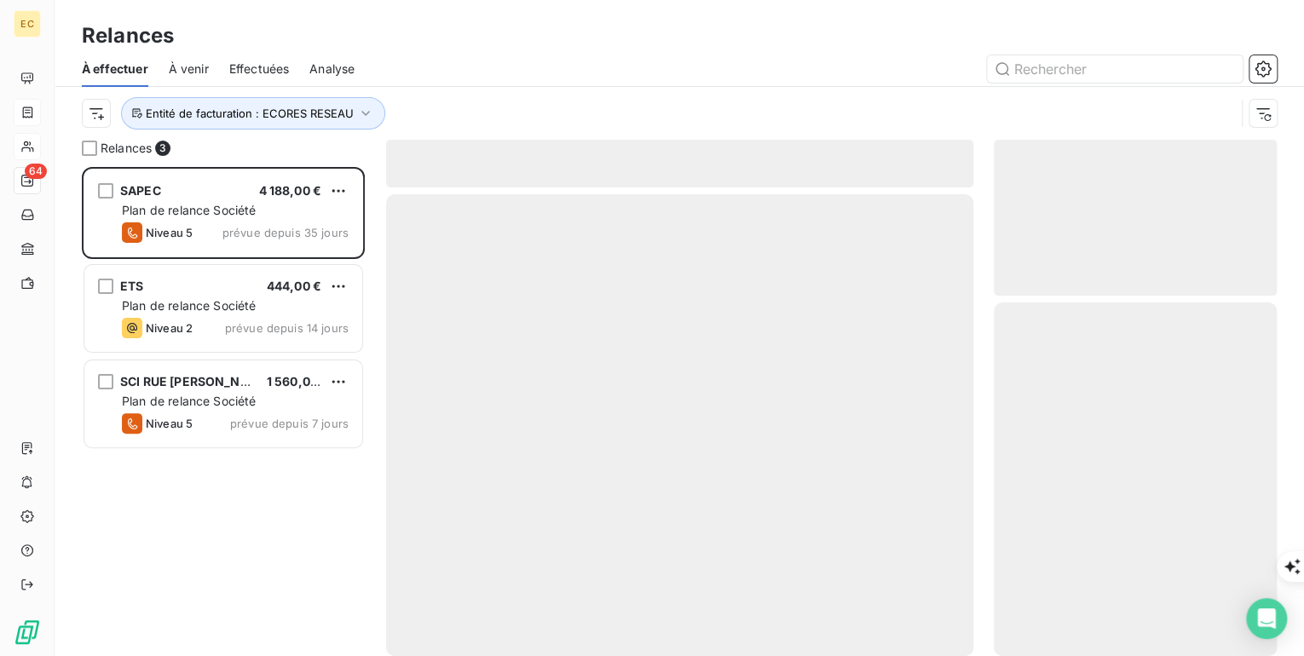
scroll to position [478, 273]
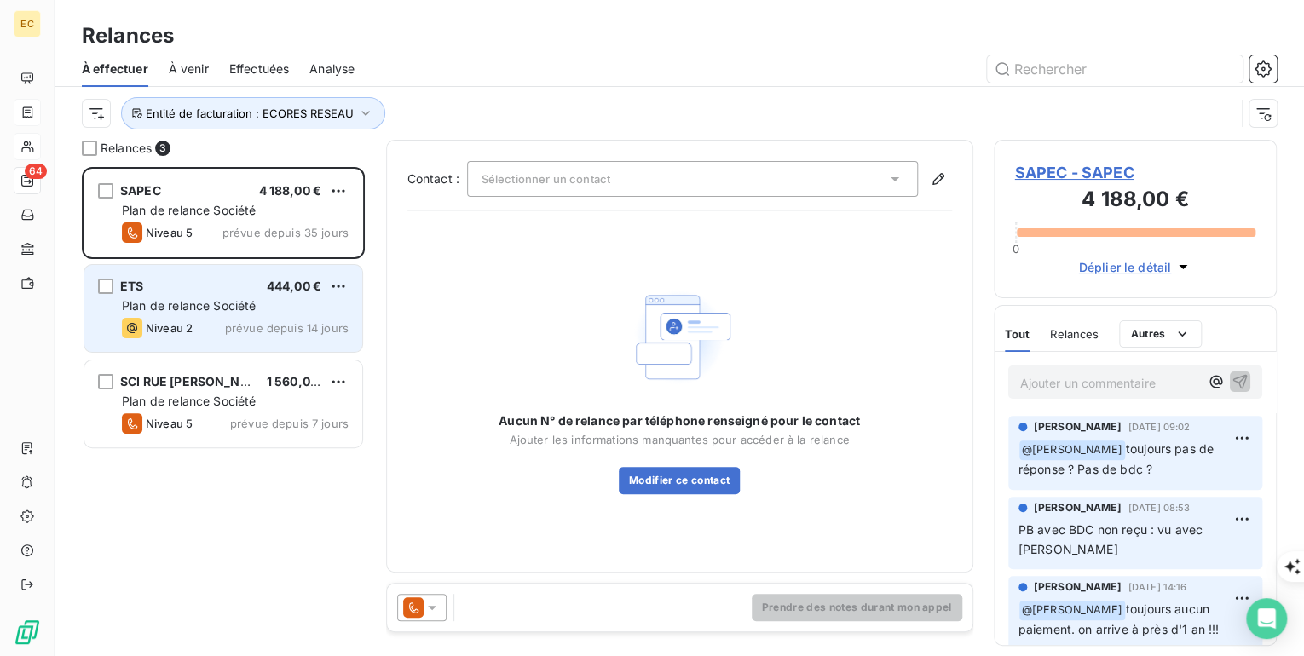
click at [153, 299] on span "Plan de relance Société" at bounding box center [189, 305] width 134 height 14
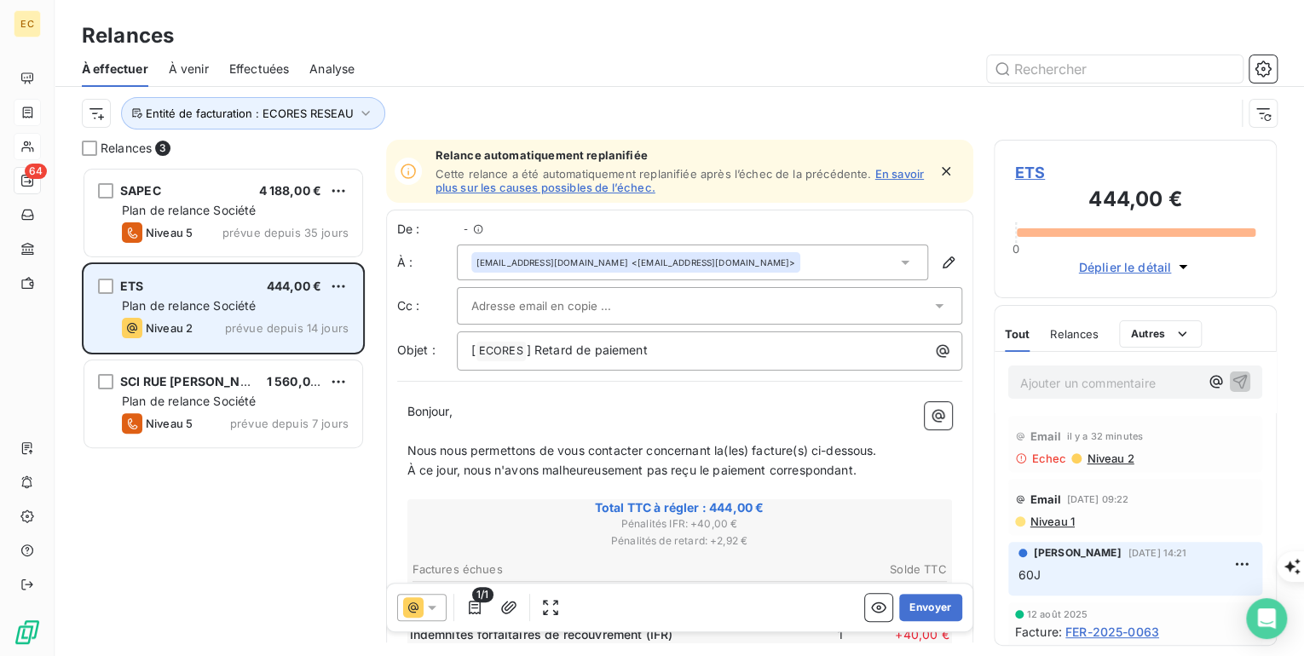
scroll to position [478, 273]
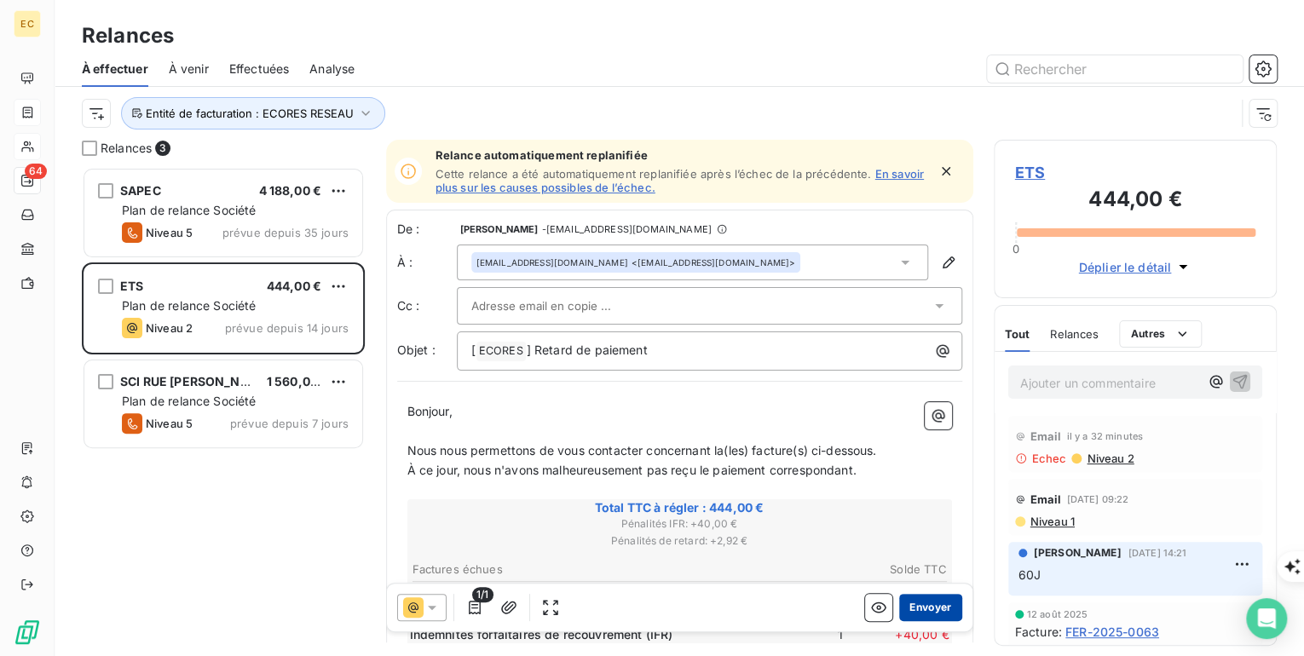
click at [920, 604] on button "Envoyer" at bounding box center [930, 607] width 62 height 27
